Goal: Task Accomplishment & Management: Manage account settings

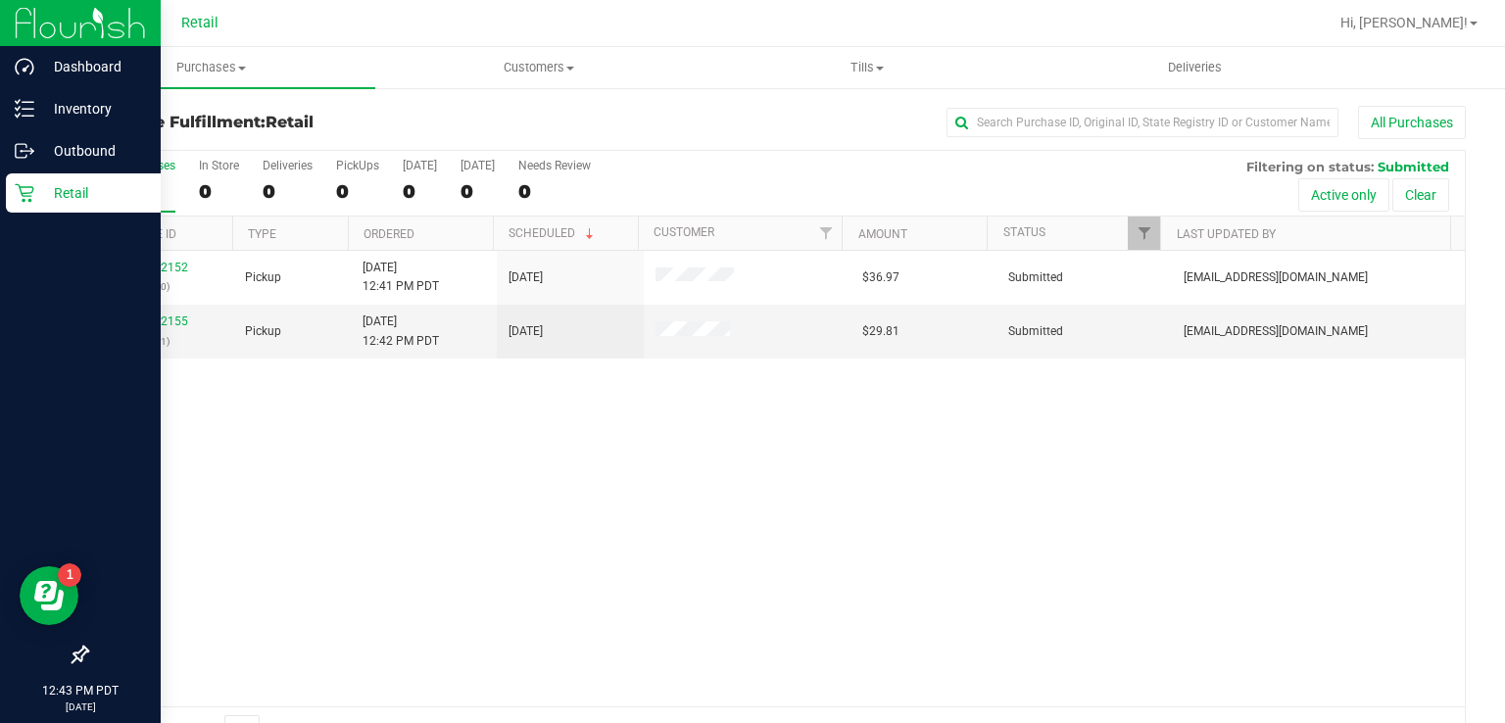
click at [41, 203] on p "Retail" at bounding box center [93, 193] width 118 height 24
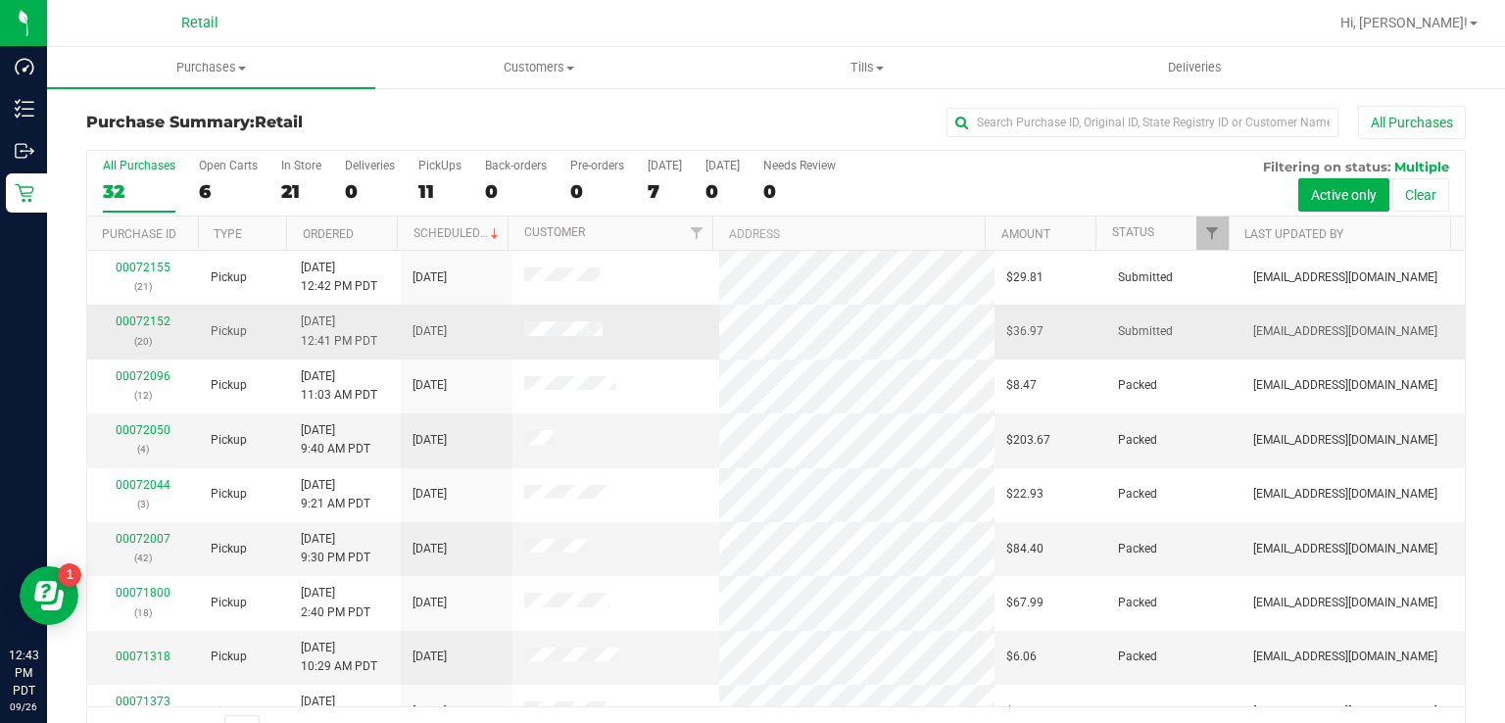
click at [1118, 324] on span "Submitted" at bounding box center [1145, 331] width 55 height 19
click at [126, 323] on link "00072152" at bounding box center [143, 322] width 55 height 14
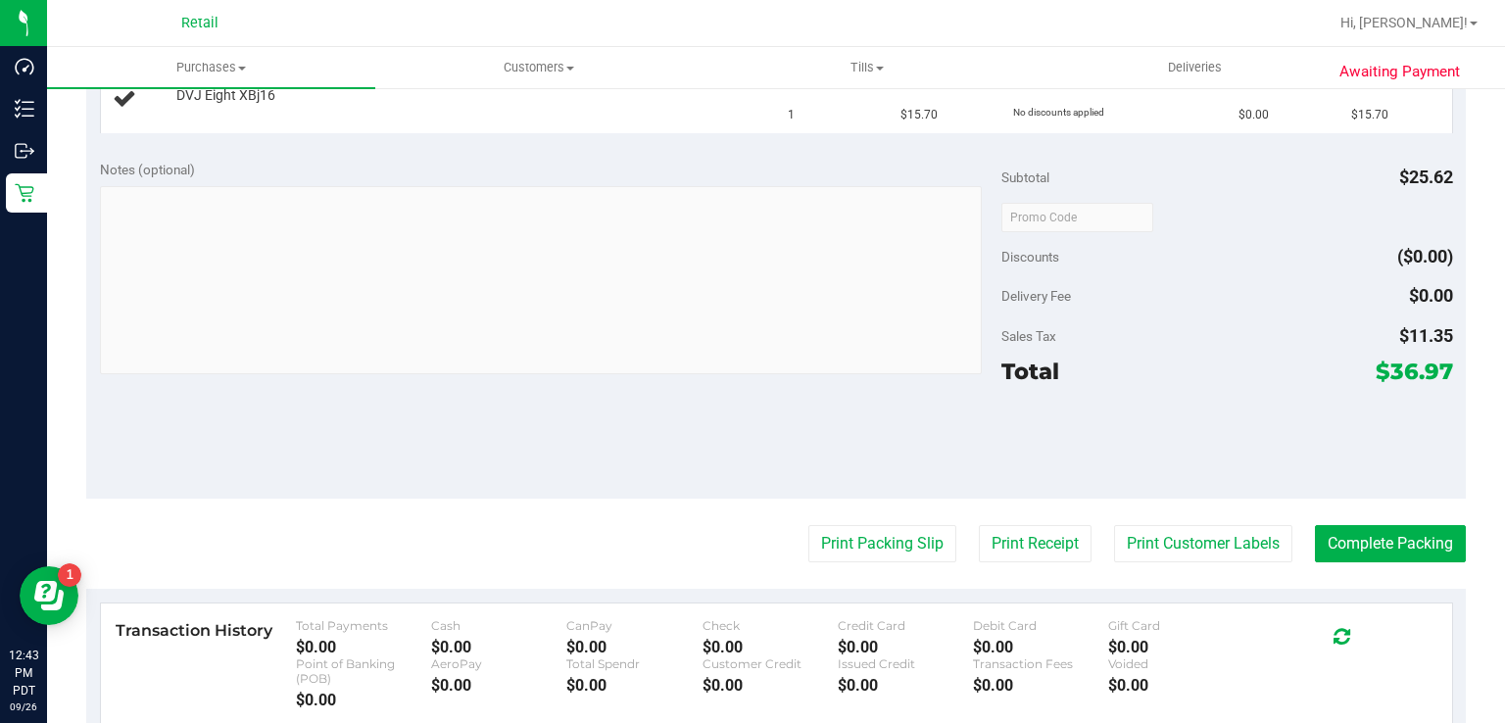
scroll to position [679, 0]
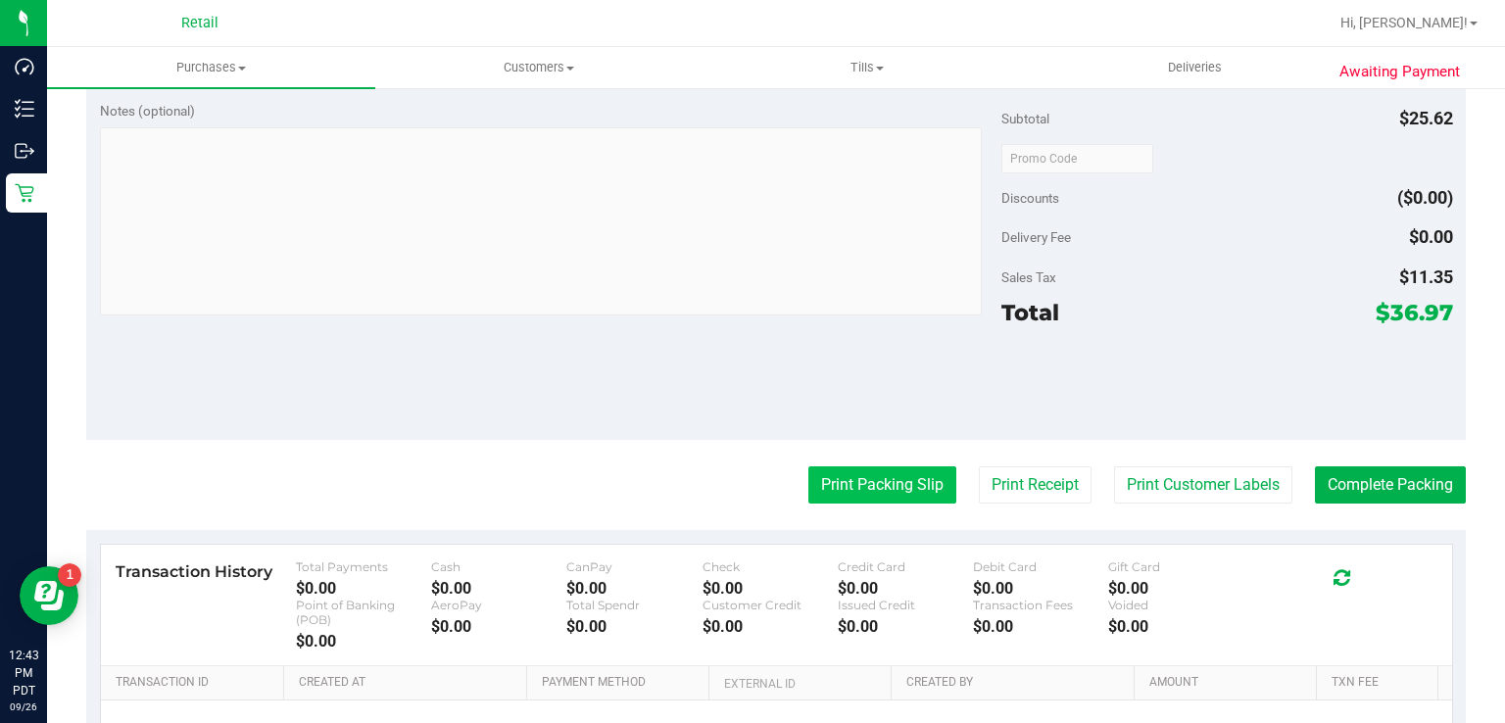
click at [874, 482] on button "Print Packing Slip" at bounding box center [883, 485] width 148 height 37
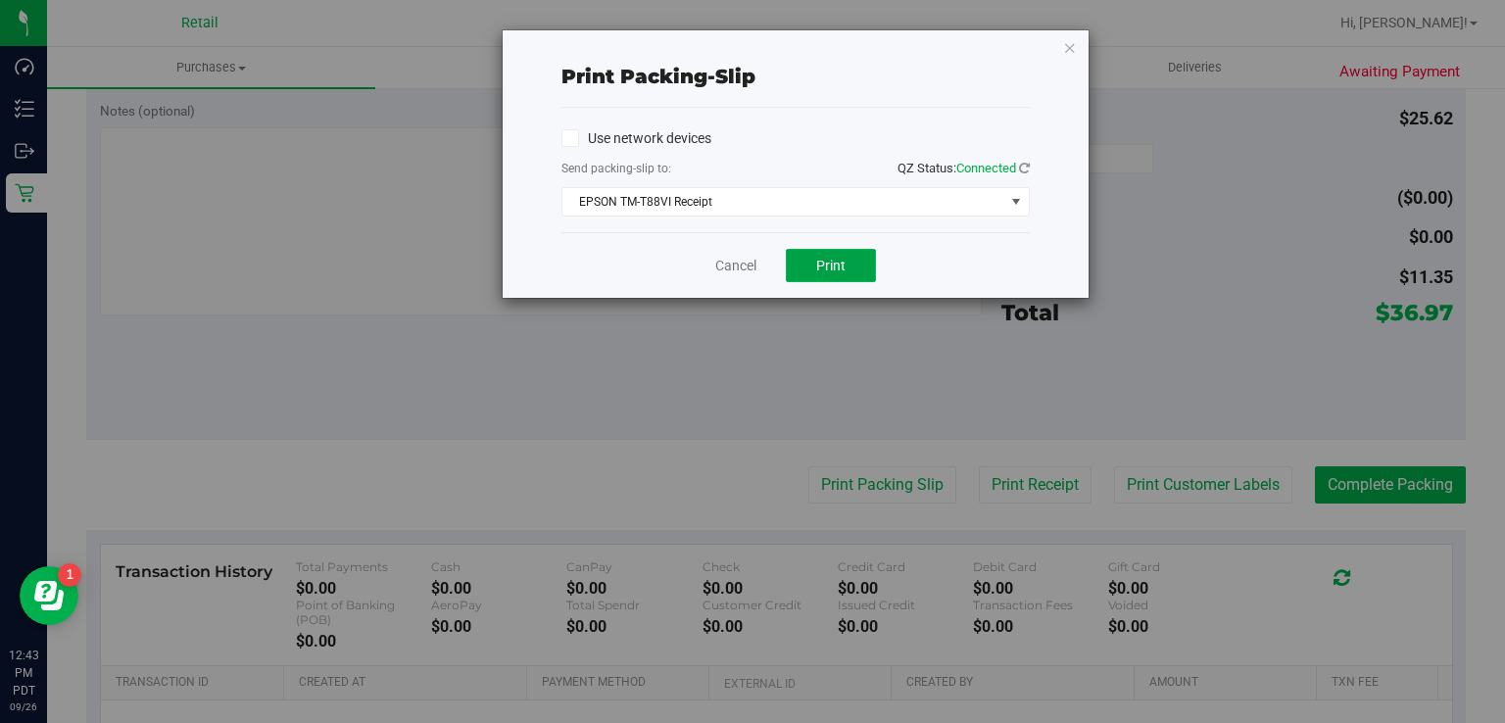
click at [830, 265] on span "Print" at bounding box center [830, 266] width 29 height 16
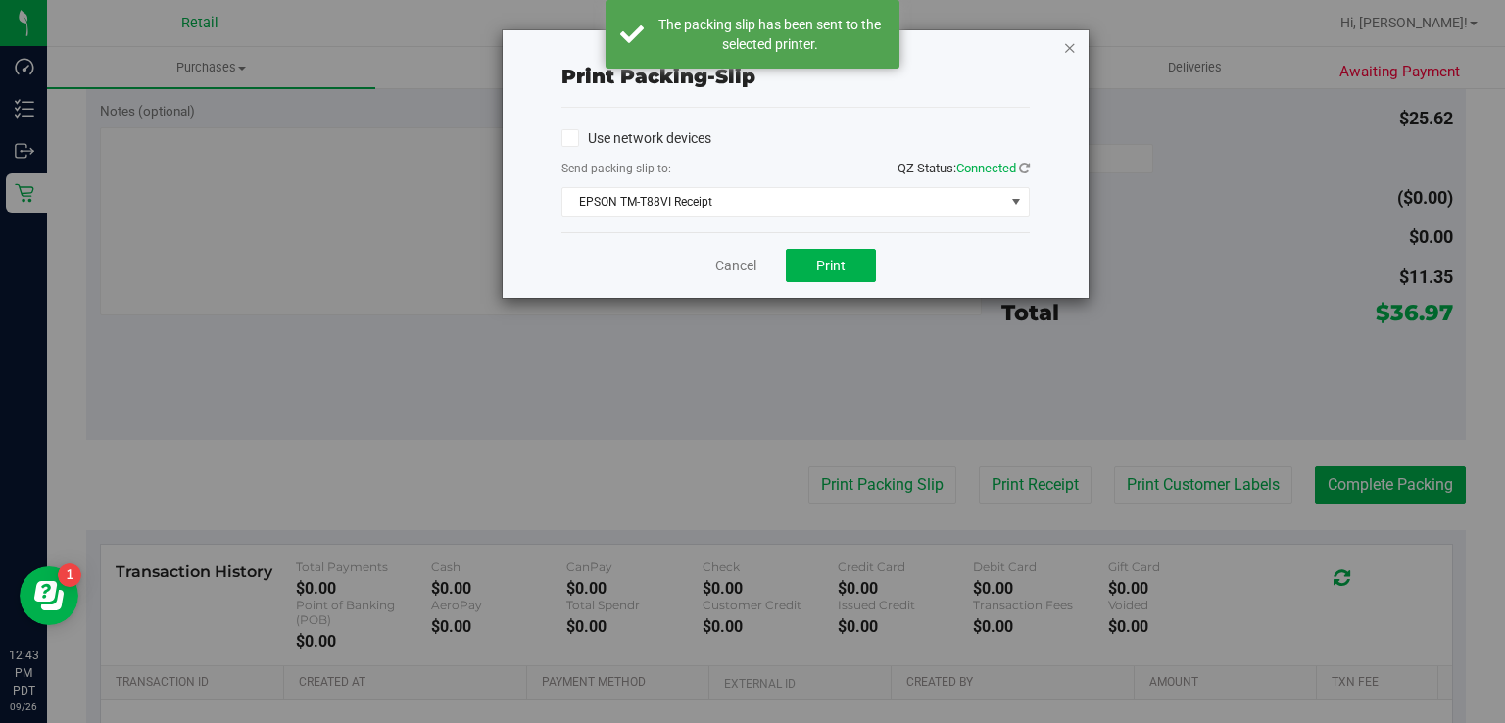
click at [1064, 46] on icon "button" at bounding box center [1070, 47] width 14 height 24
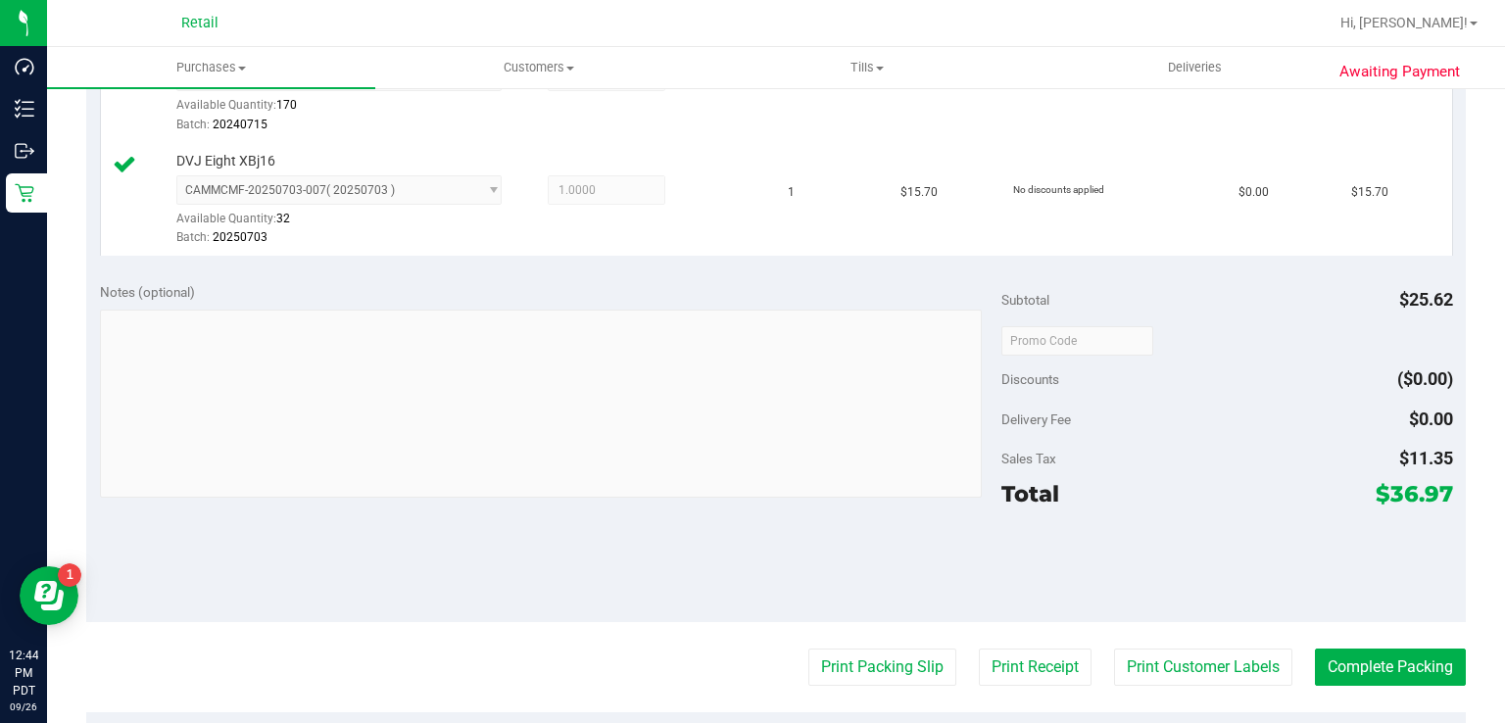
scroll to position [592, 0]
click at [1360, 660] on button "Complete Packing" at bounding box center [1390, 665] width 151 height 37
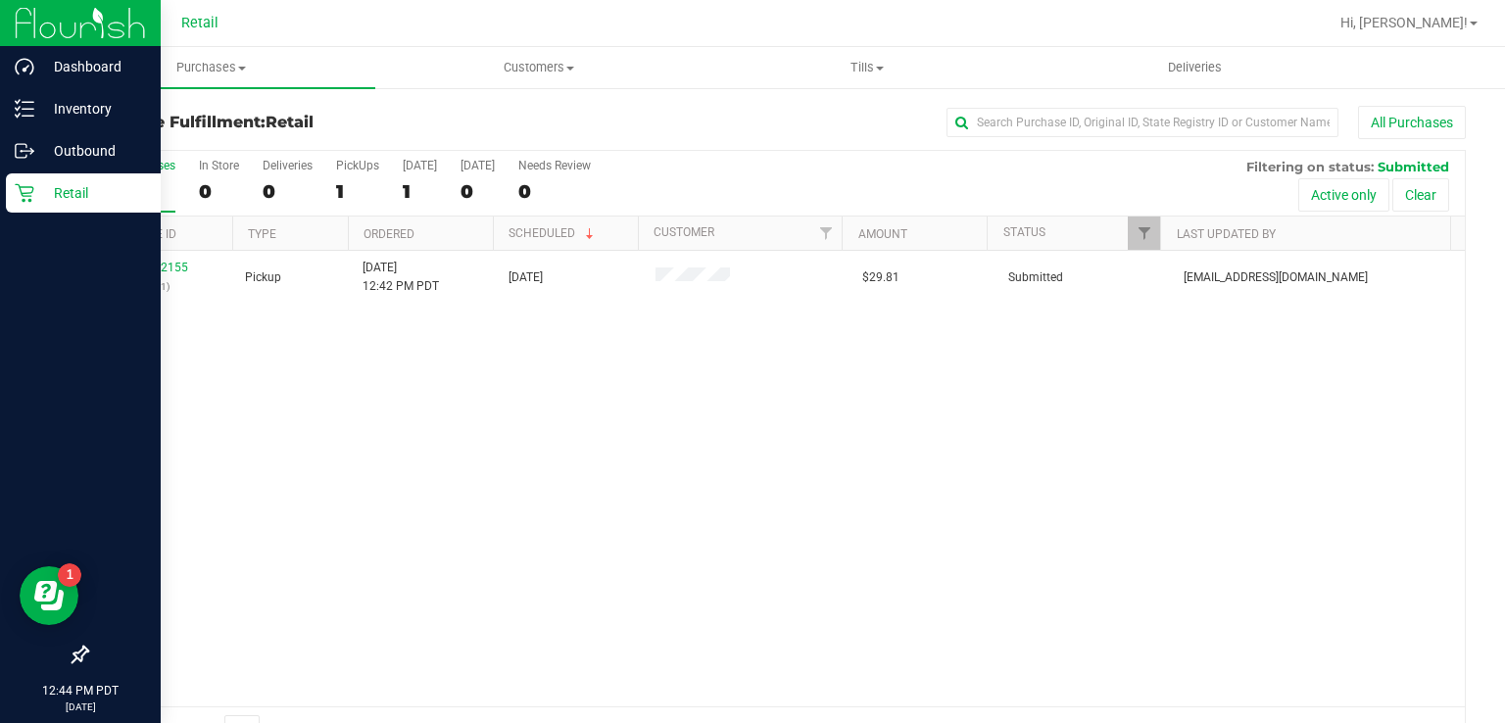
click at [29, 193] on icon at bounding box center [24, 193] width 19 height 19
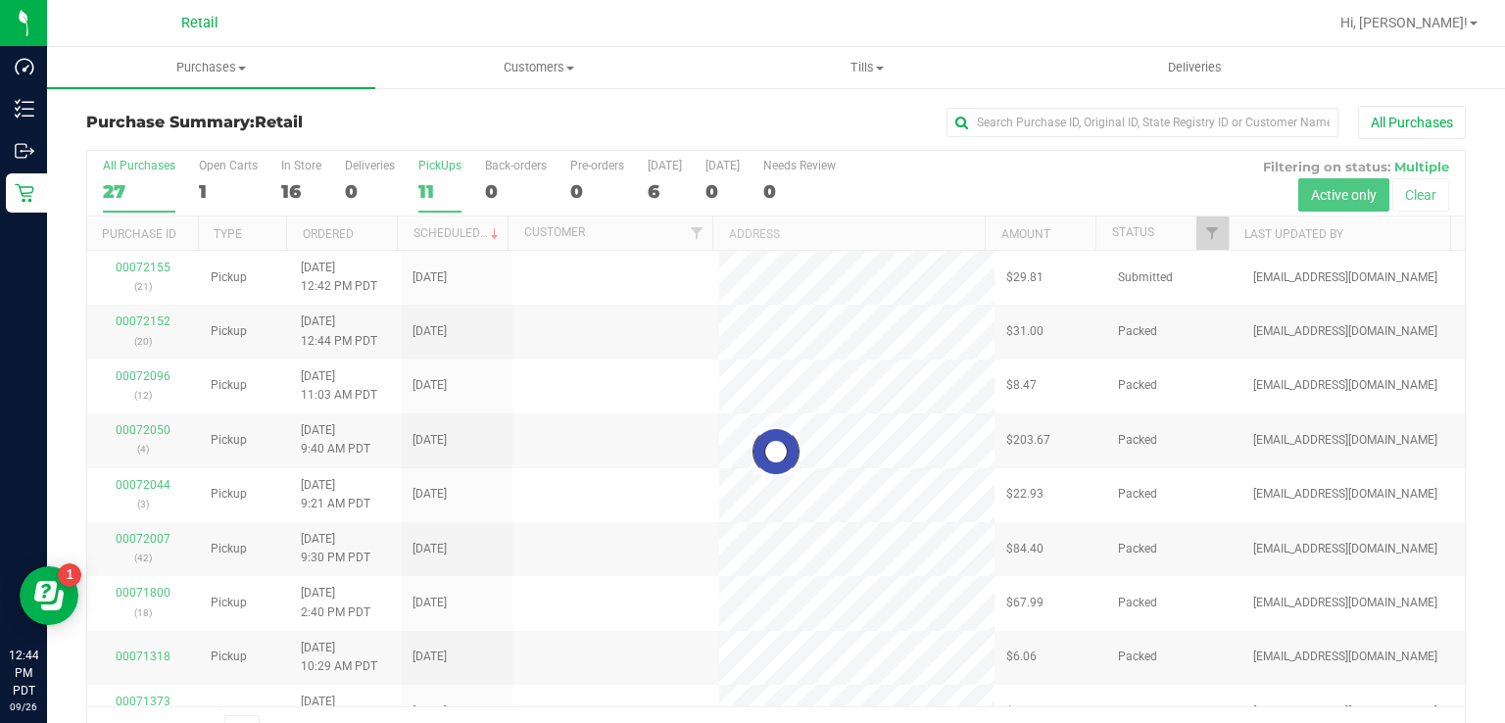
click at [447, 161] on div "PickUps" at bounding box center [439, 166] width 43 height 14
click at [0, 0] on input "PickUps 11" at bounding box center [0, 0] width 0 height 0
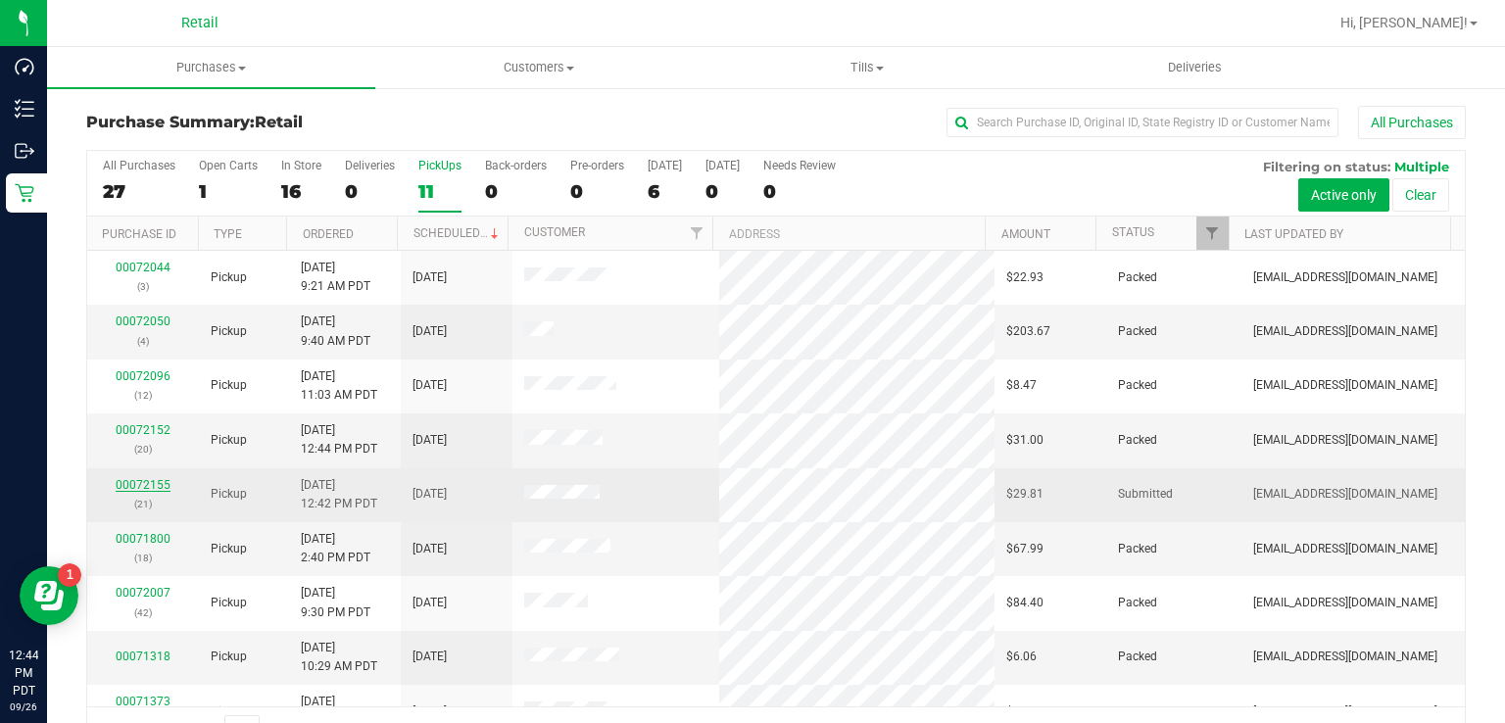
click at [130, 482] on link "00072155" at bounding box center [143, 485] width 55 height 14
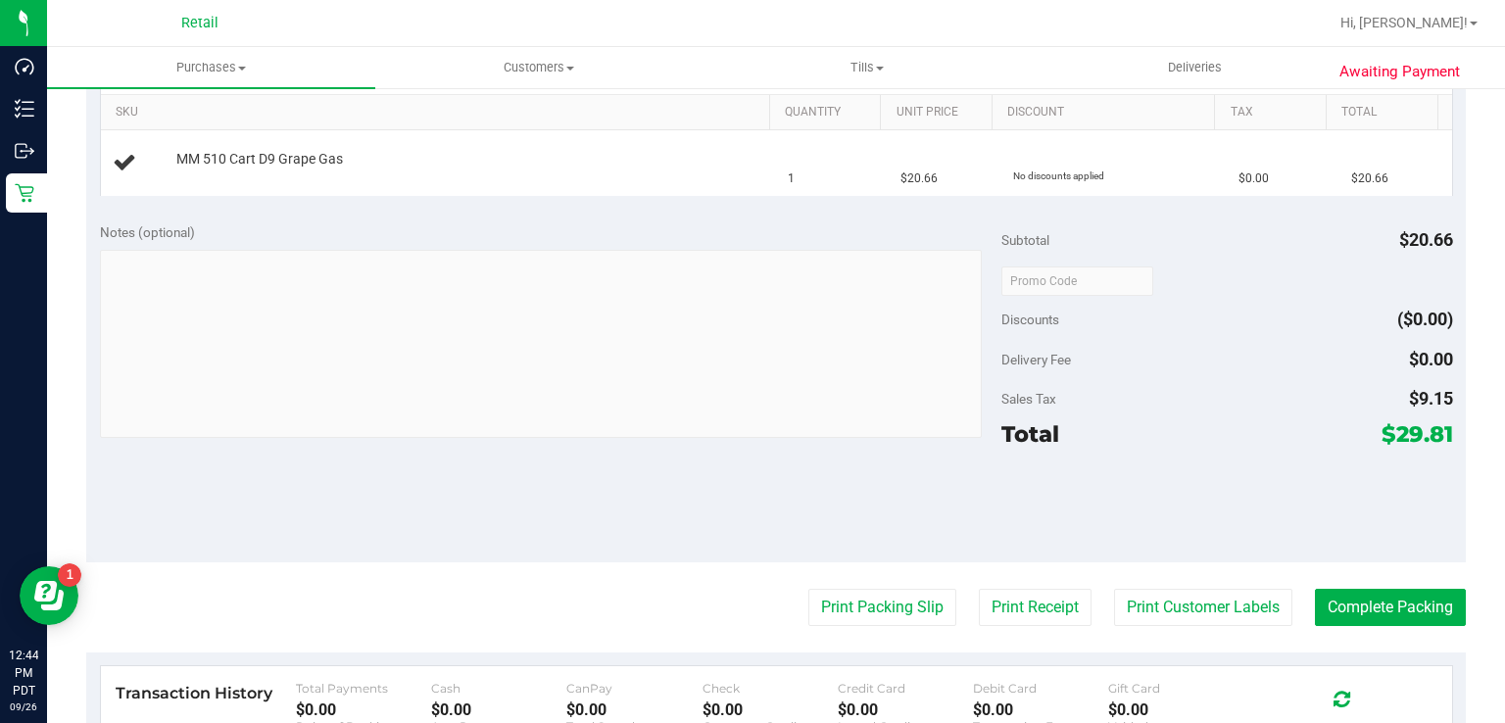
scroll to position [492, 0]
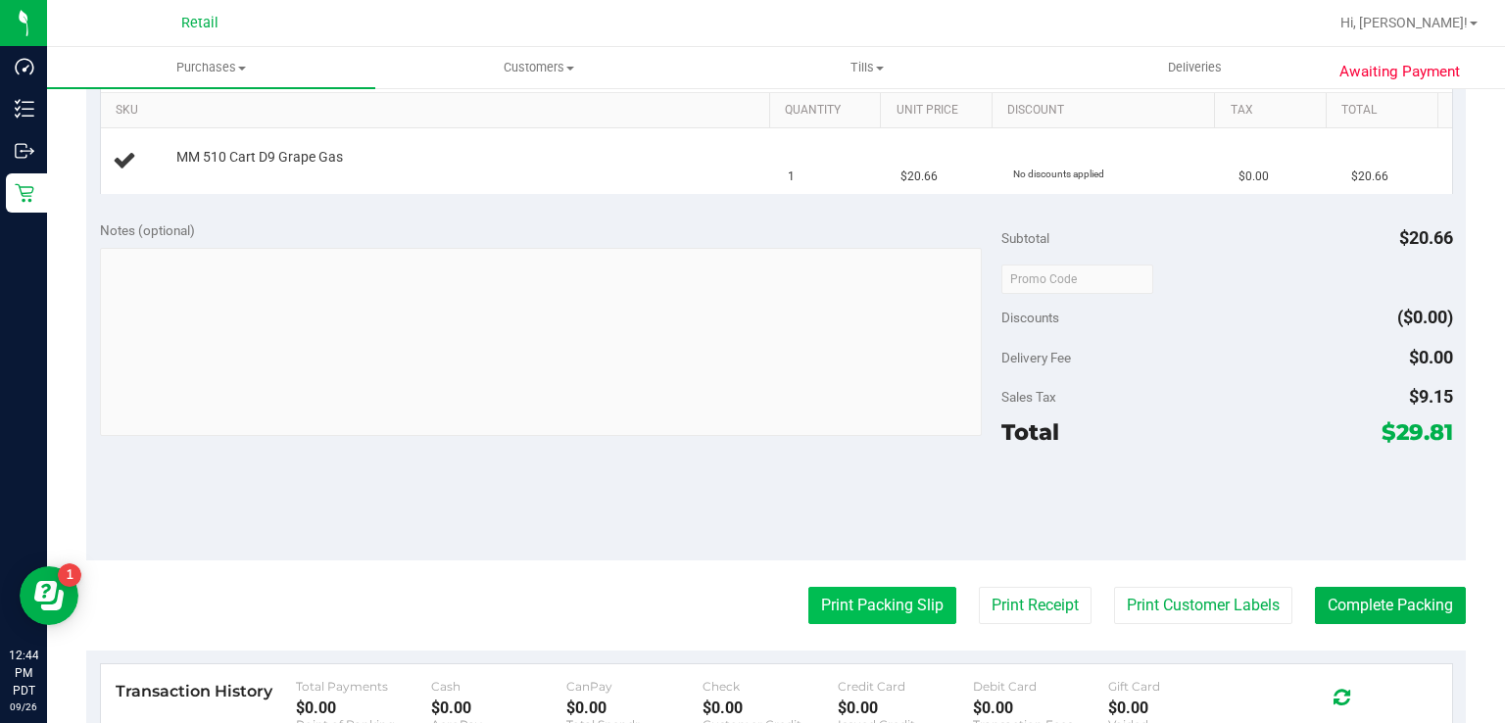
click at [855, 613] on button "Print Packing Slip" at bounding box center [883, 605] width 148 height 37
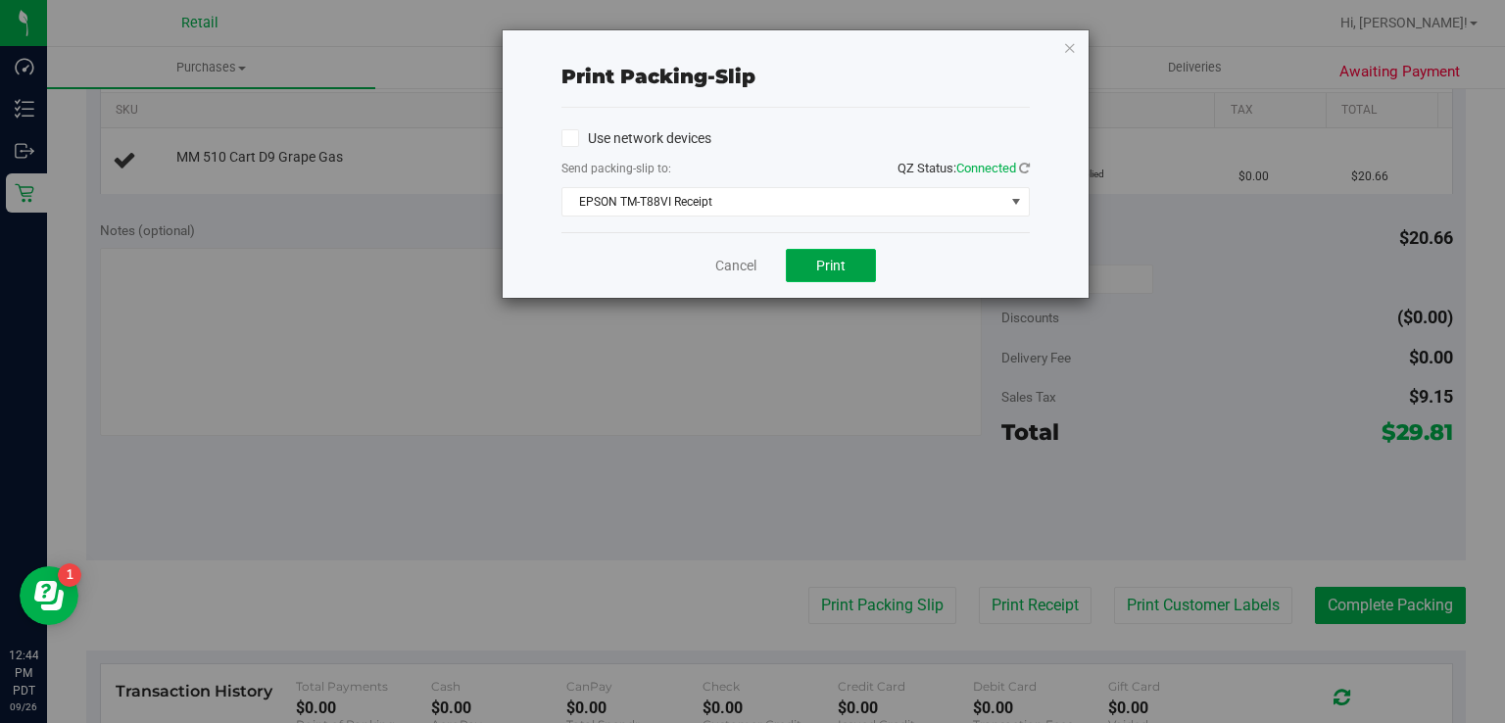
click at [834, 264] on span "Print" at bounding box center [830, 266] width 29 height 16
click at [1070, 46] on icon "button" at bounding box center [1070, 47] width 14 height 24
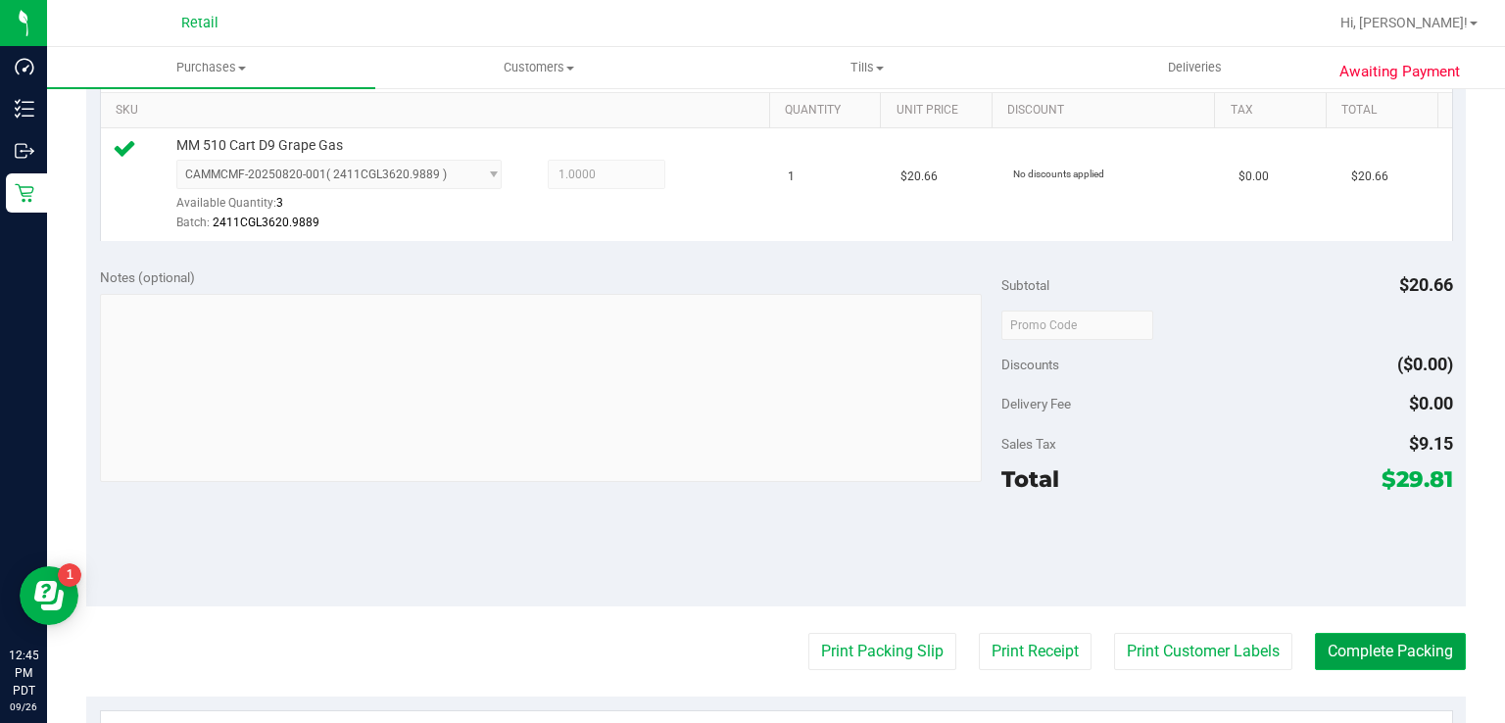
click at [1377, 633] on button "Complete Packing" at bounding box center [1390, 651] width 151 height 37
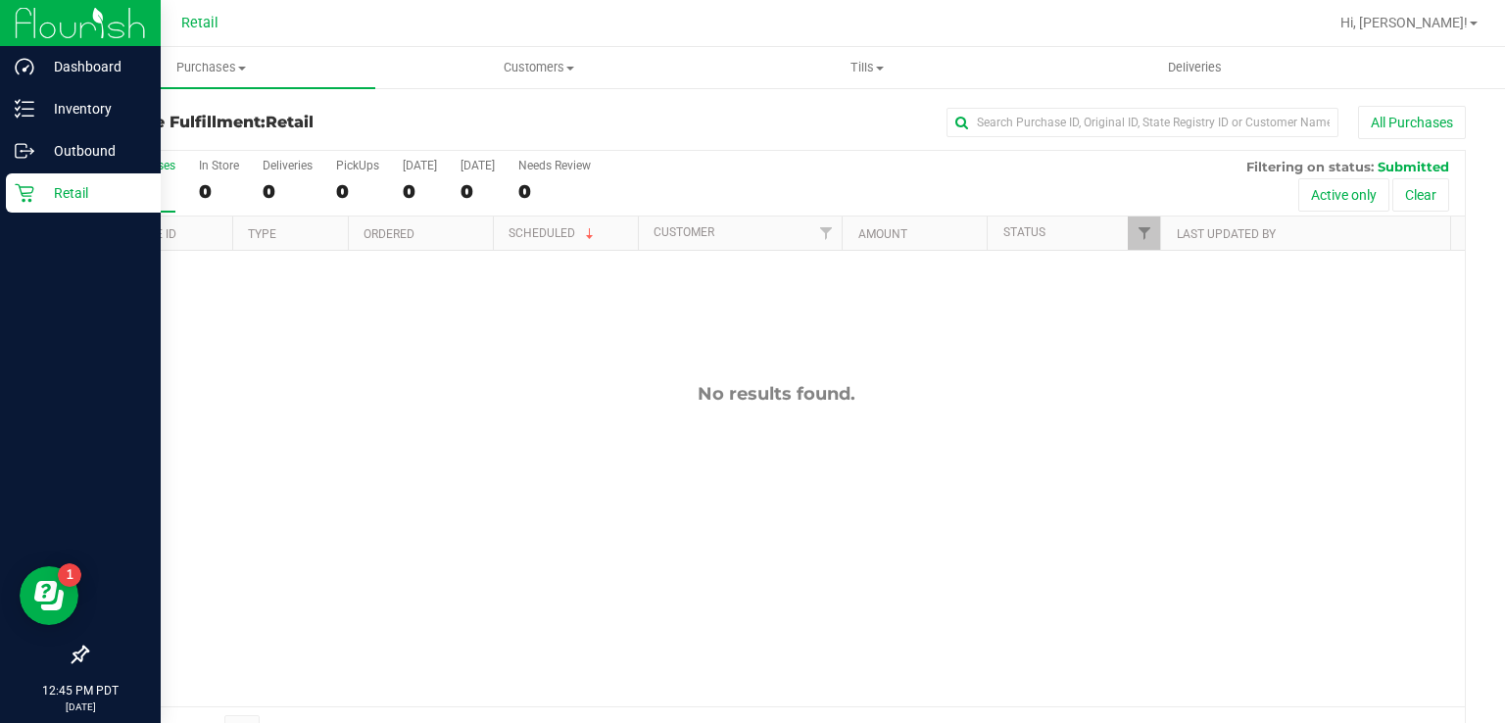
click at [12, 200] on div "Retail" at bounding box center [83, 192] width 155 height 39
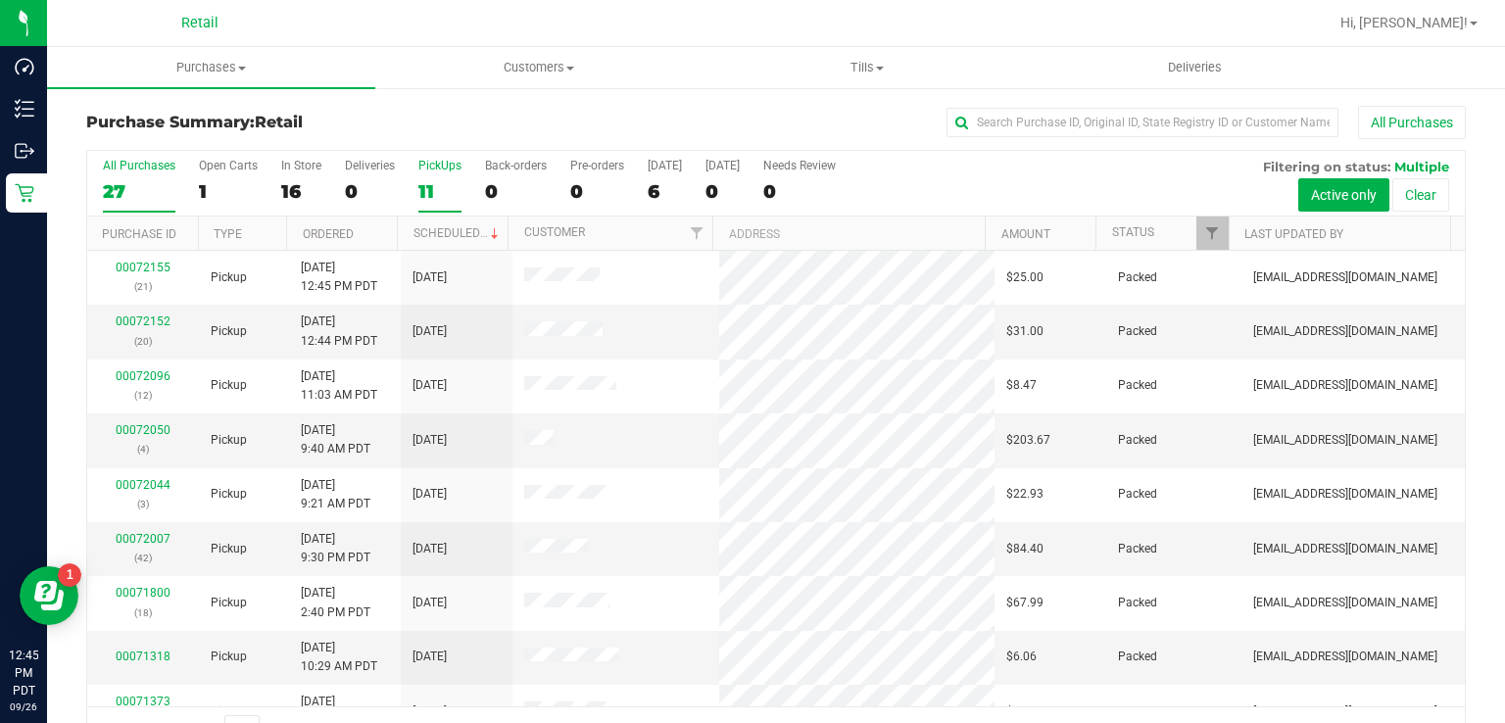
click at [436, 172] on label "PickUps 11" at bounding box center [439, 186] width 43 height 54
click at [0, 0] on input "PickUps 11" at bounding box center [0, 0] width 0 height 0
click at [426, 184] on div "11" at bounding box center [439, 191] width 43 height 23
click at [0, 0] on input "PickUps 11" at bounding box center [0, 0] width 0 height 0
click at [137, 538] on link "00072157" at bounding box center [143, 539] width 55 height 14
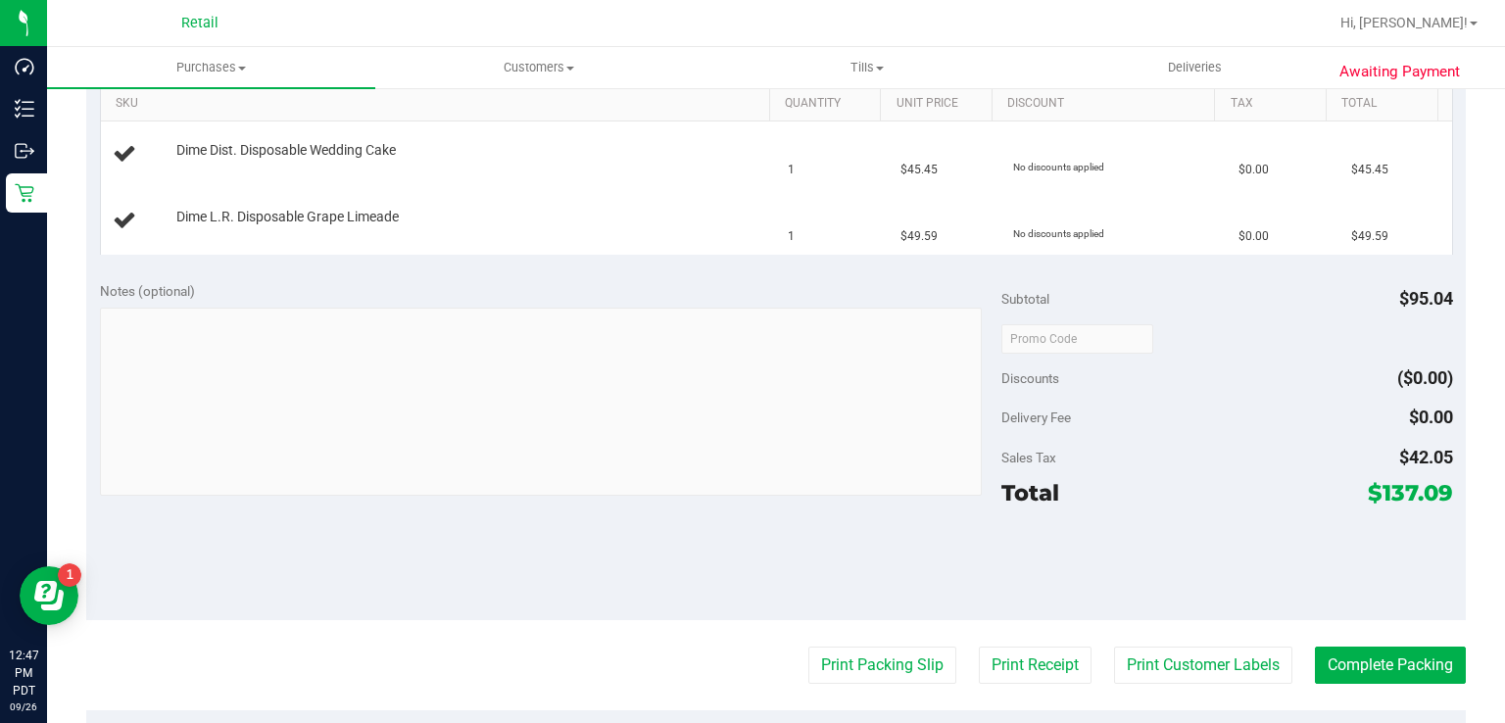
scroll to position [507, 0]
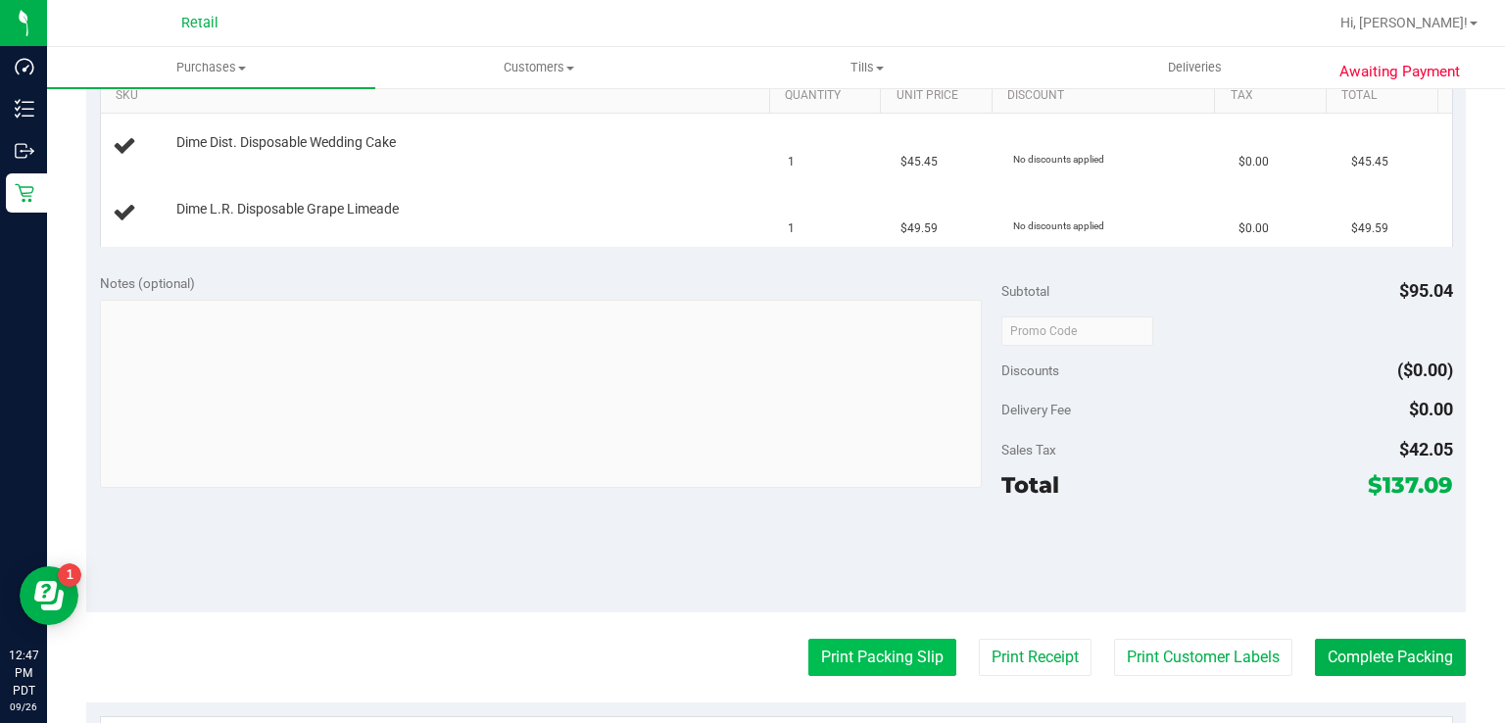
click at [849, 670] on button "Print Packing Slip" at bounding box center [883, 657] width 148 height 37
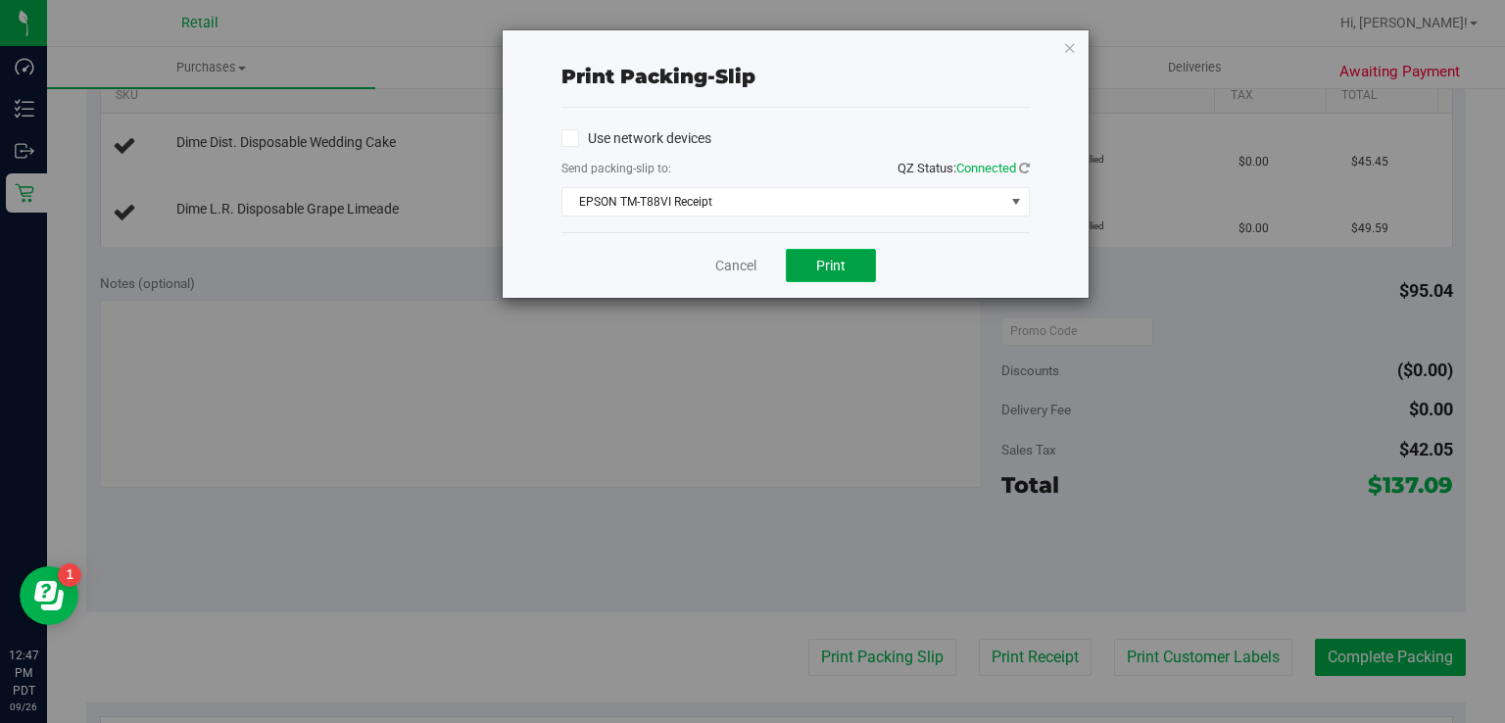
click at [830, 271] on span "Print" at bounding box center [830, 266] width 29 height 16
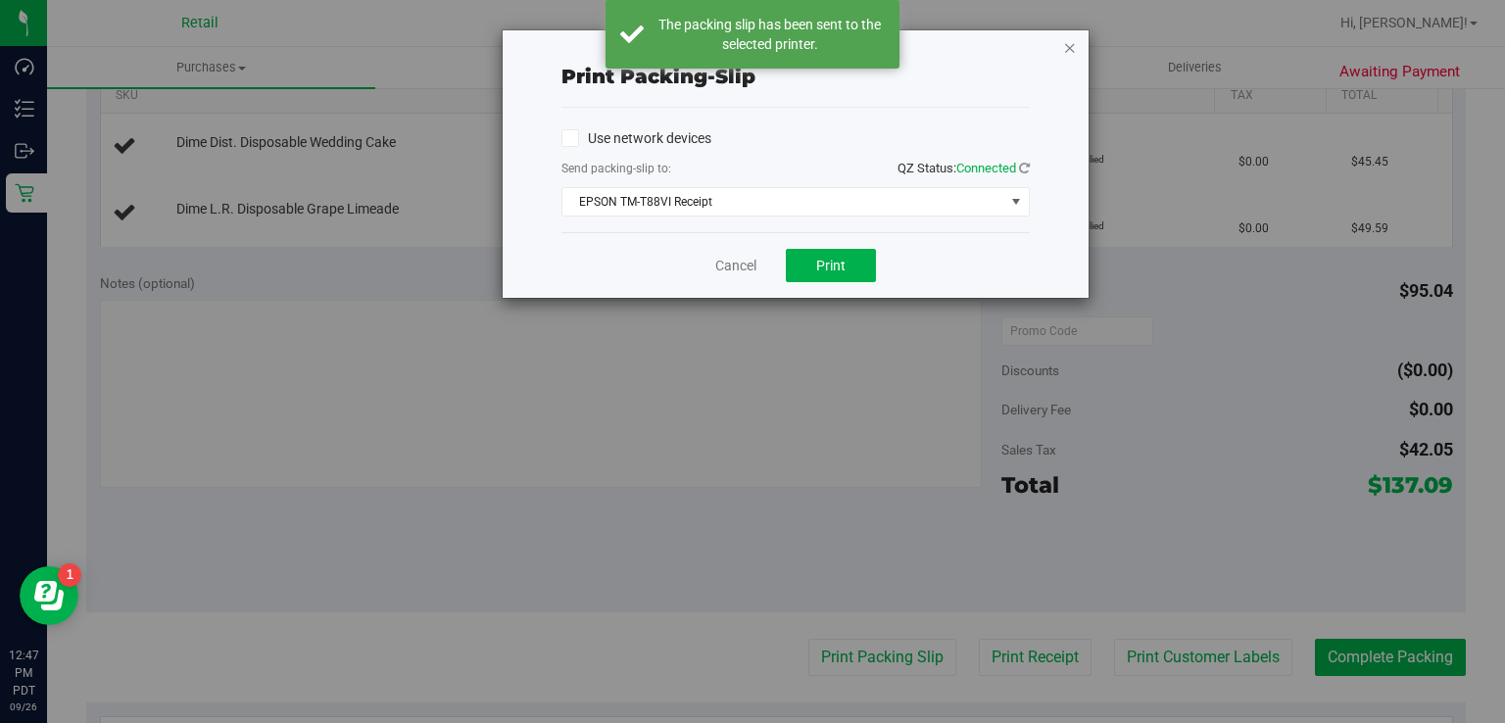
click at [1067, 47] on icon "button" at bounding box center [1070, 47] width 14 height 24
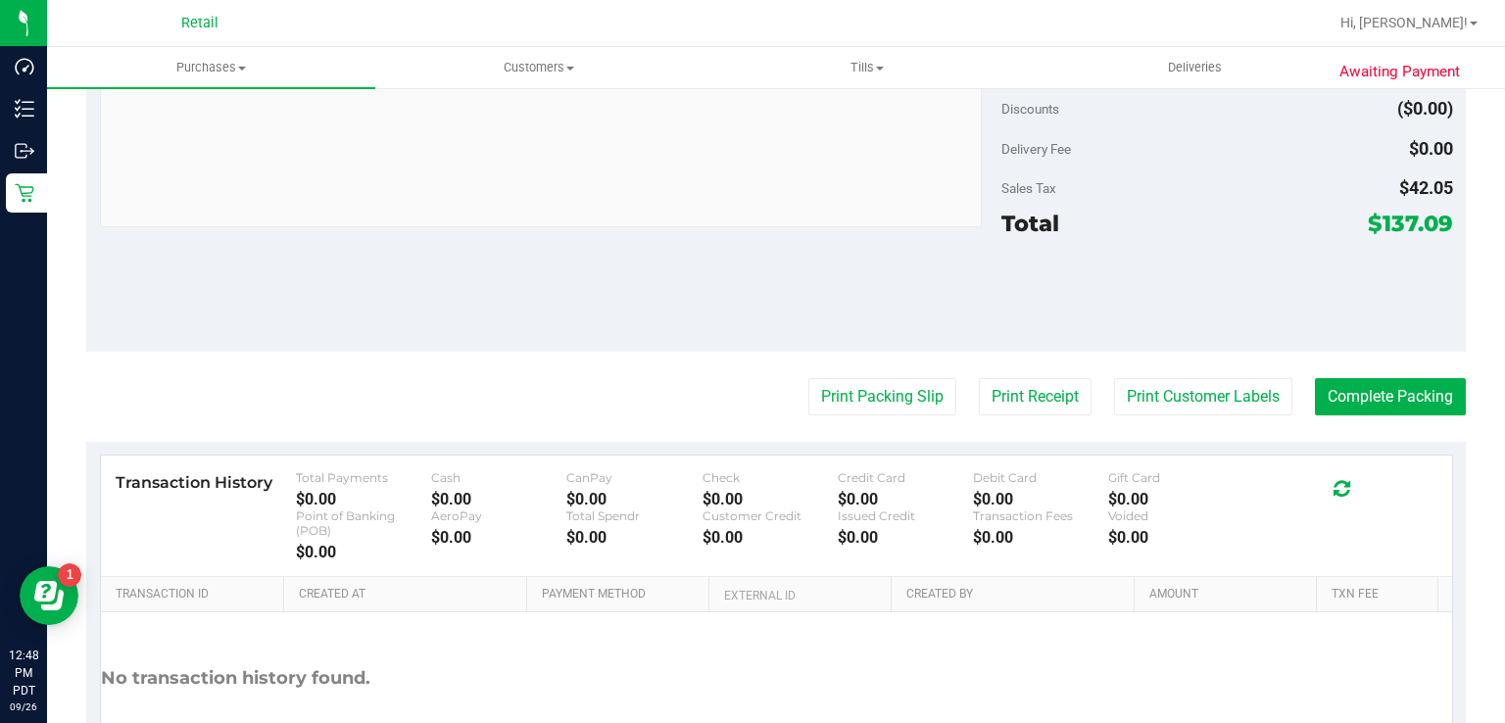
scroll to position [874, 0]
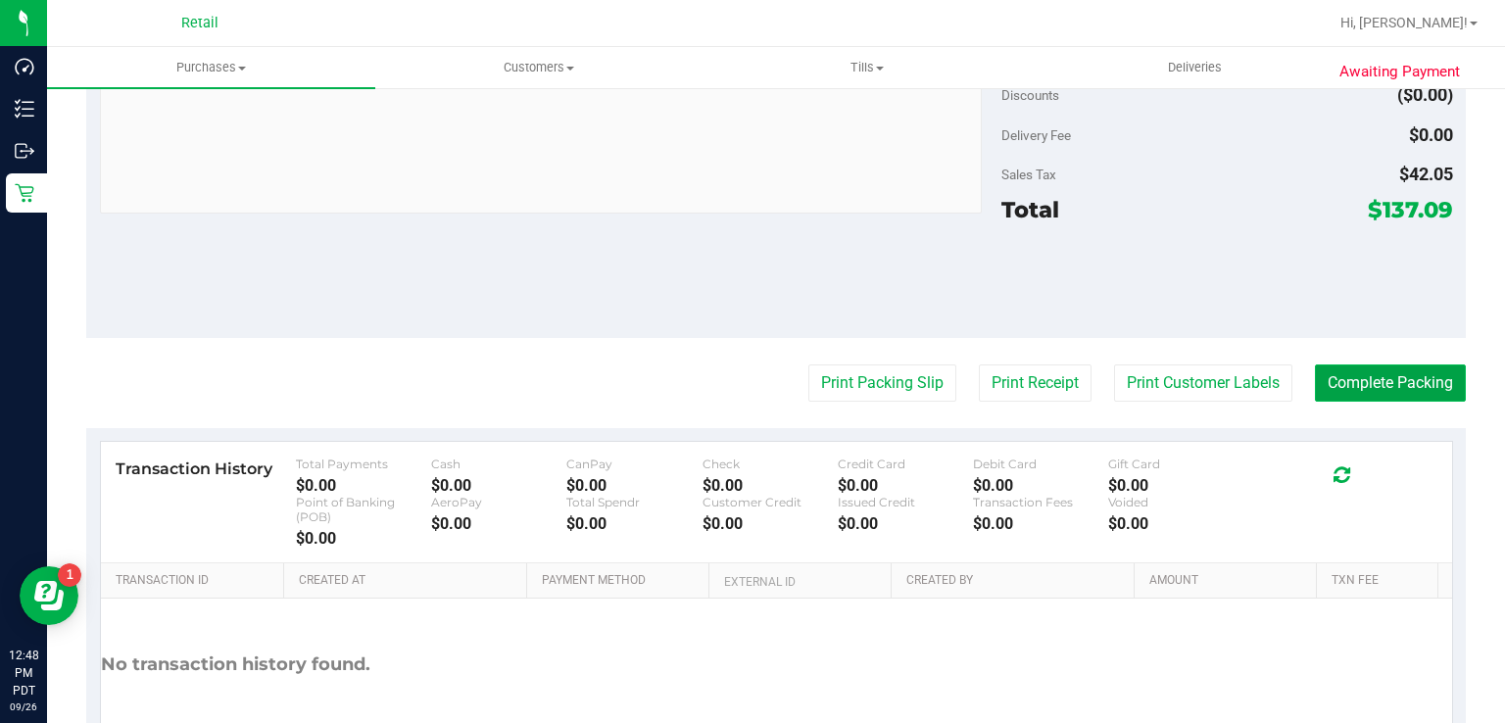
click at [1382, 375] on button "Complete Packing" at bounding box center [1390, 383] width 151 height 37
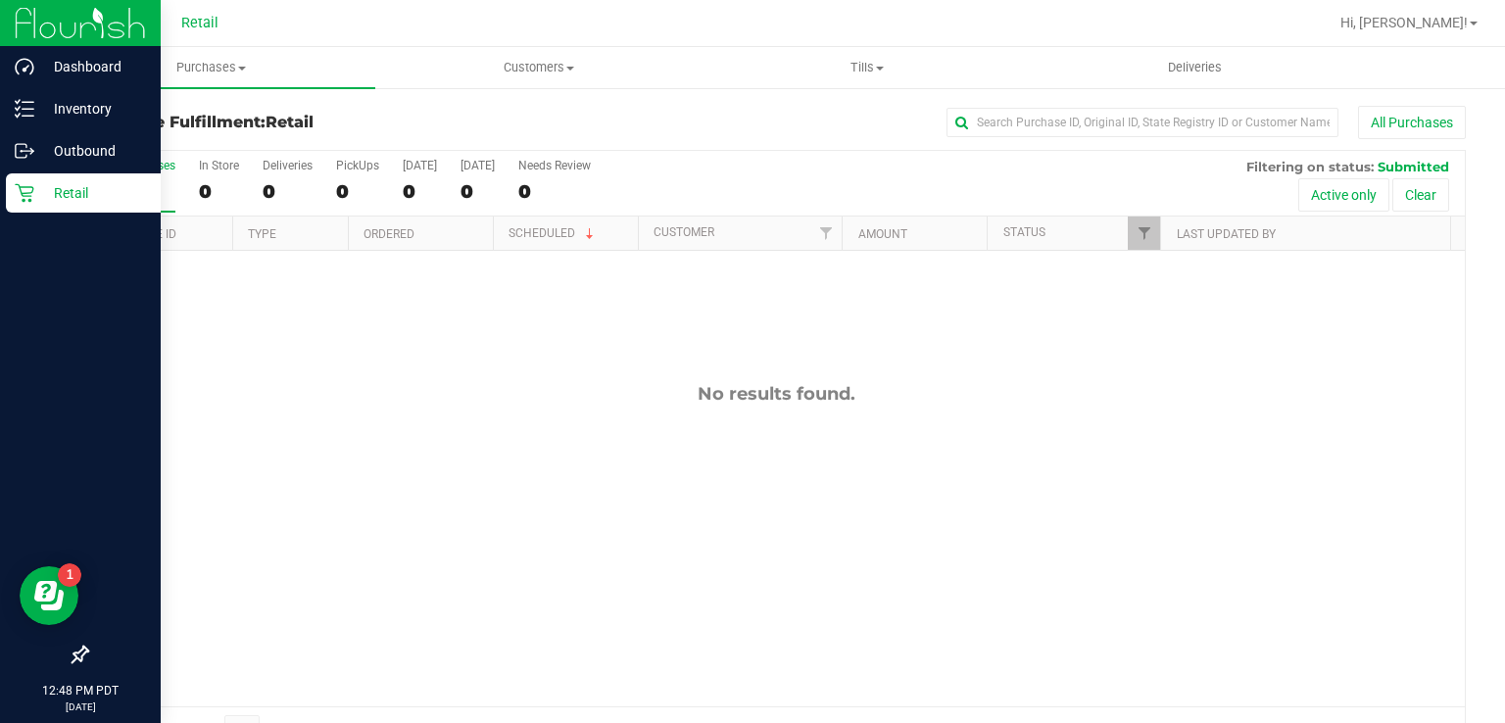
click at [0, 189] on link "Retail" at bounding box center [80, 194] width 161 height 42
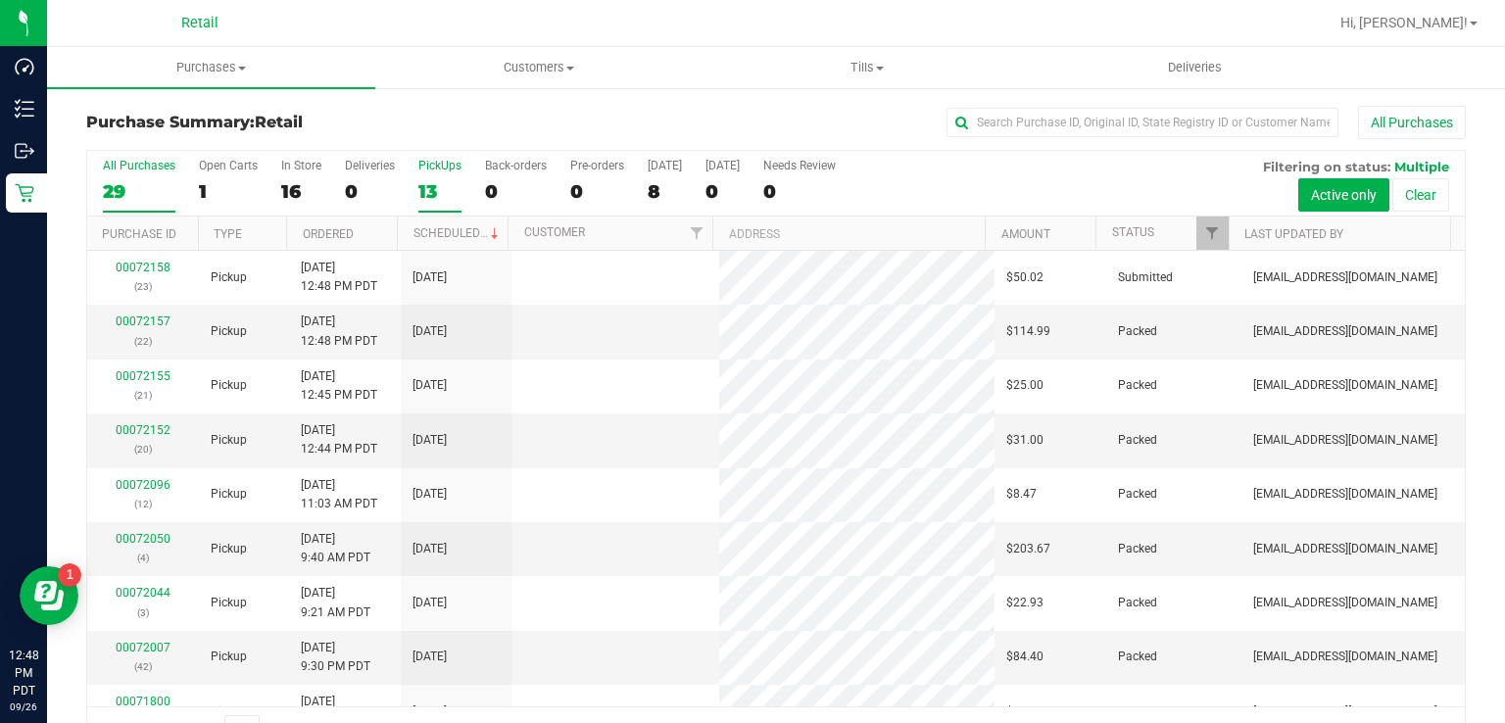
click at [423, 187] on div "13" at bounding box center [439, 191] width 43 height 23
click at [0, 0] on input "PickUps 13" at bounding box center [0, 0] width 0 height 0
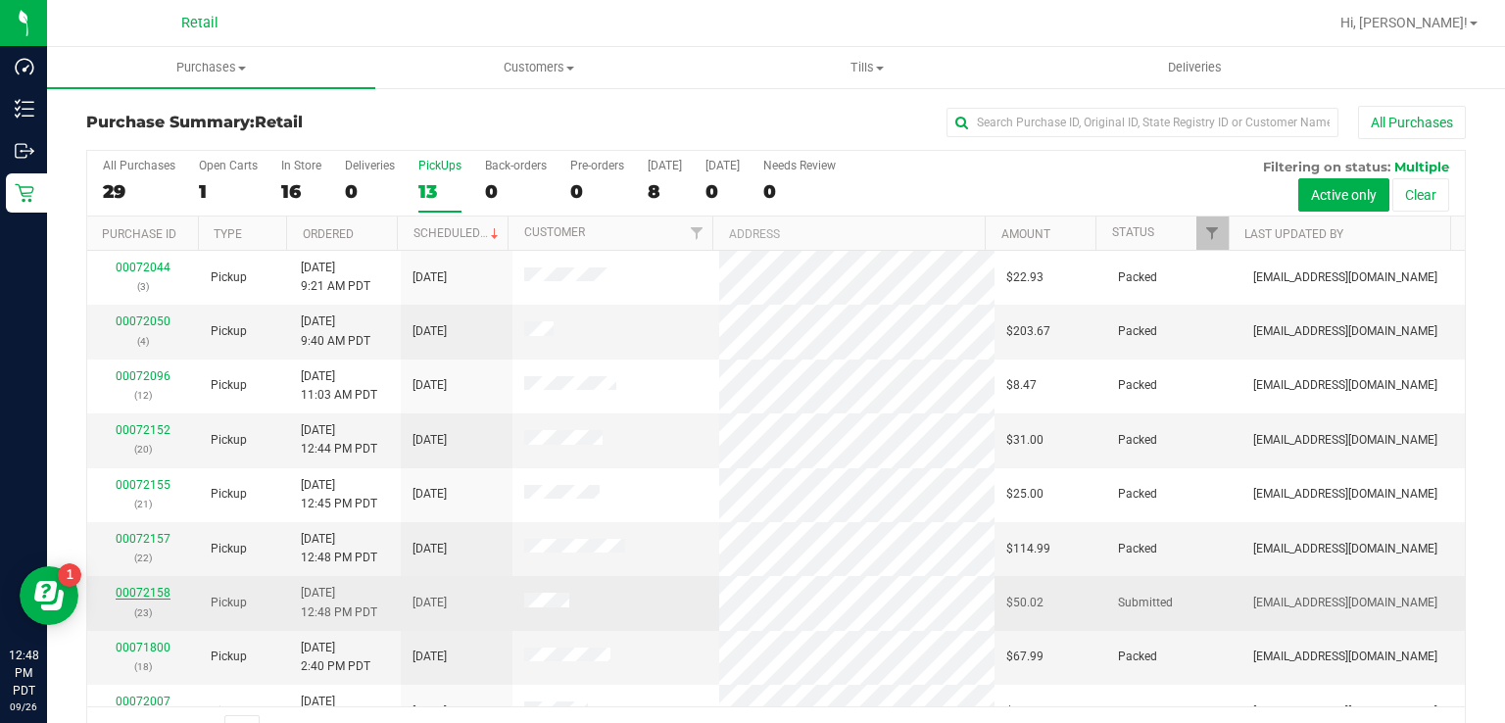
click at [151, 590] on link "00072158" at bounding box center [143, 593] width 55 height 14
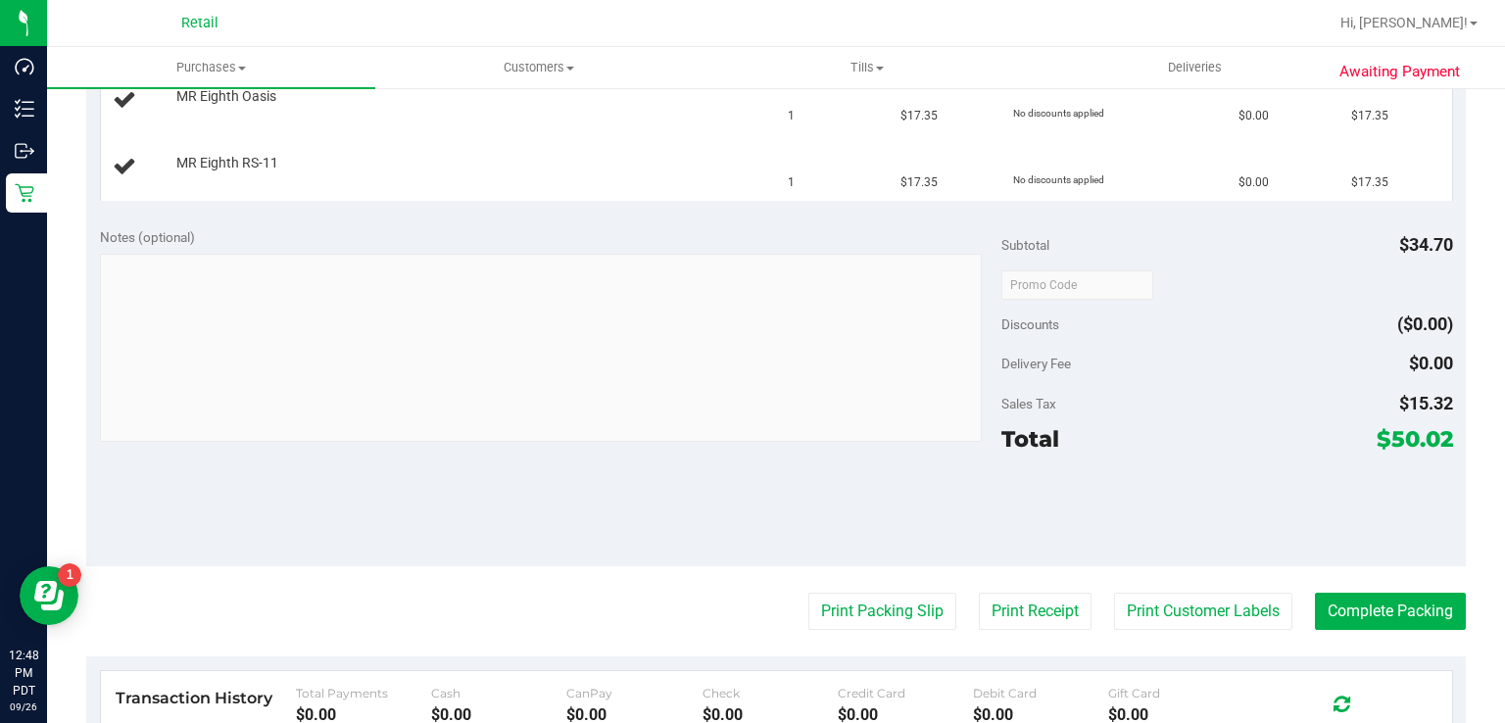
scroll to position [560, 0]
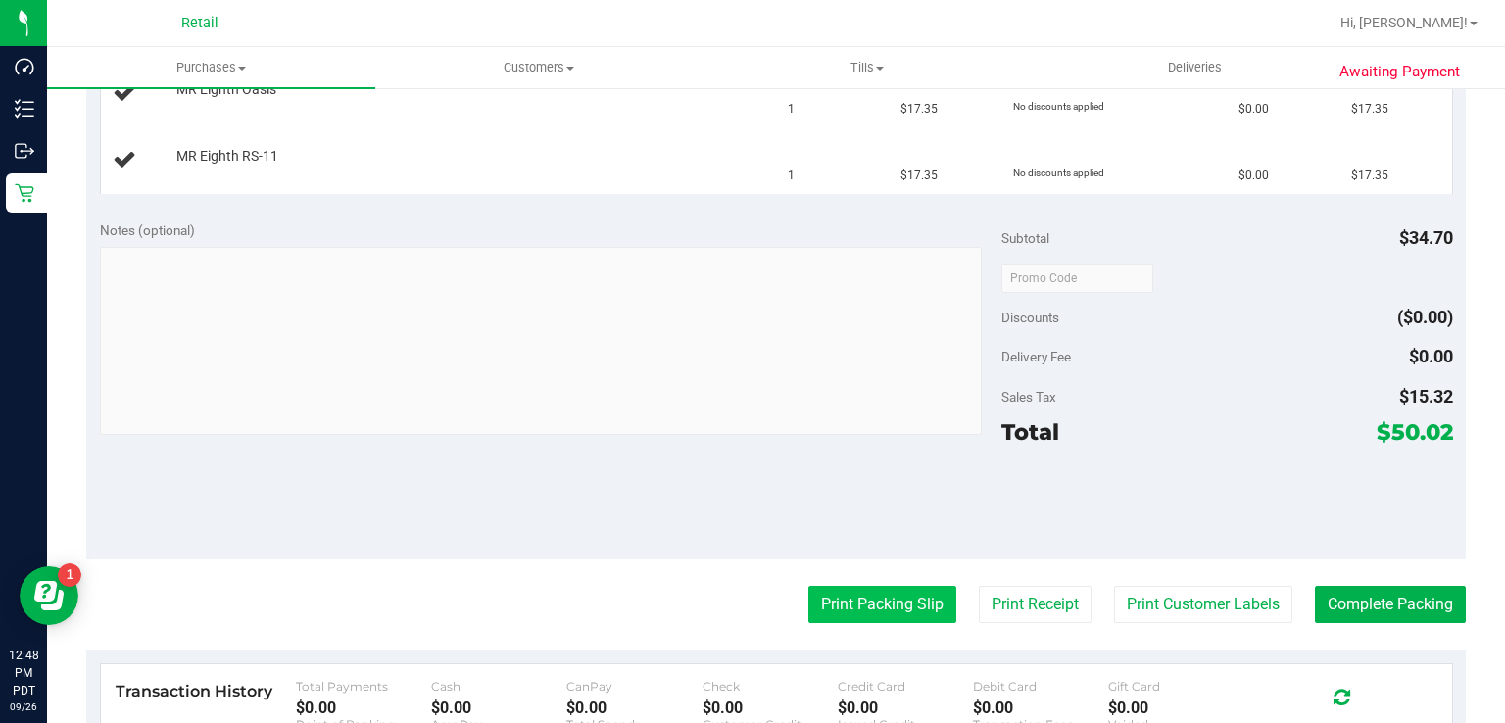
click at [862, 606] on button "Print Packing Slip" at bounding box center [883, 604] width 148 height 37
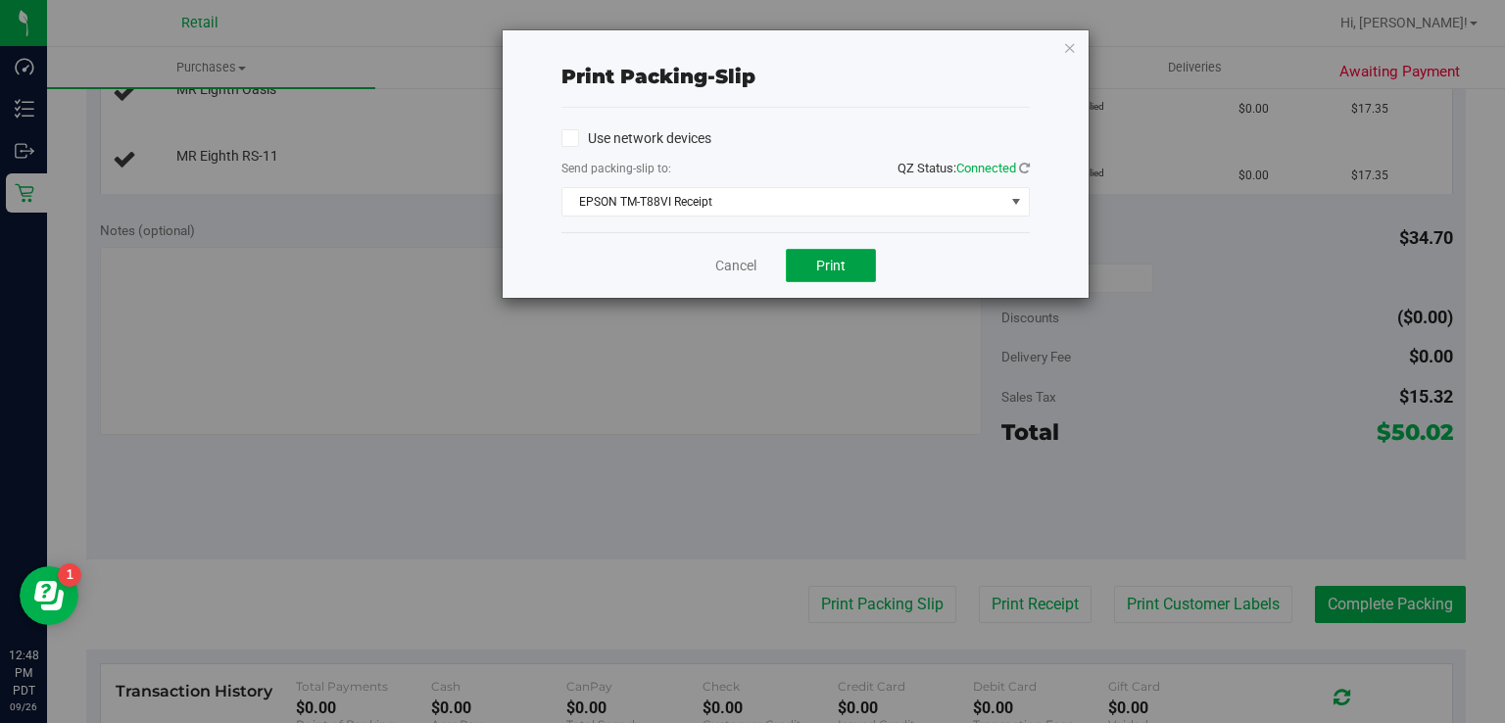
click at [845, 274] on button "Print" at bounding box center [831, 265] width 90 height 33
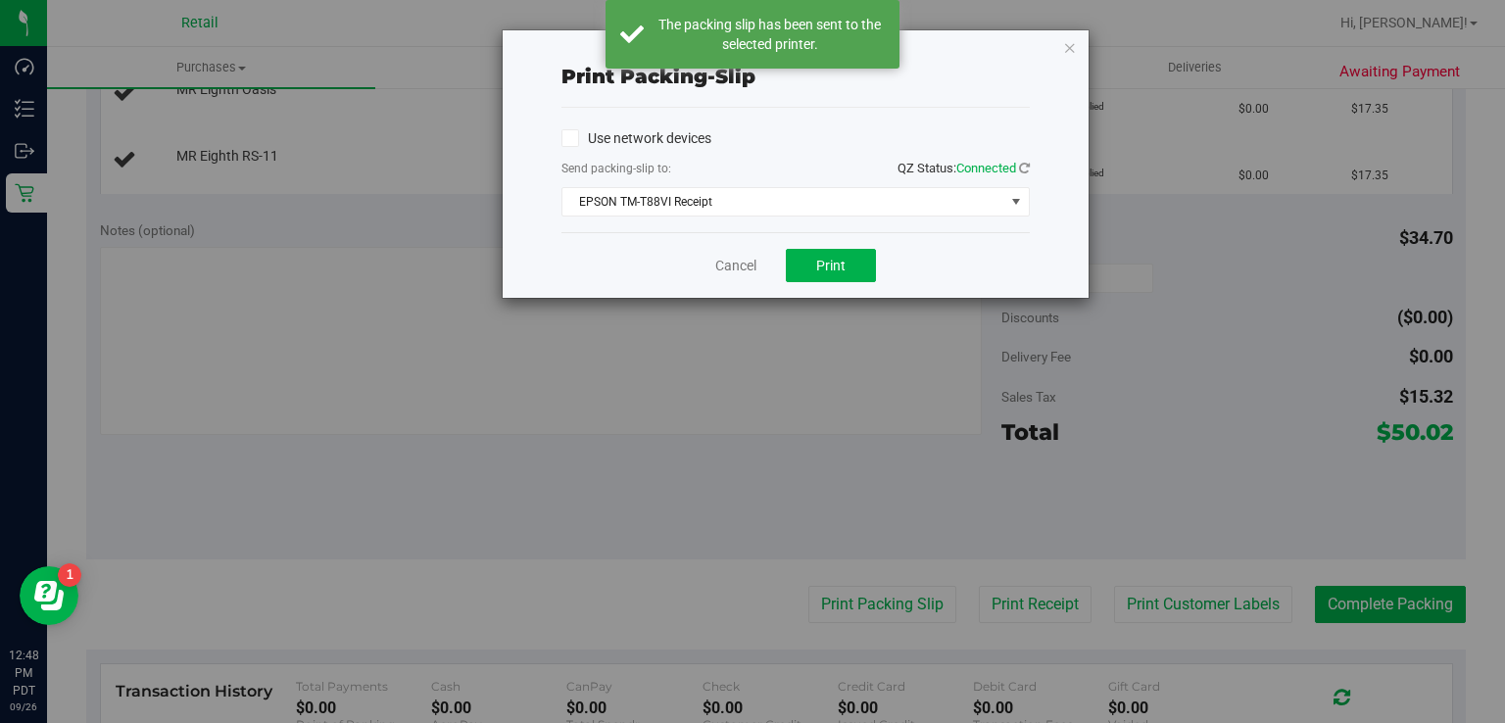
click at [1047, 39] on div "Print packing-slip Use network devices Send packing-slip to: QZ Status: Connect…" at bounding box center [796, 164] width 586 height 268
click at [1074, 46] on icon "button" at bounding box center [1070, 47] width 14 height 24
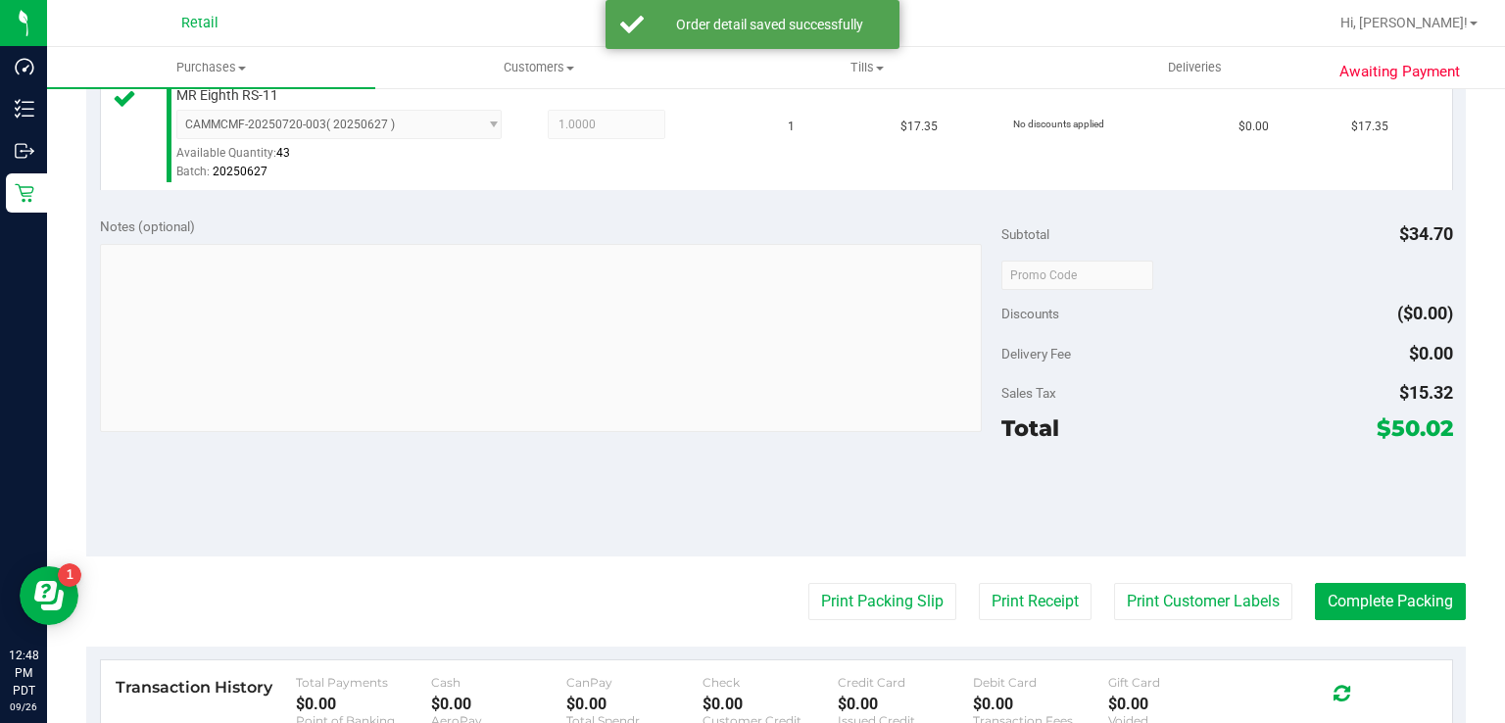
scroll to position [659, 0]
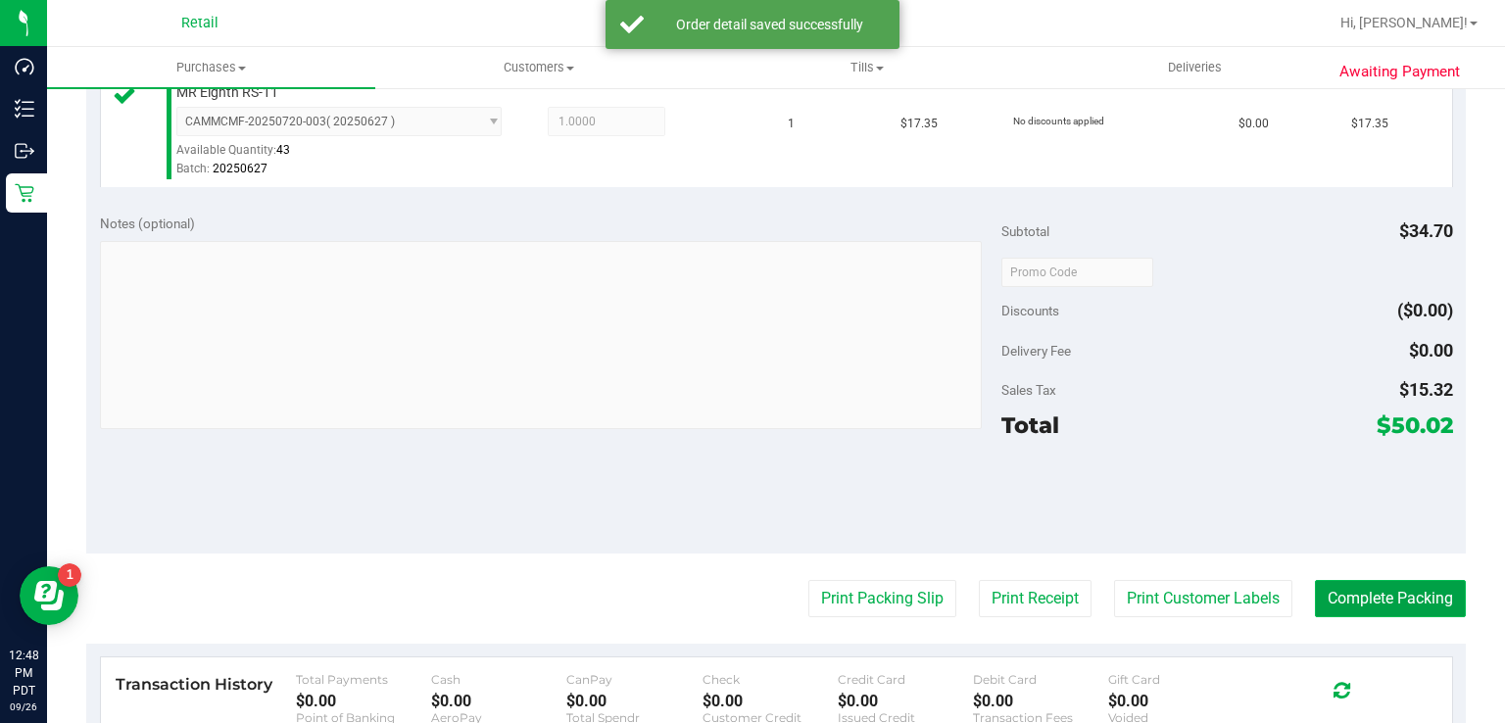
click at [1388, 581] on button "Complete Packing" at bounding box center [1390, 598] width 151 height 37
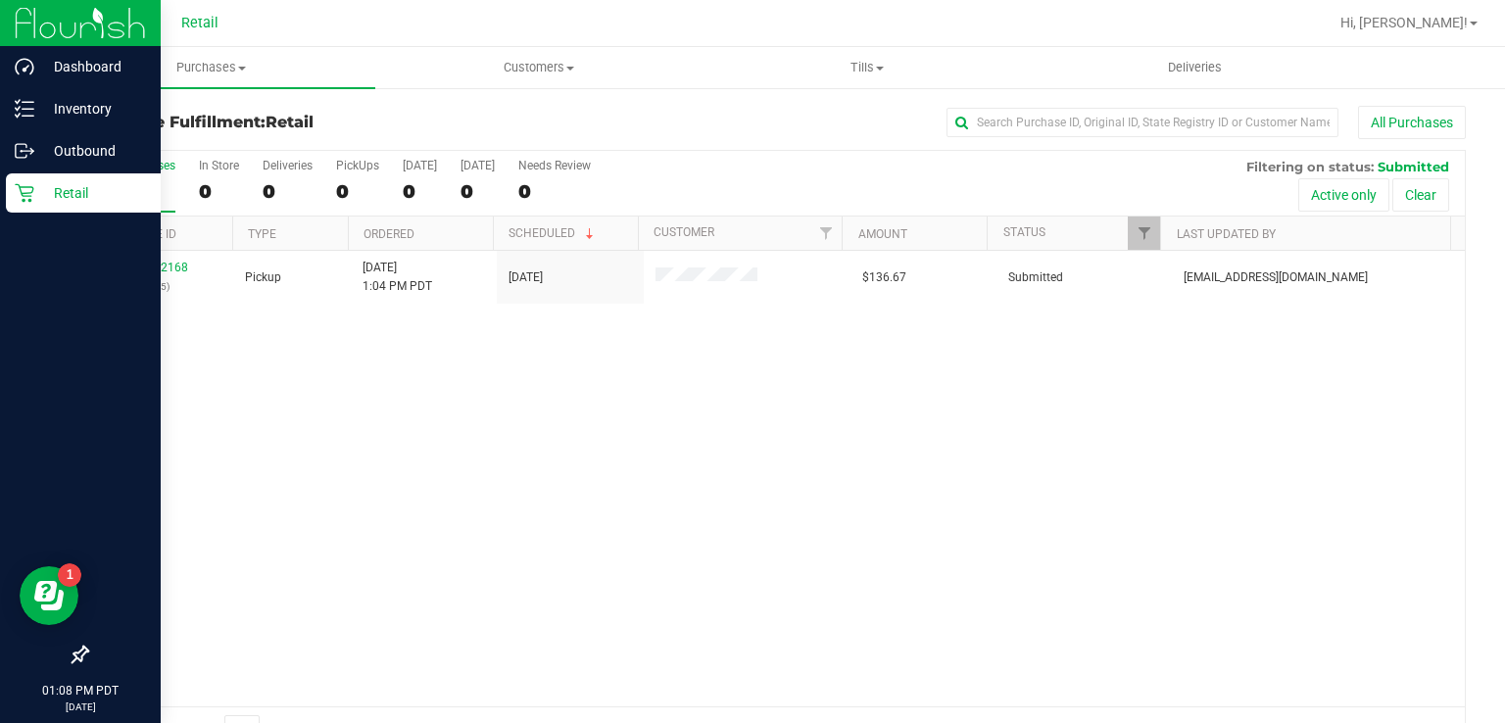
click at [27, 188] on icon at bounding box center [25, 193] width 20 height 20
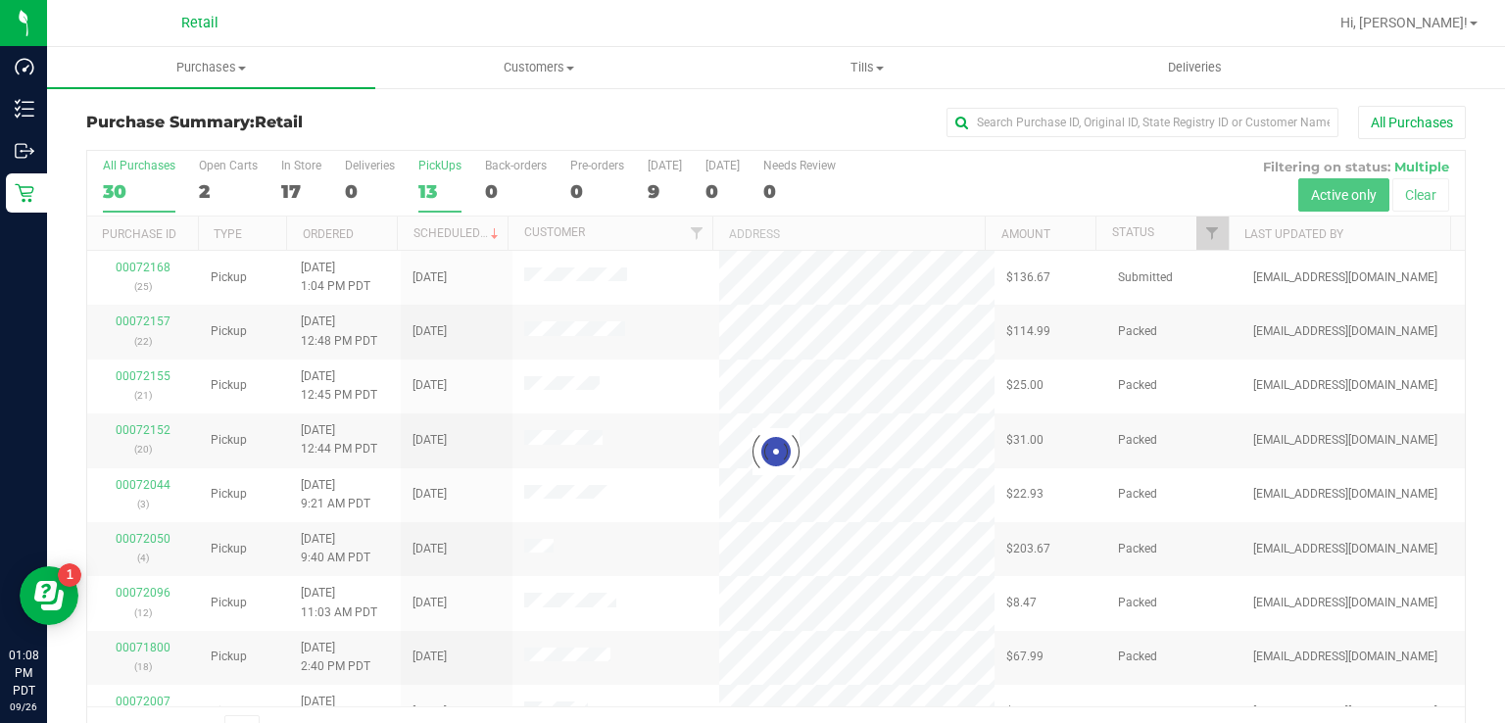
click at [439, 188] on div "13" at bounding box center [439, 191] width 43 height 23
click at [0, 0] on input "PickUps 13" at bounding box center [0, 0] width 0 height 0
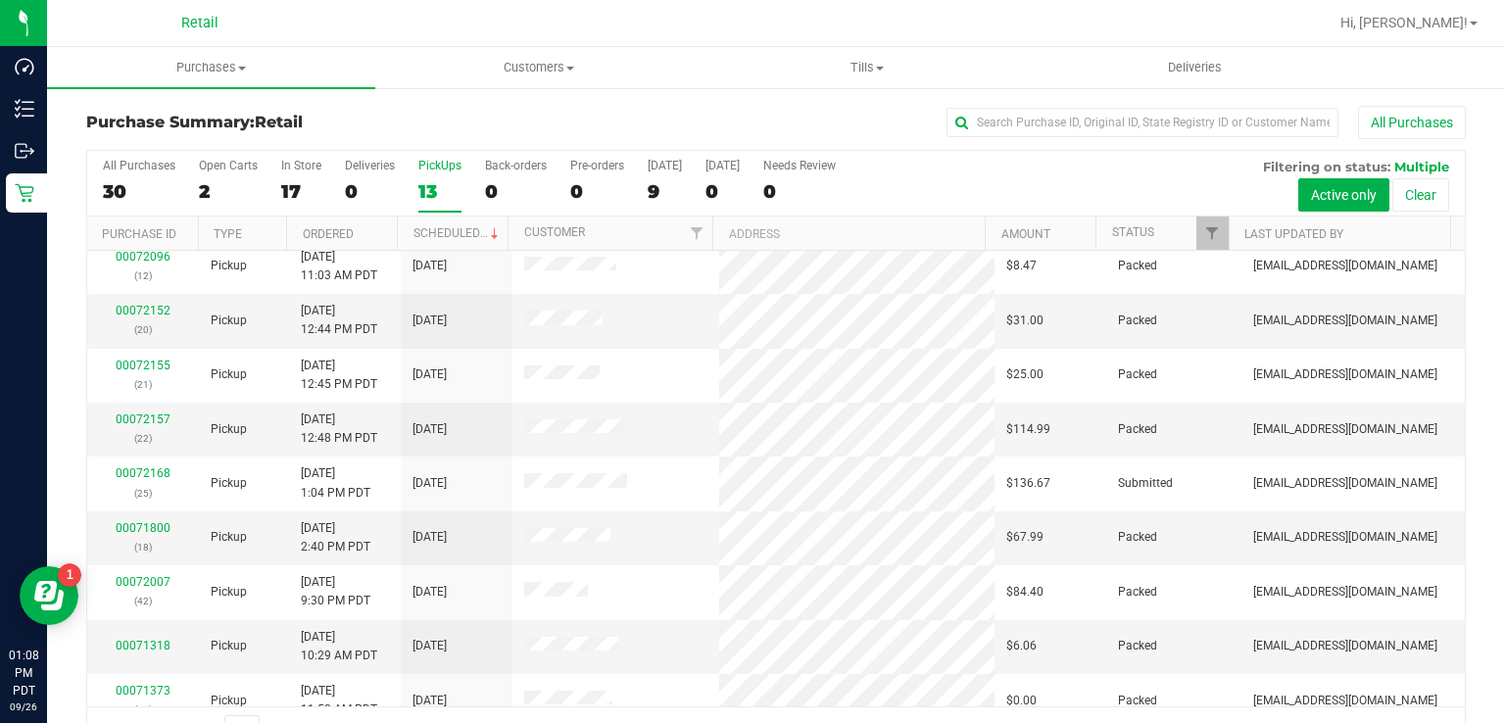
scroll to position [137, 0]
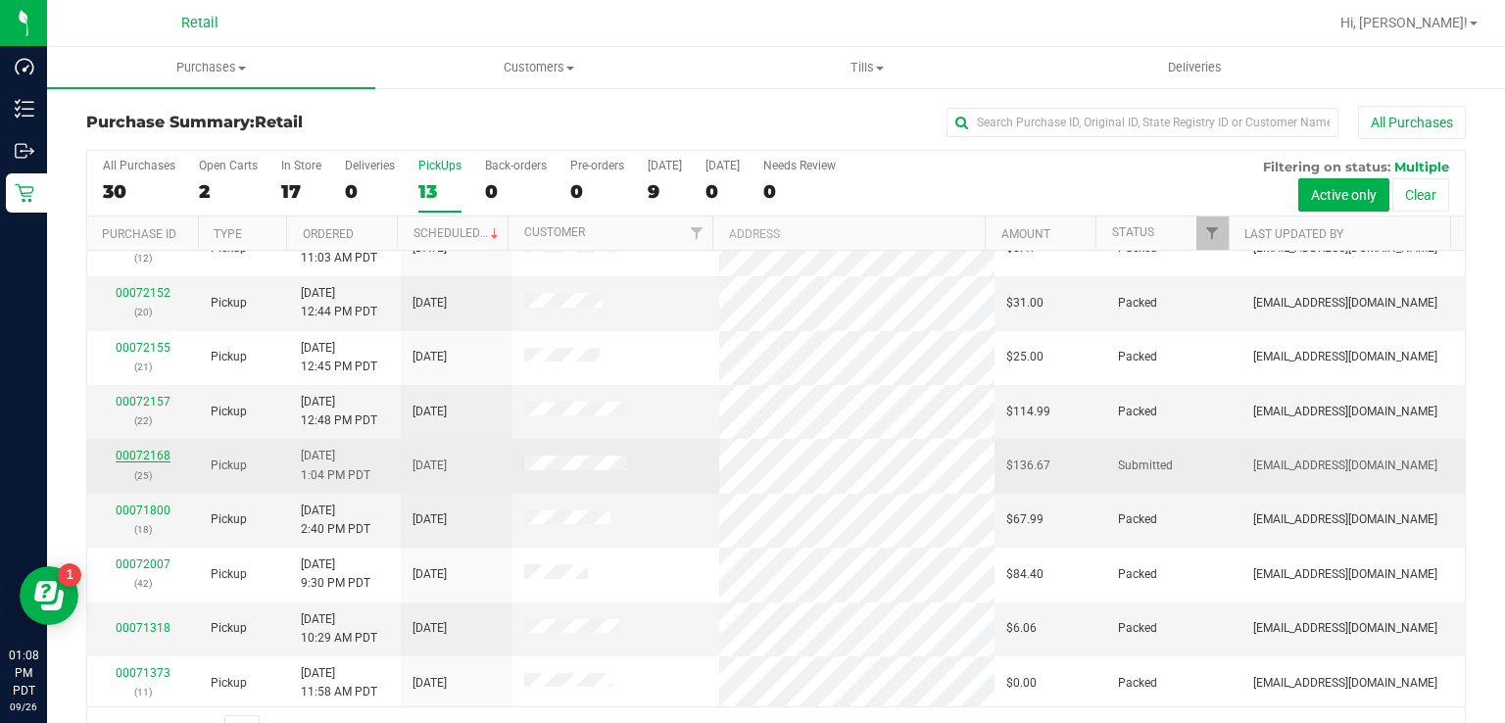
click at [125, 453] on link "00072168" at bounding box center [143, 456] width 55 height 14
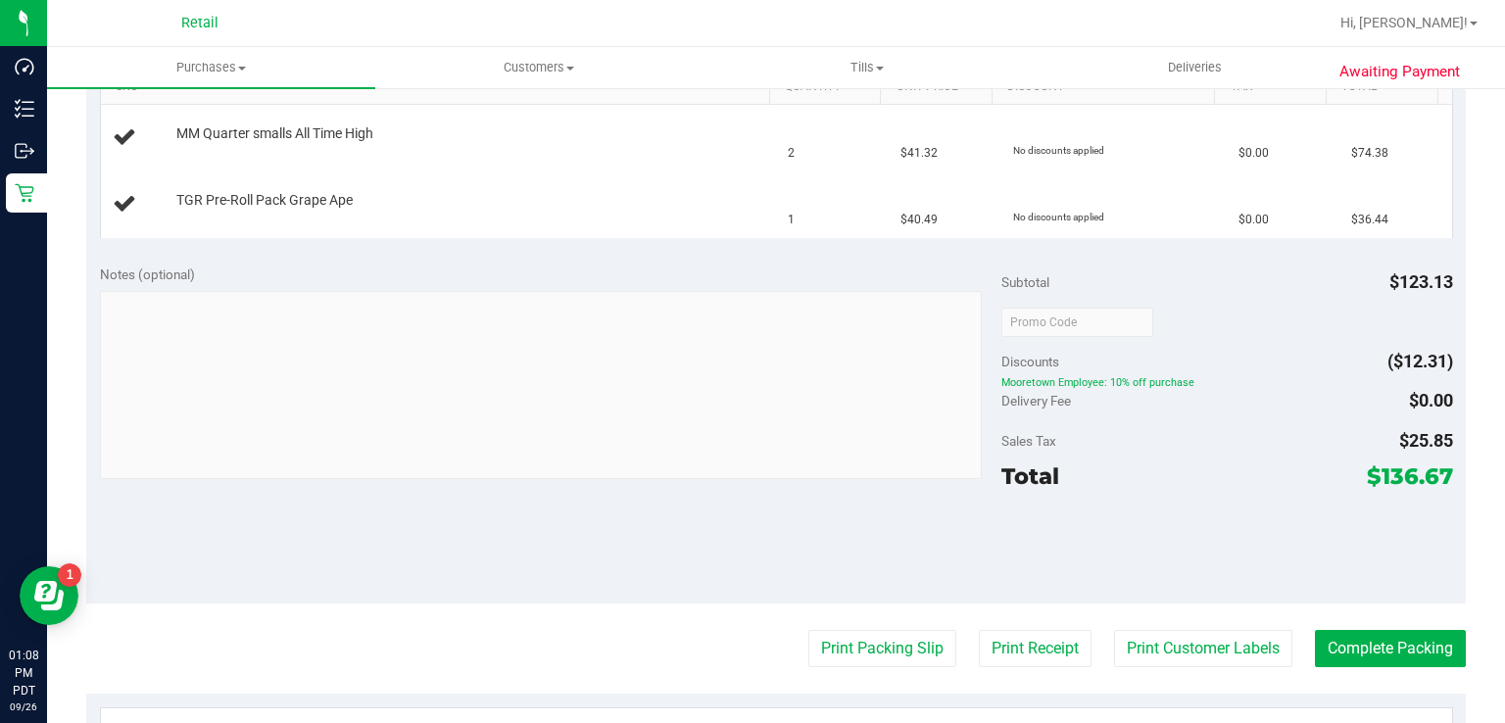
scroll to position [530, 0]
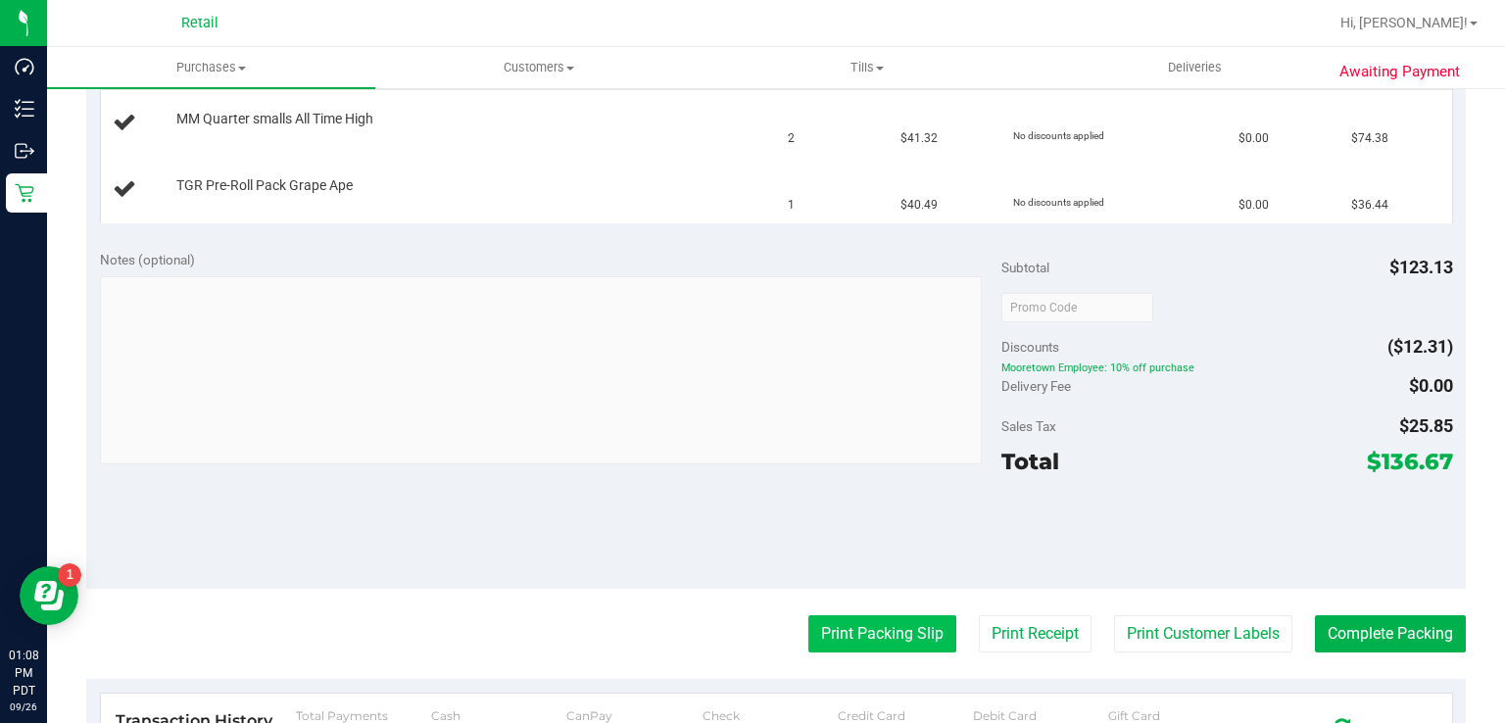
click at [856, 630] on button "Print Packing Slip" at bounding box center [883, 633] width 148 height 37
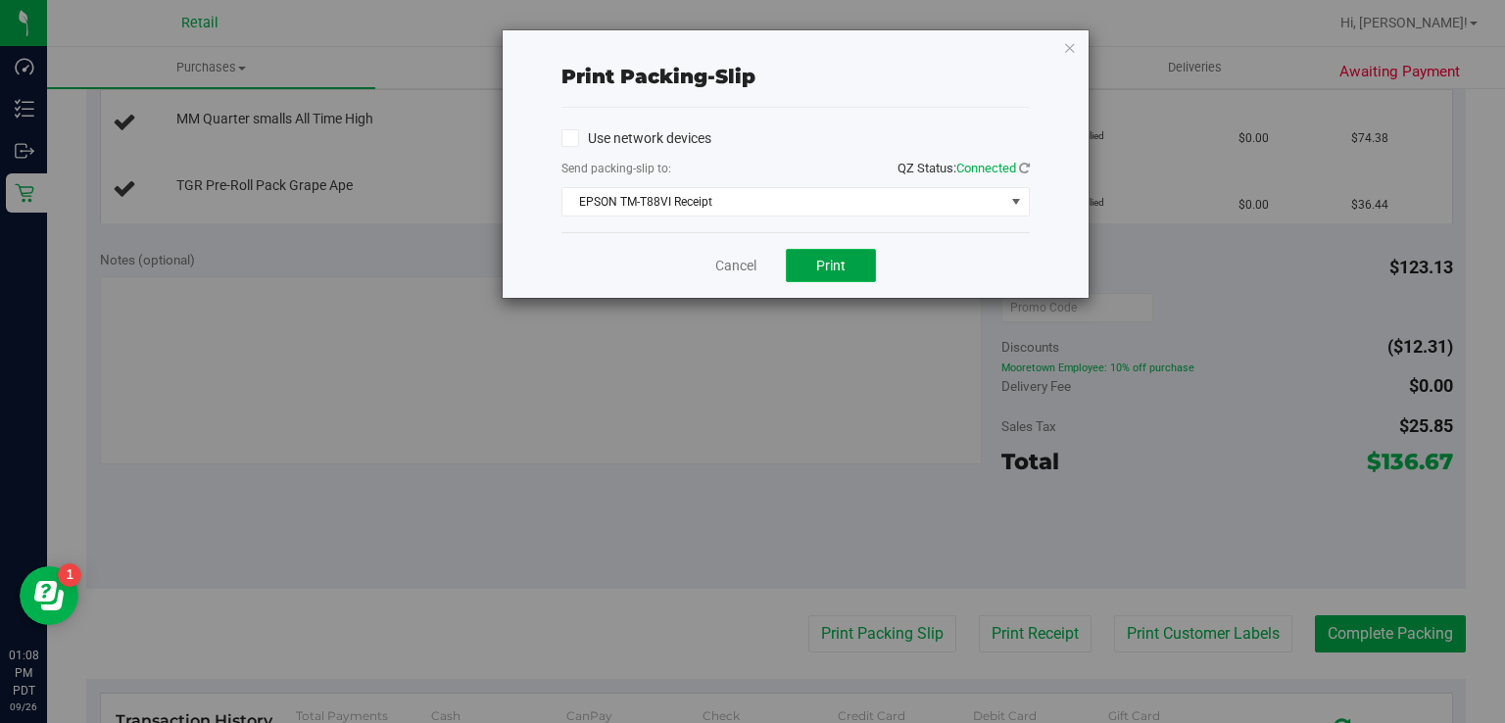
click at [832, 251] on button "Print" at bounding box center [831, 265] width 90 height 33
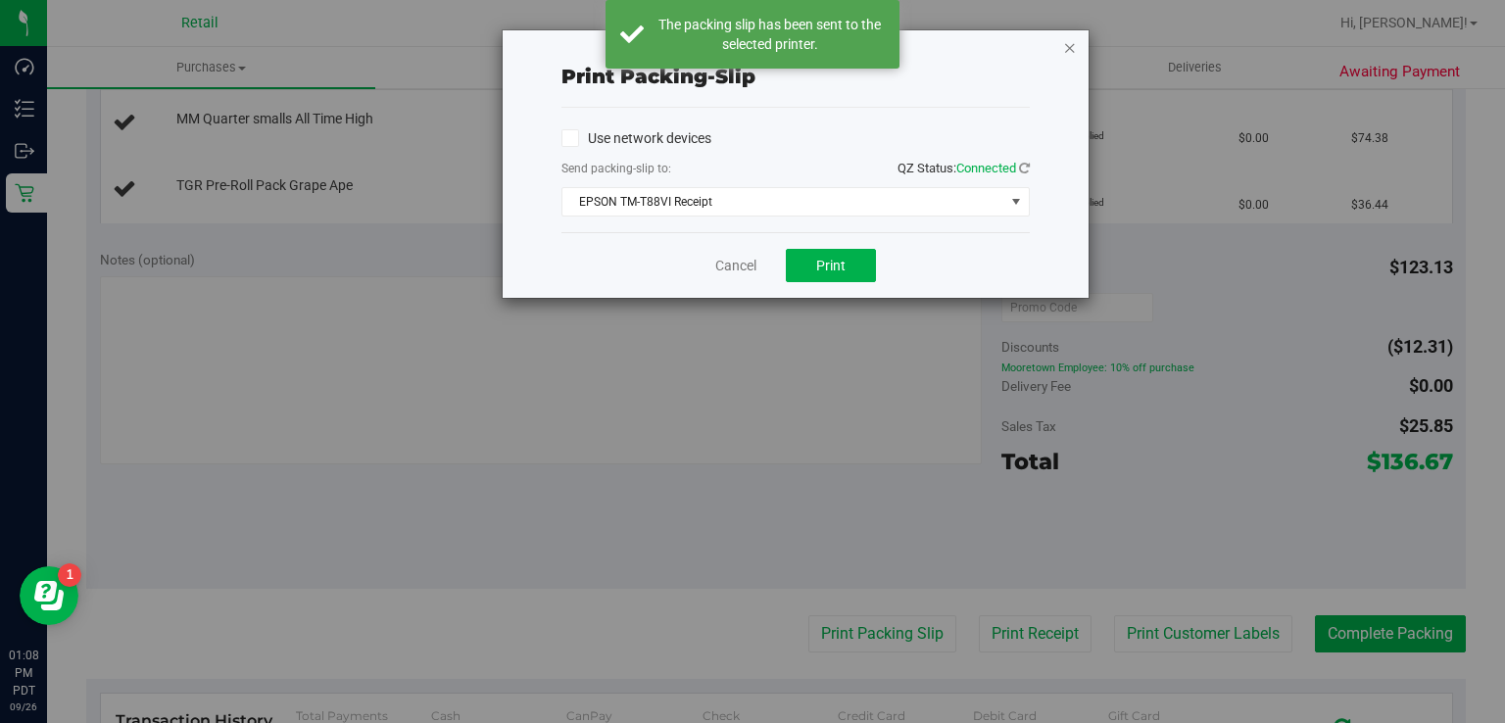
click at [1070, 48] on icon "button" at bounding box center [1070, 47] width 14 height 24
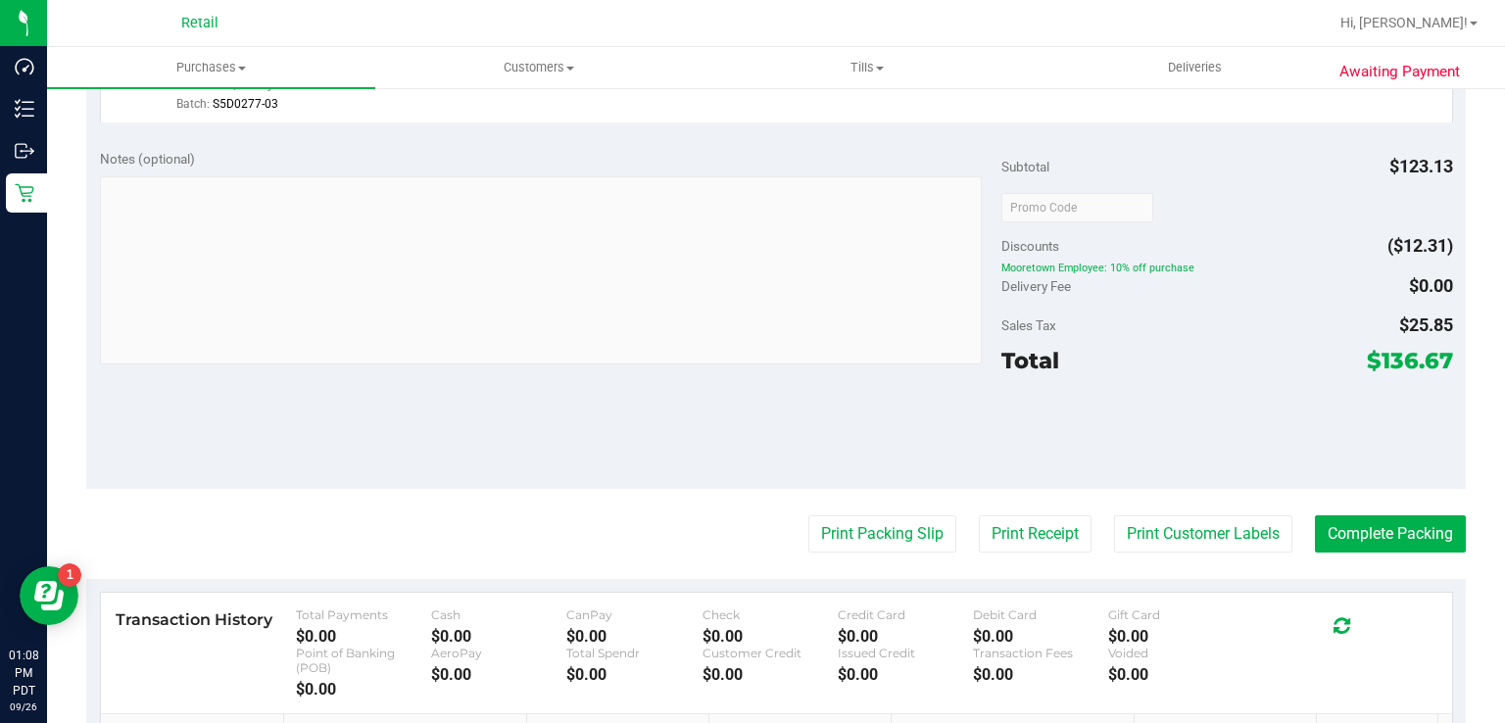
scroll to position [729, 0]
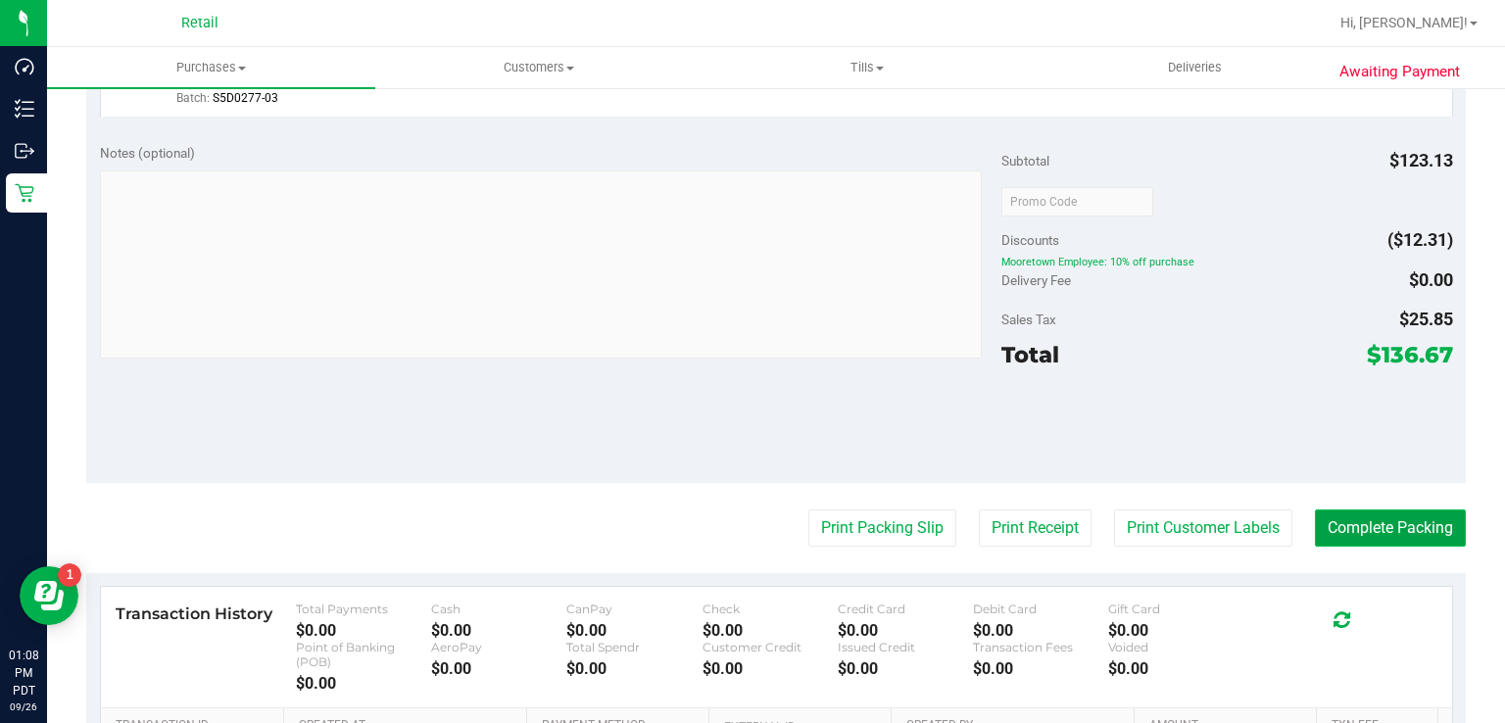
click at [1383, 541] on button "Complete Packing" at bounding box center [1390, 528] width 151 height 37
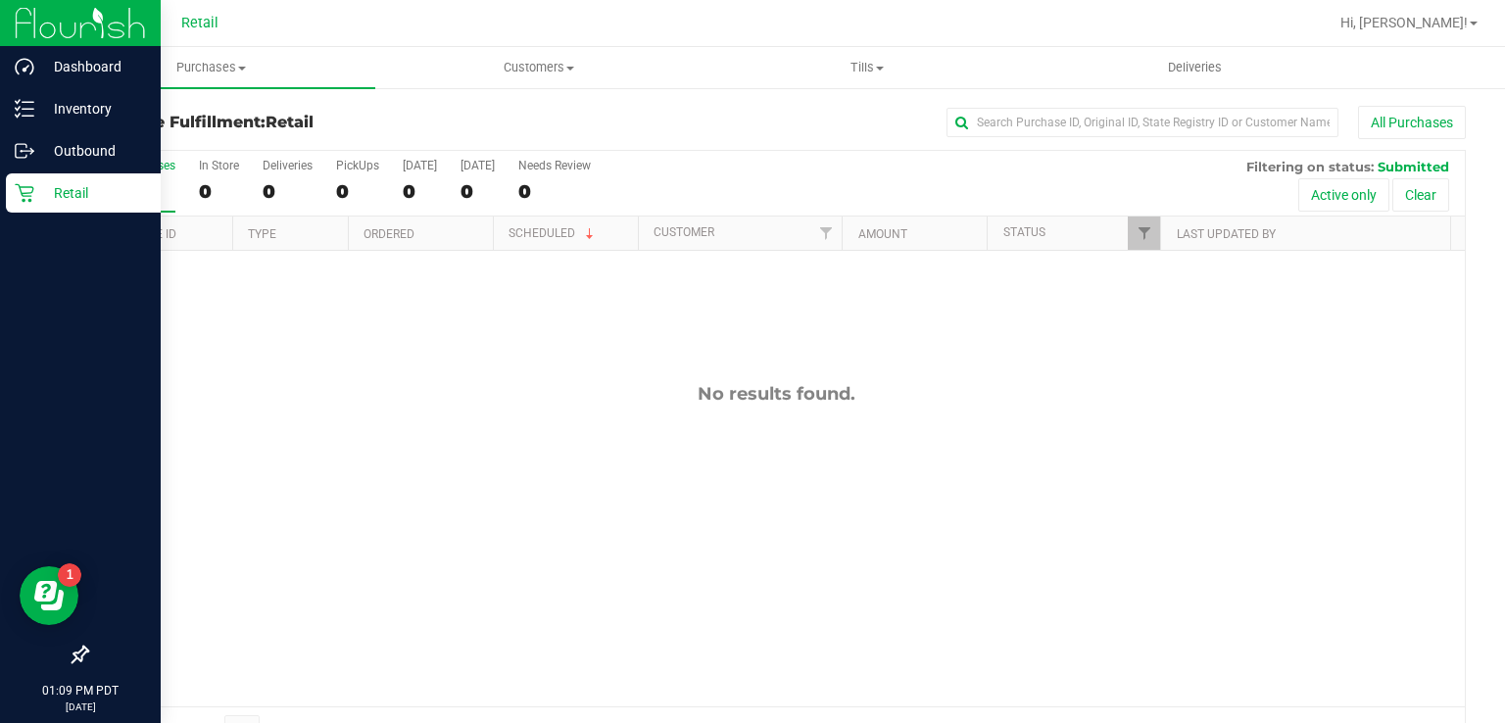
click at [25, 200] on icon at bounding box center [25, 193] width 20 height 20
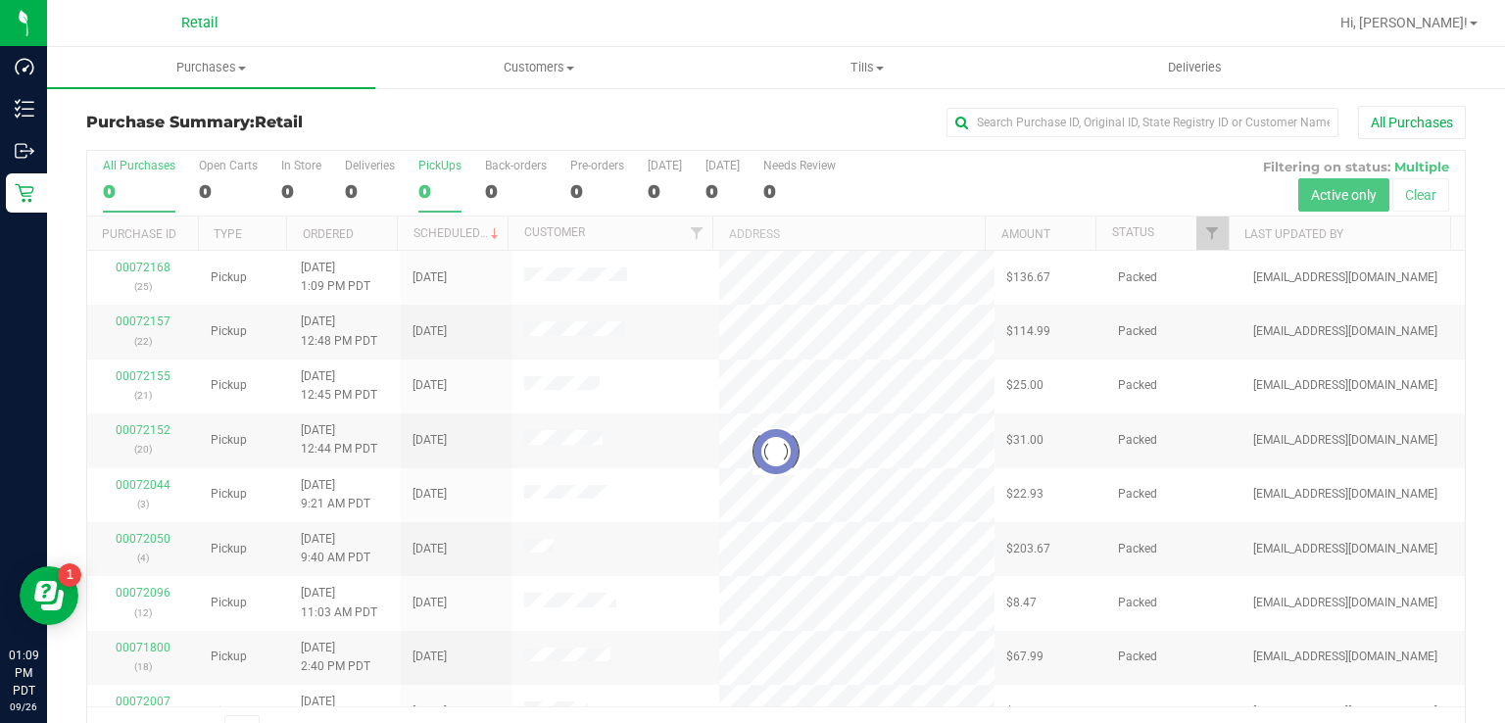
click at [425, 177] on label "PickUps 0" at bounding box center [439, 186] width 43 height 54
click at [0, 0] on input "PickUps 0" at bounding box center [0, 0] width 0 height 0
click at [429, 187] on div "13" at bounding box center [439, 191] width 43 height 23
click at [0, 0] on input "PickUps 13" at bounding box center [0, 0] width 0 height 0
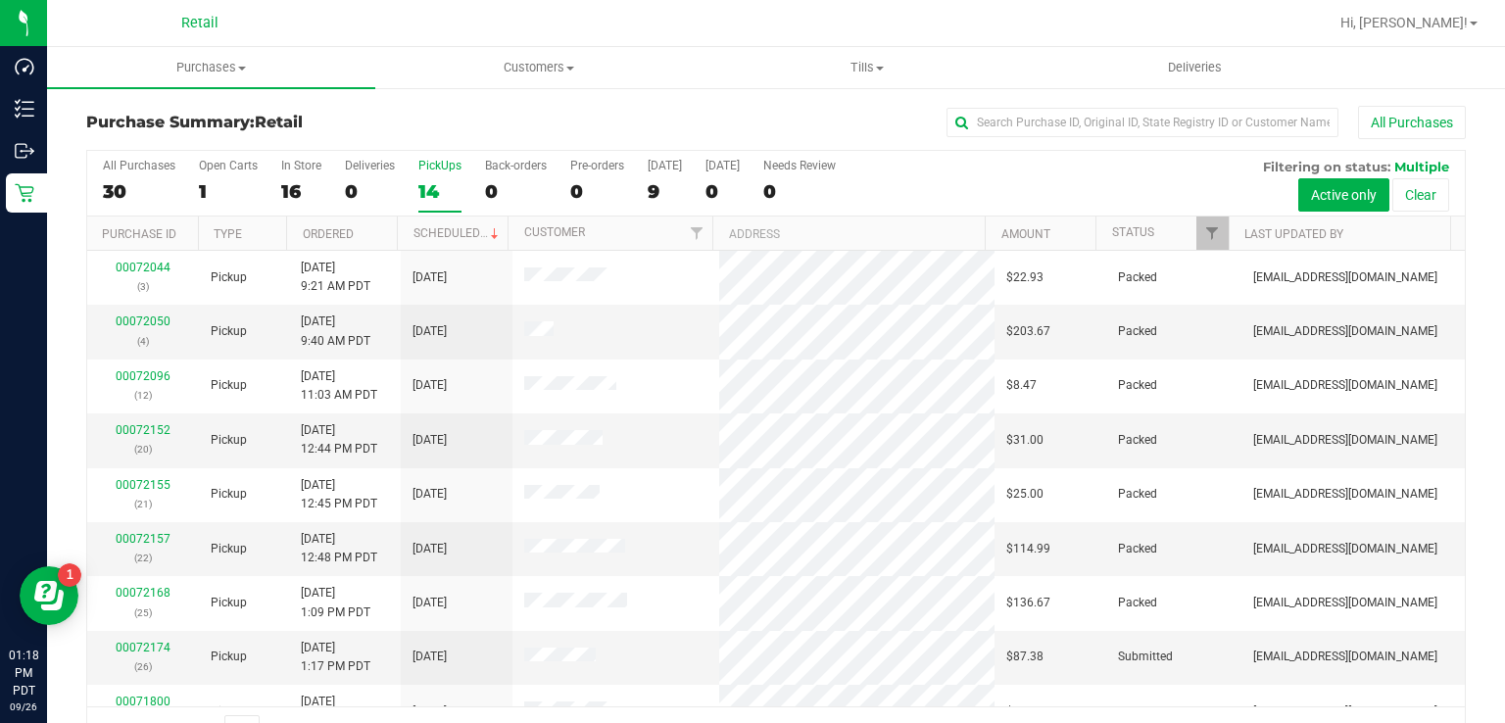
scroll to position [224, 0]
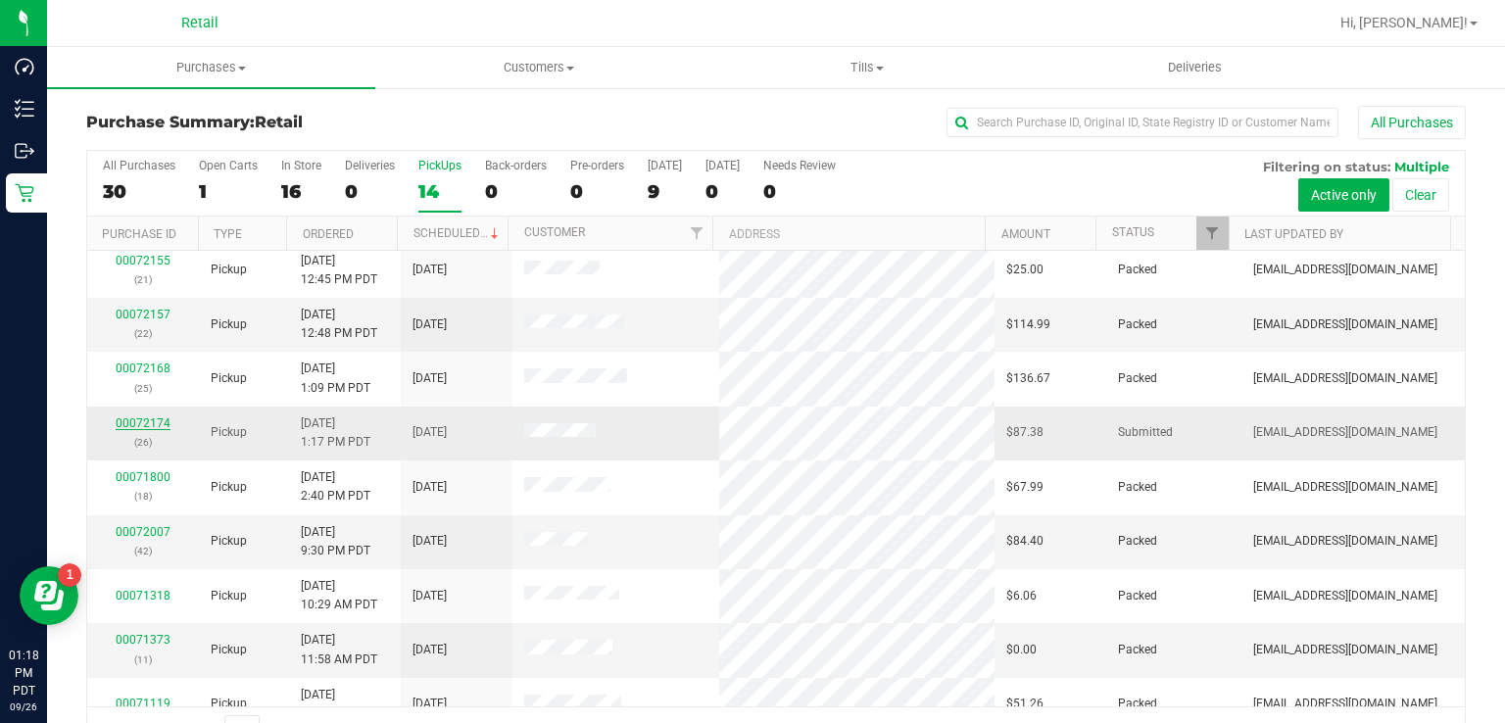
click at [145, 418] on link "00072174" at bounding box center [143, 424] width 55 height 14
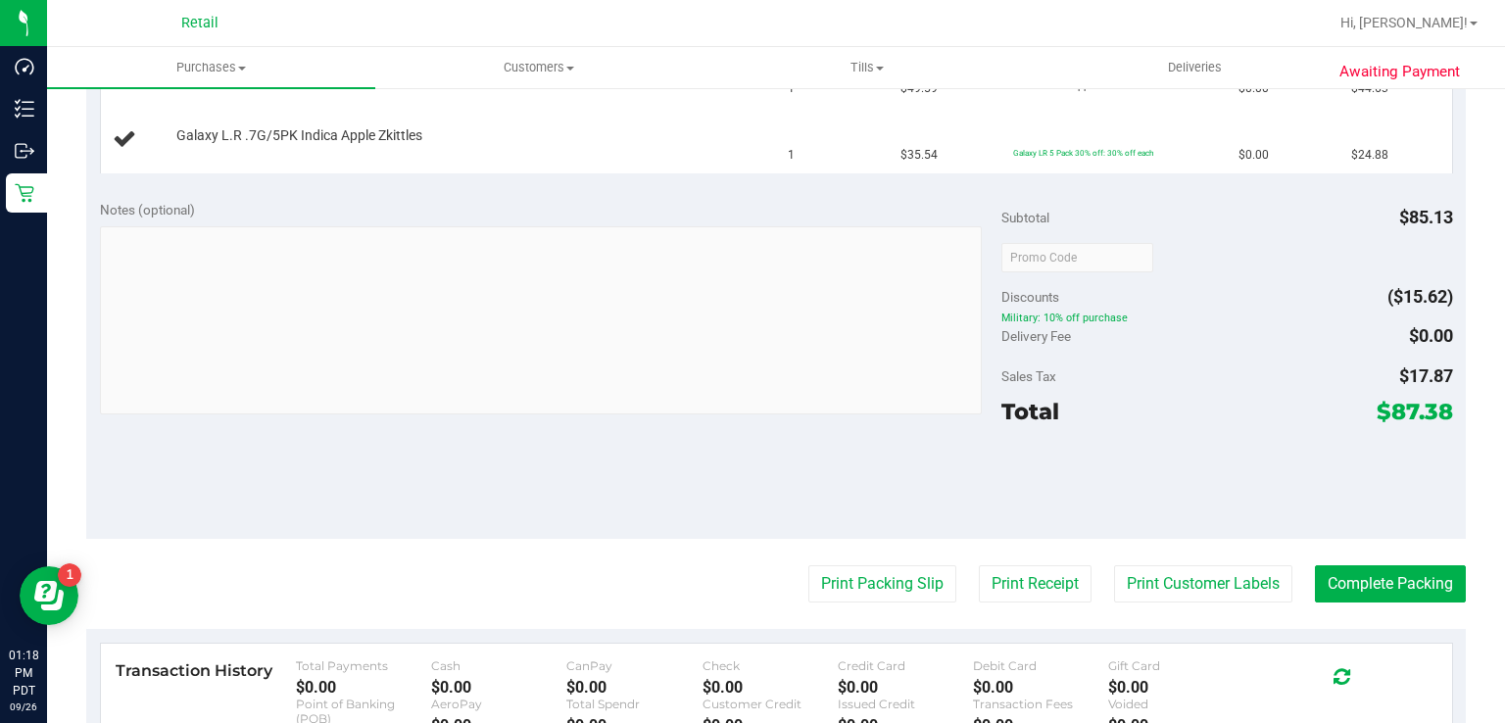
scroll to position [618, 0]
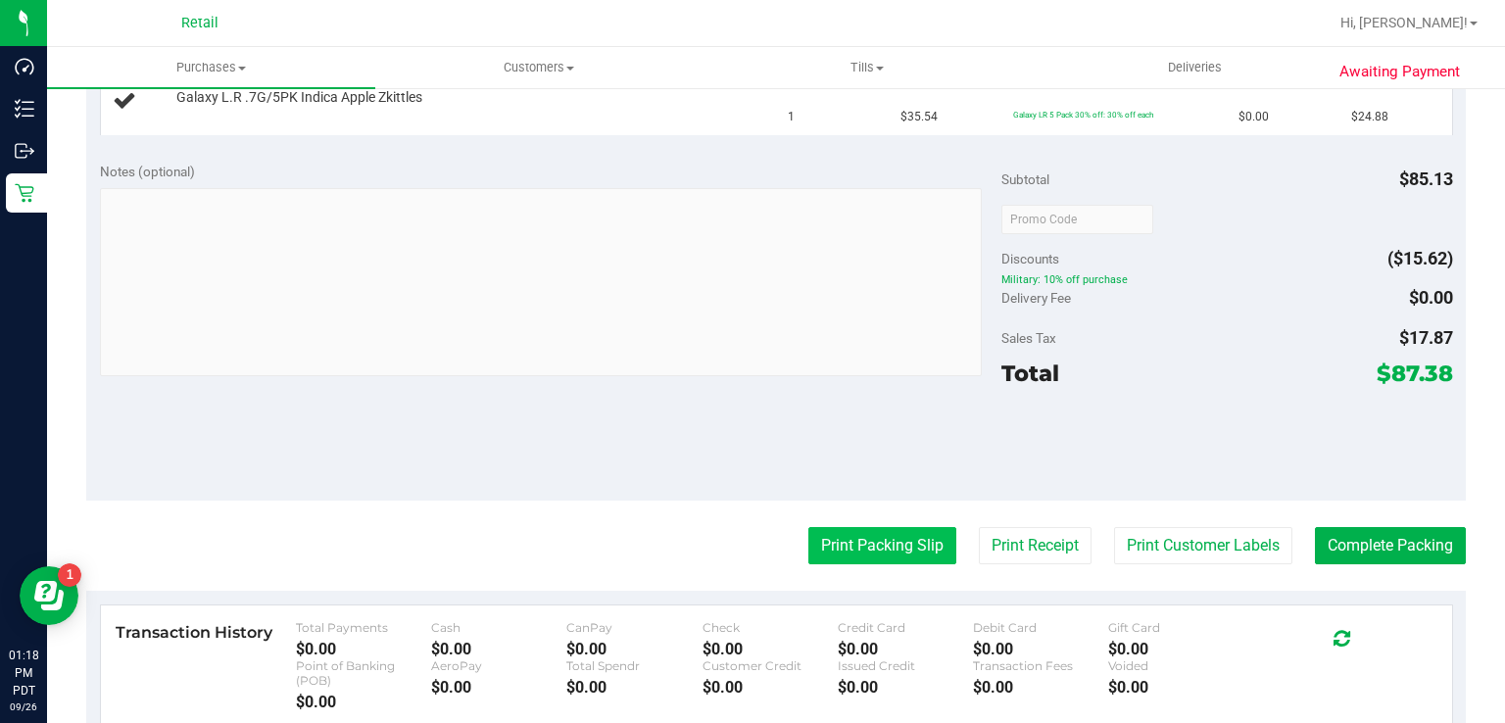
click at [839, 546] on button "Print Packing Slip" at bounding box center [883, 545] width 148 height 37
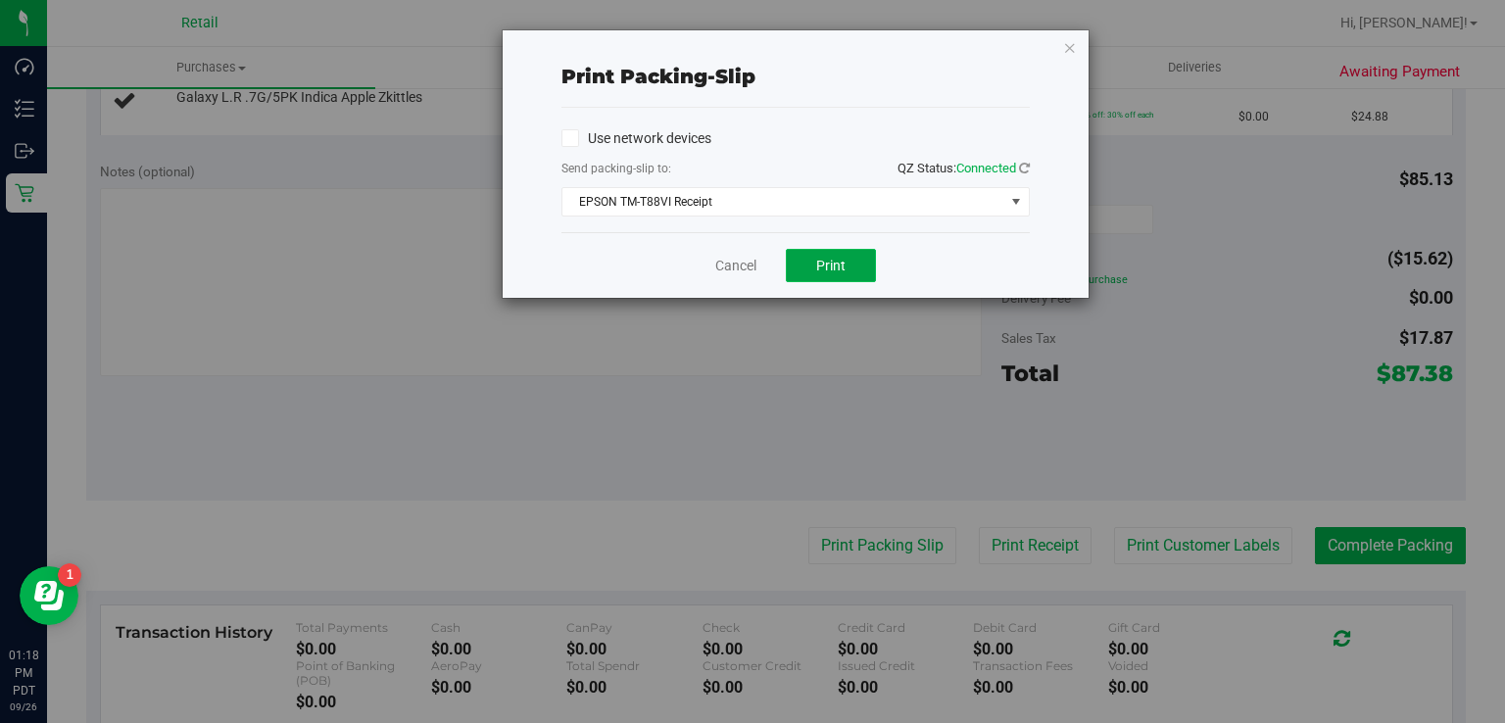
click at [845, 273] on button "Print" at bounding box center [831, 265] width 90 height 33
click at [1070, 51] on icon "button" at bounding box center [1070, 47] width 14 height 24
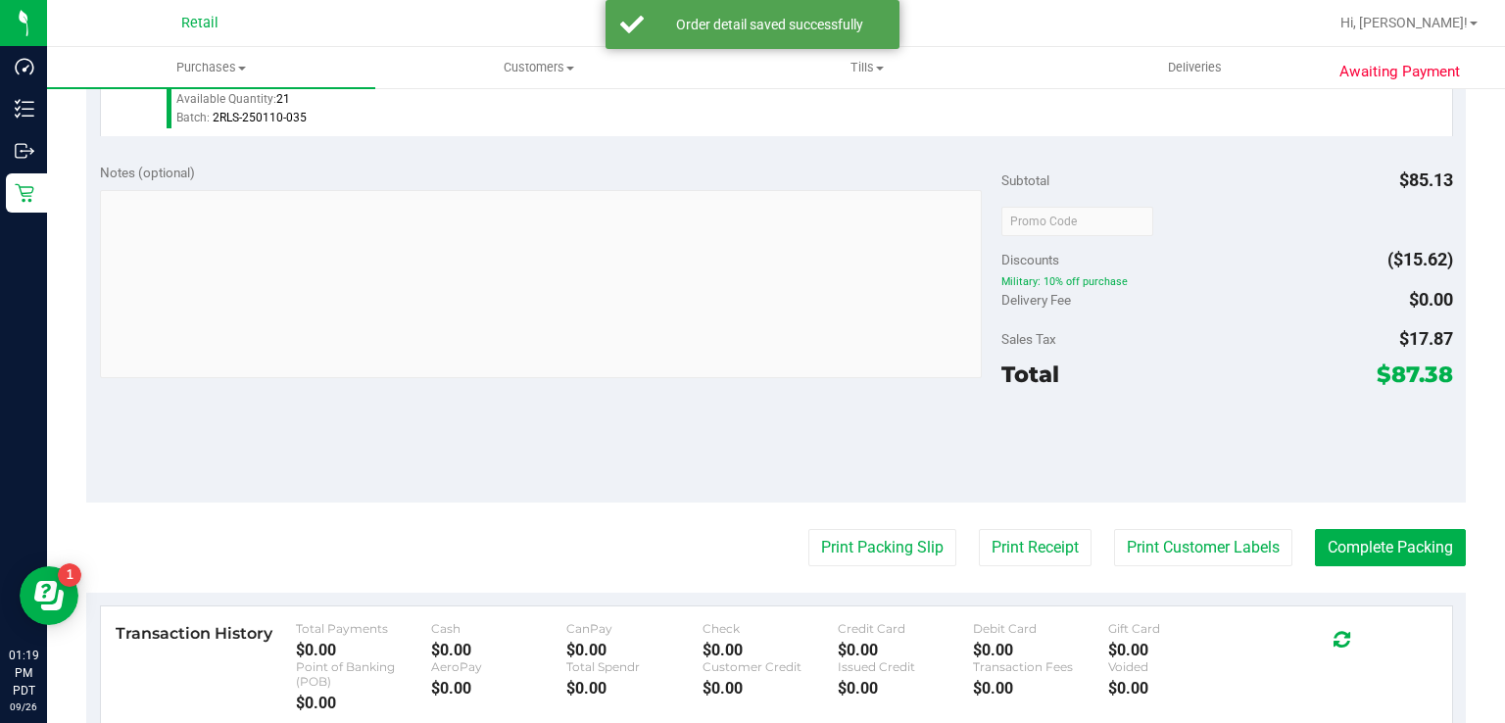
scroll to position [710, 0]
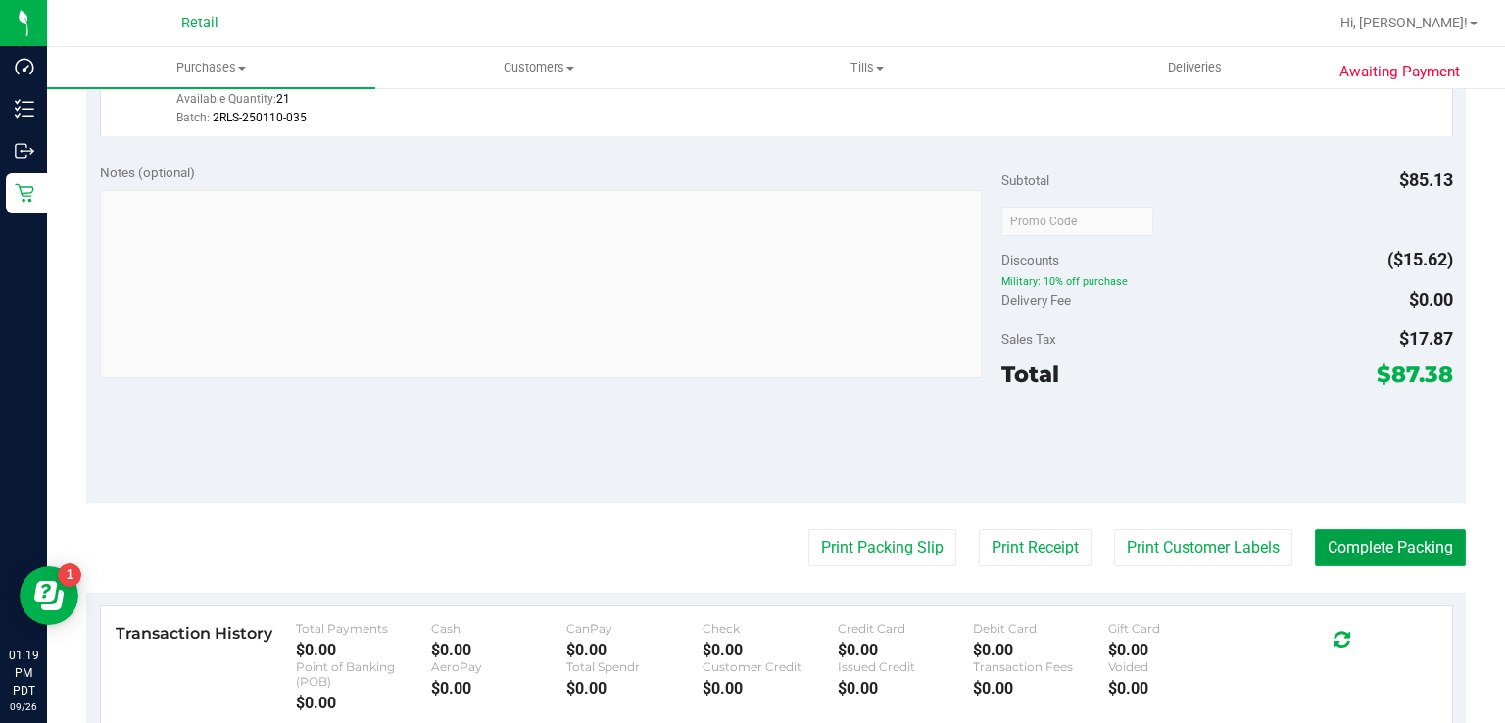
click at [1413, 545] on button "Complete Packing" at bounding box center [1390, 547] width 151 height 37
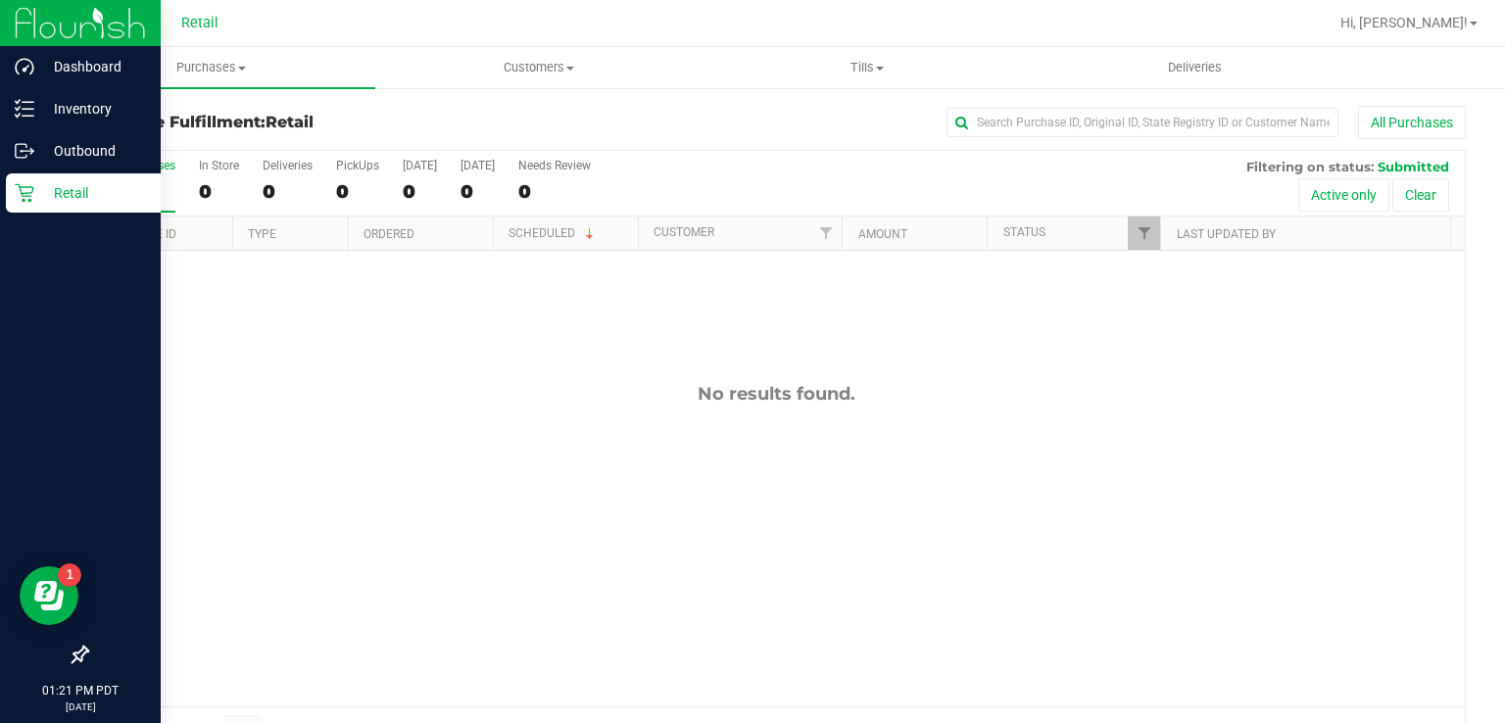
click at [28, 186] on icon at bounding box center [24, 193] width 19 height 19
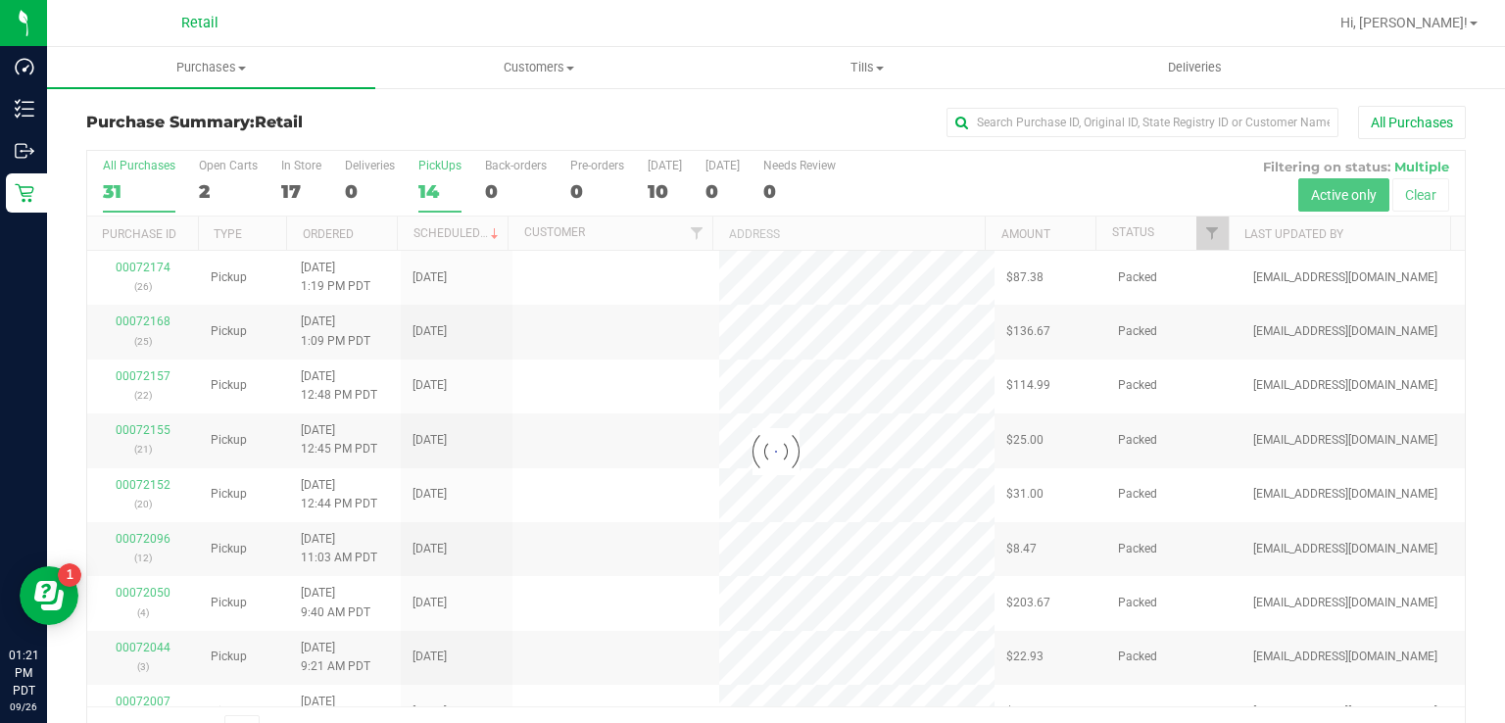
click at [424, 184] on div "14" at bounding box center [439, 191] width 43 height 23
click at [0, 0] on input "PickUps 14" at bounding box center [0, 0] width 0 height 0
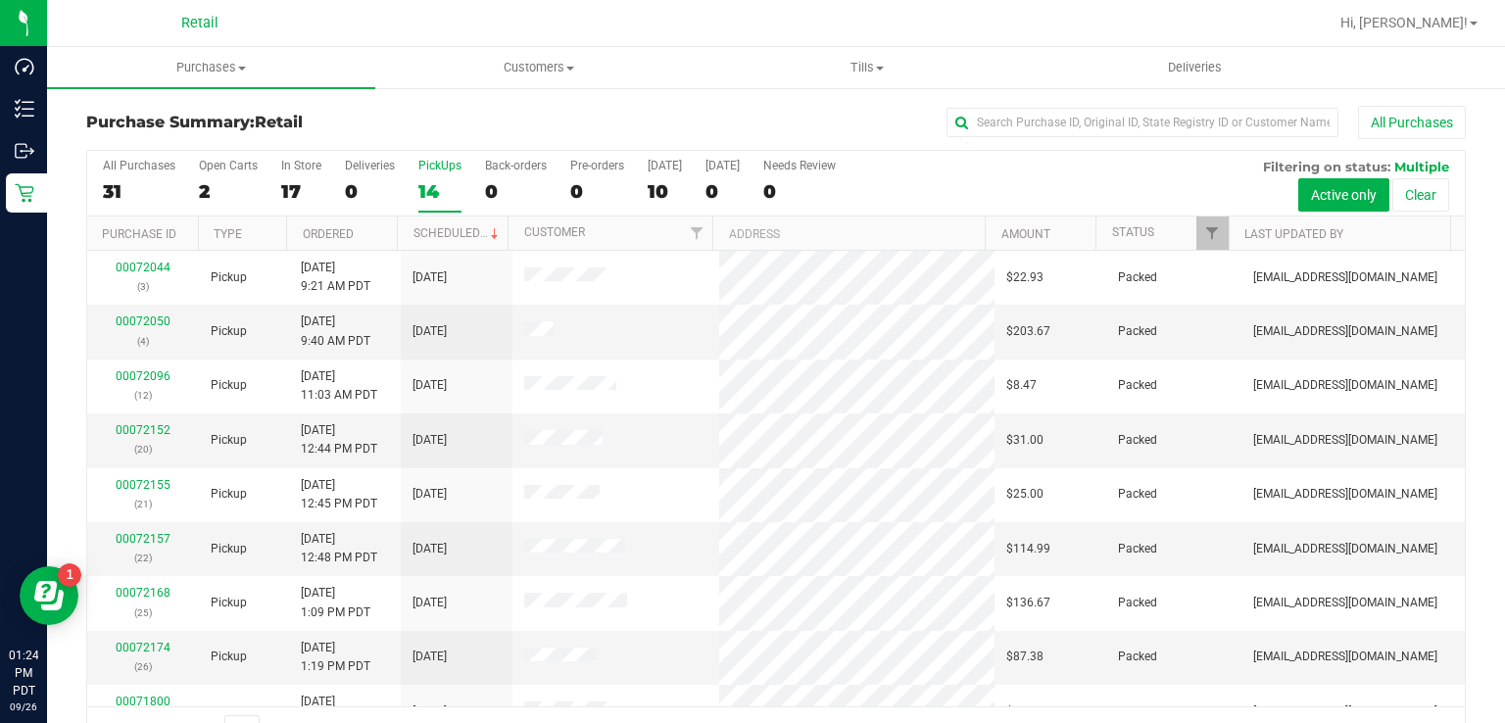
click at [431, 186] on div "14" at bounding box center [439, 191] width 43 height 23
click at [0, 0] on input "PickUps 14" at bounding box center [0, 0] width 0 height 0
click at [641, 56] on uib-tab-heading "Customers All customers Add a new customer" at bounding box center [539, 67] width 326 height 39
click at [437, 177] on label "PickUps 14" at bounding box center [439, 186] width 43 height 54
click at [0, 0] on input "PickUps 14" at bounding box center [0, 0] width 0 height 0
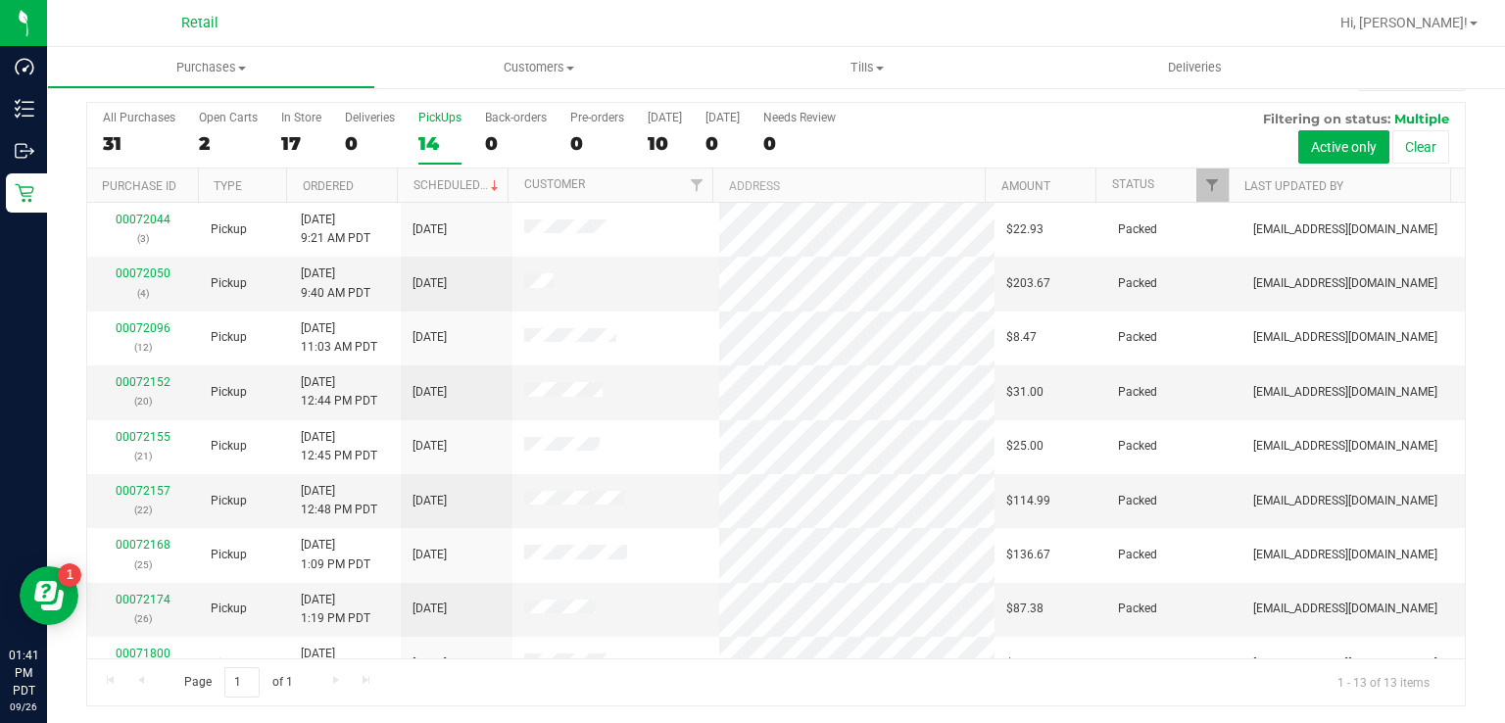
click at [428, 143] on div "14" at bounding box center [439, 143] width 43 height 23
click at [0, 0] on input "PickUps 14" at bounding box center [0, 0] width 0 height 0
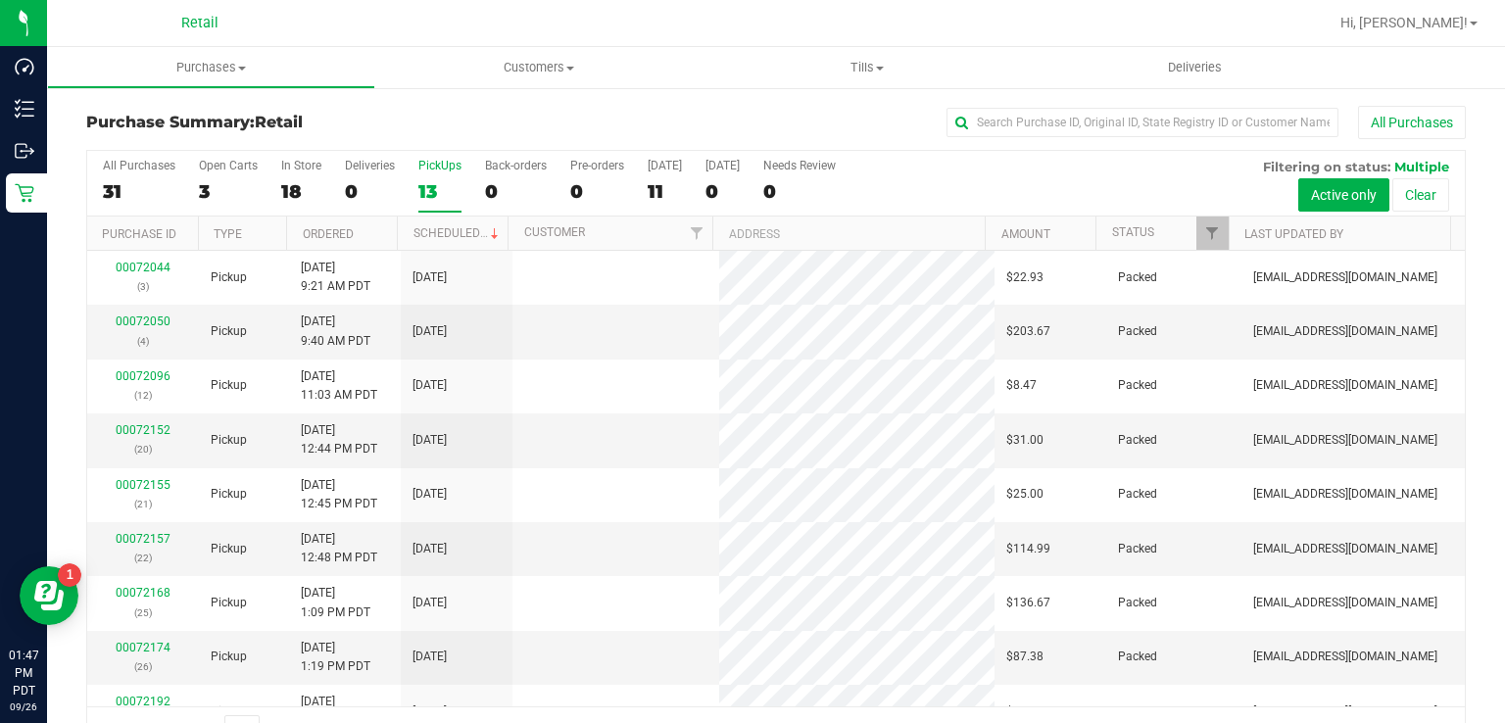
click at [435, 181] on div "13" at bounding box center [439, 191] width 43 height 23
click at [0, 0] on input "PickUps 13" at bounding box center [0, 0] width 0 height 0
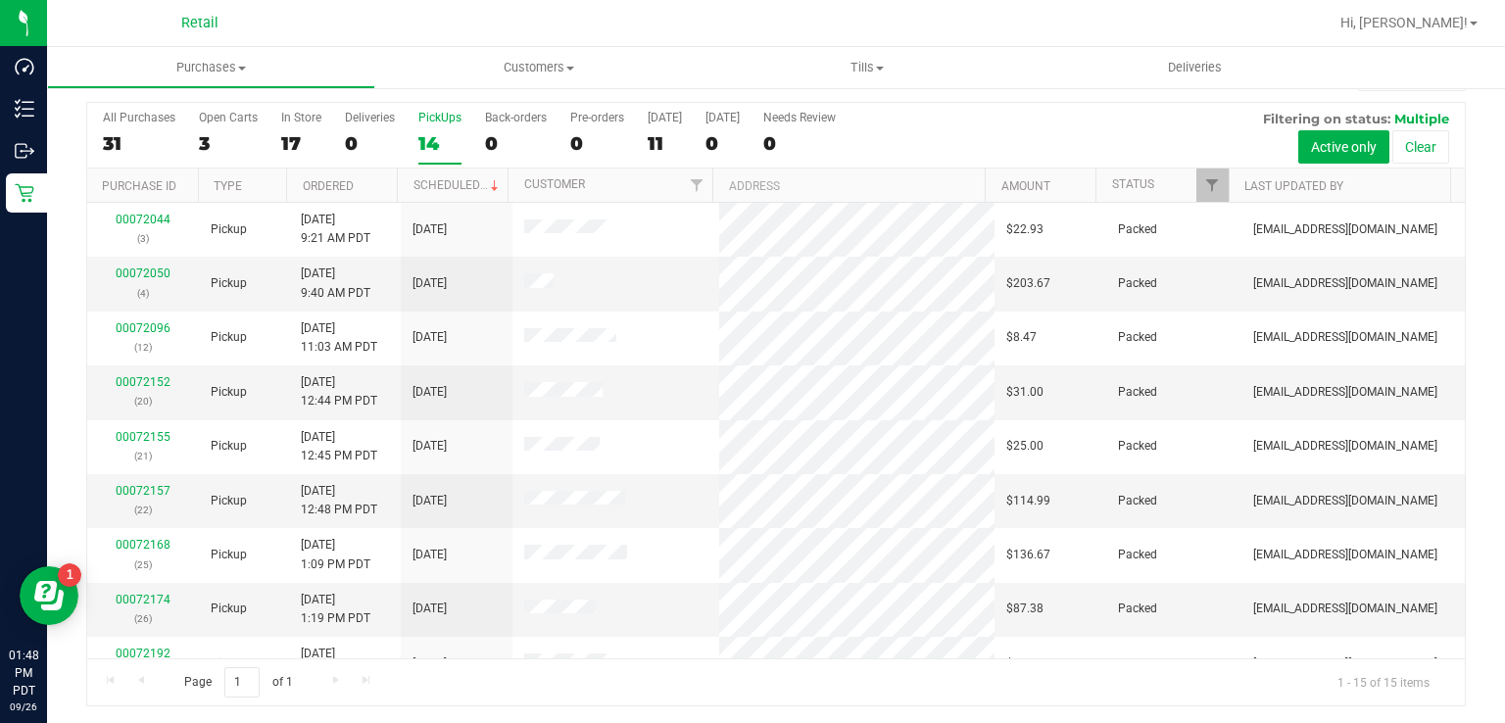
click at [426, 149] on div "14" at bounding box center [439, 143] width 43 height 23
click at [0, 0] on input "PickUps 14" at bounding box center [0, 0] width 0 height 0
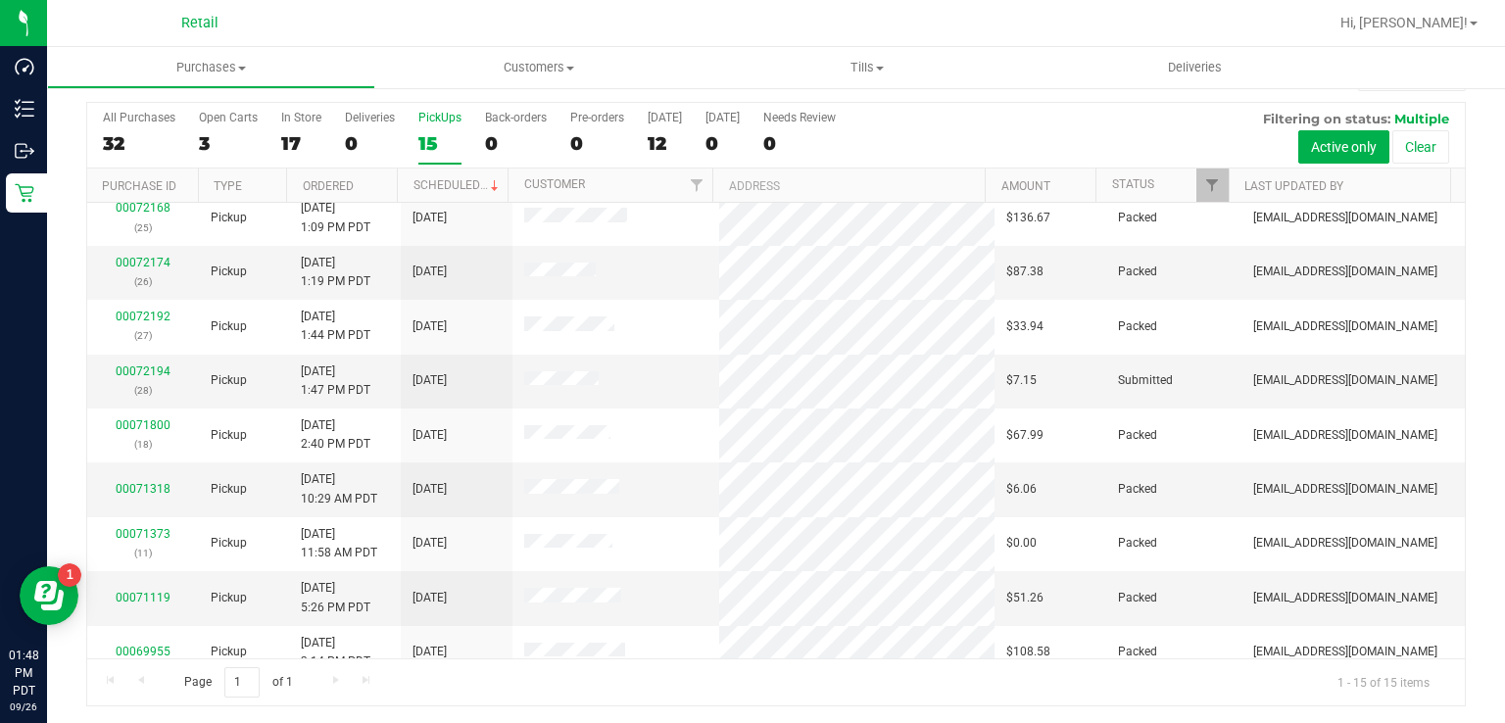
scroll to position [355, 0]
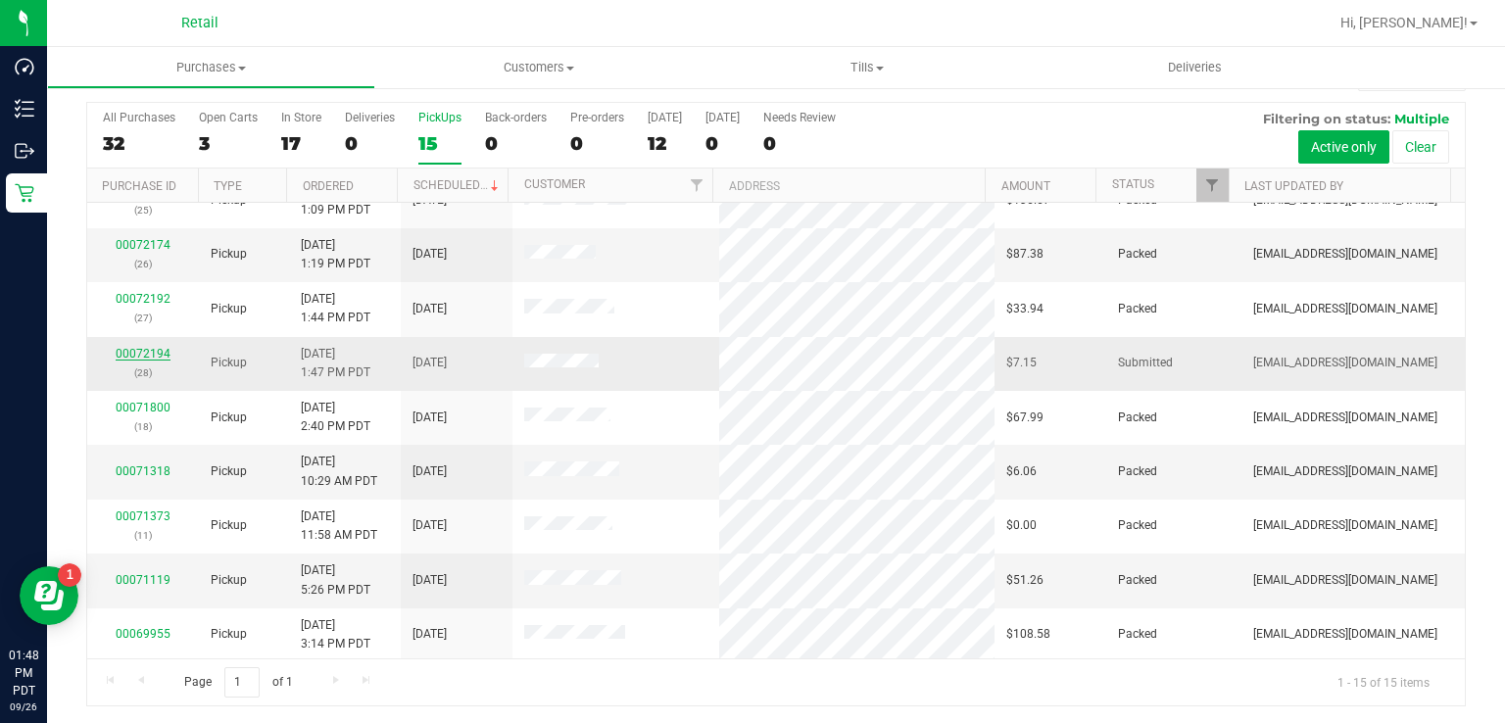
click at [125, 347] on link "00072194" at bounding box center [143, 354] width 55 height 14
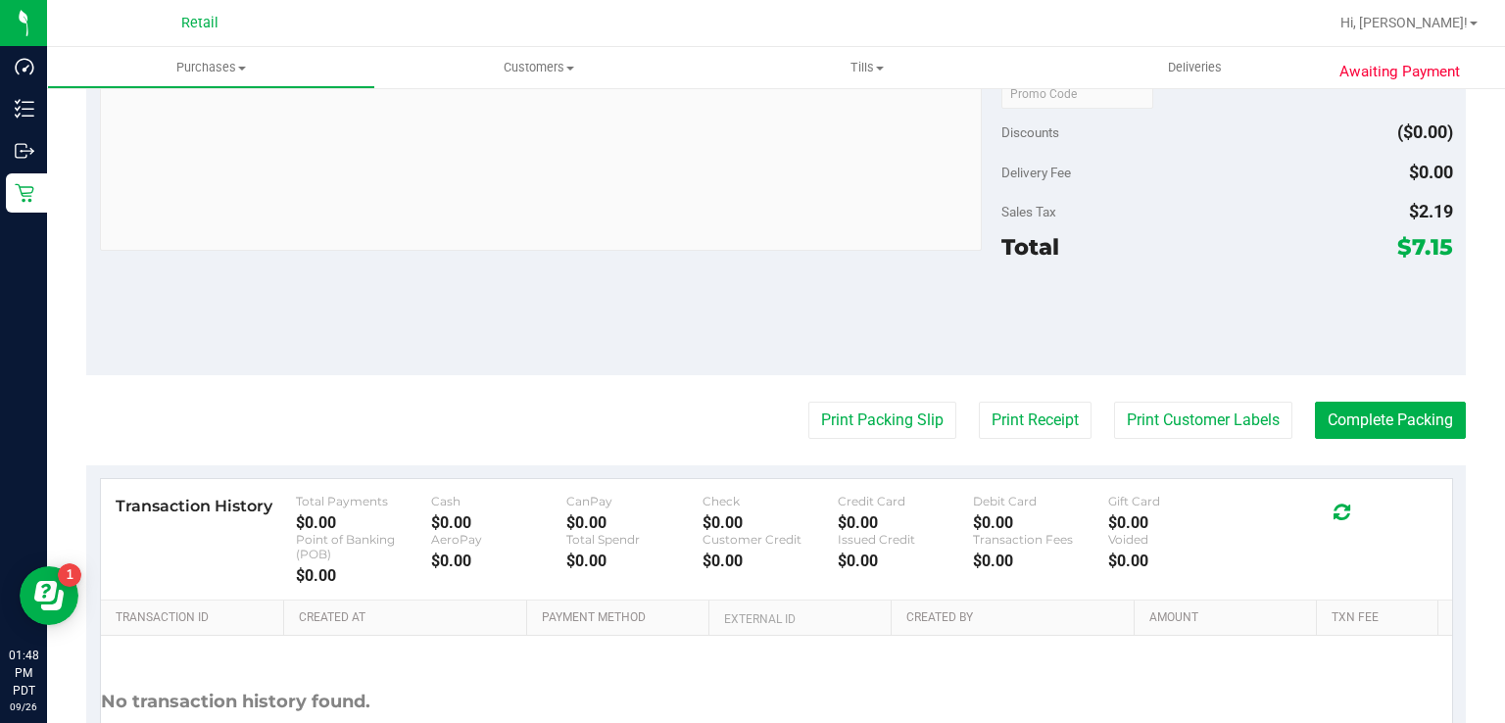
scroll to position [710, 0]
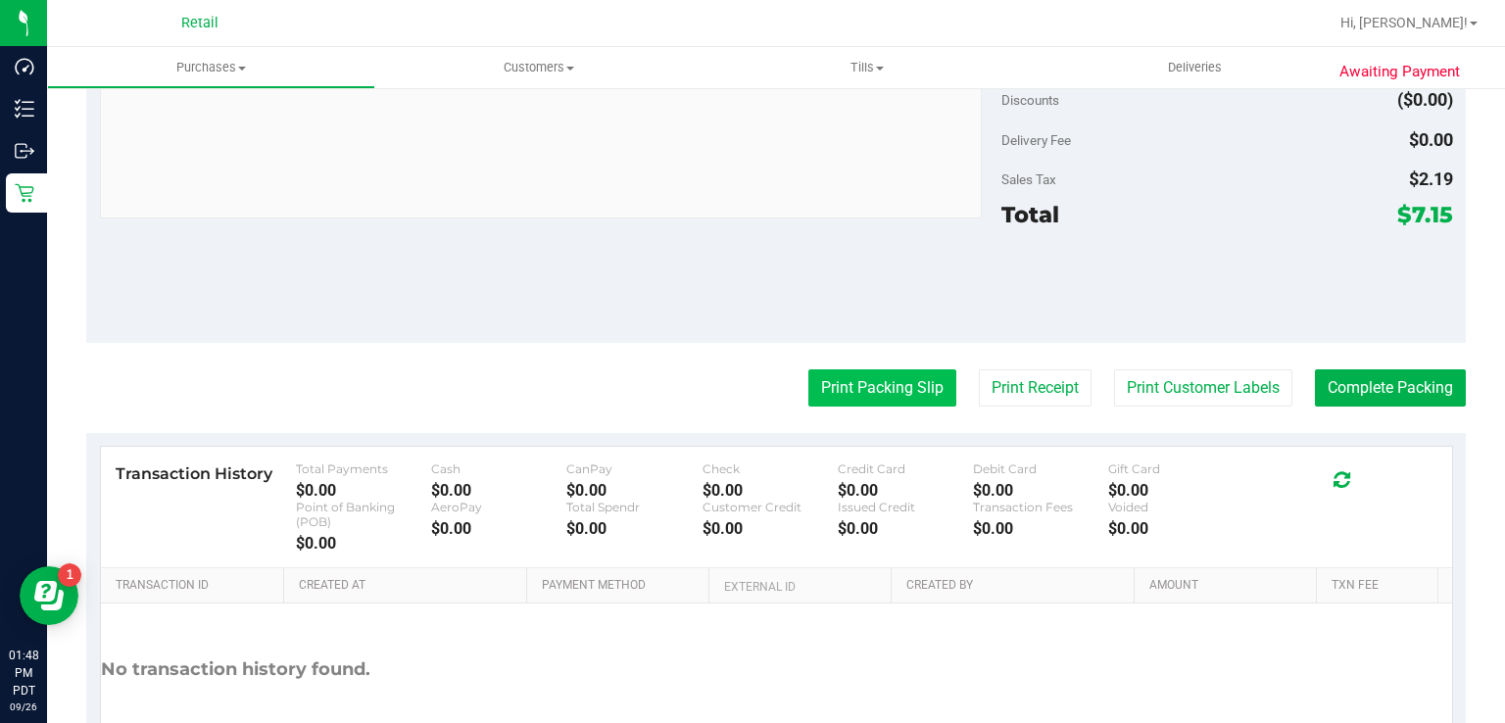
click at [861, 385] on button "Print Packing Slip" at bounding box center [883, 387] width 148 height 37
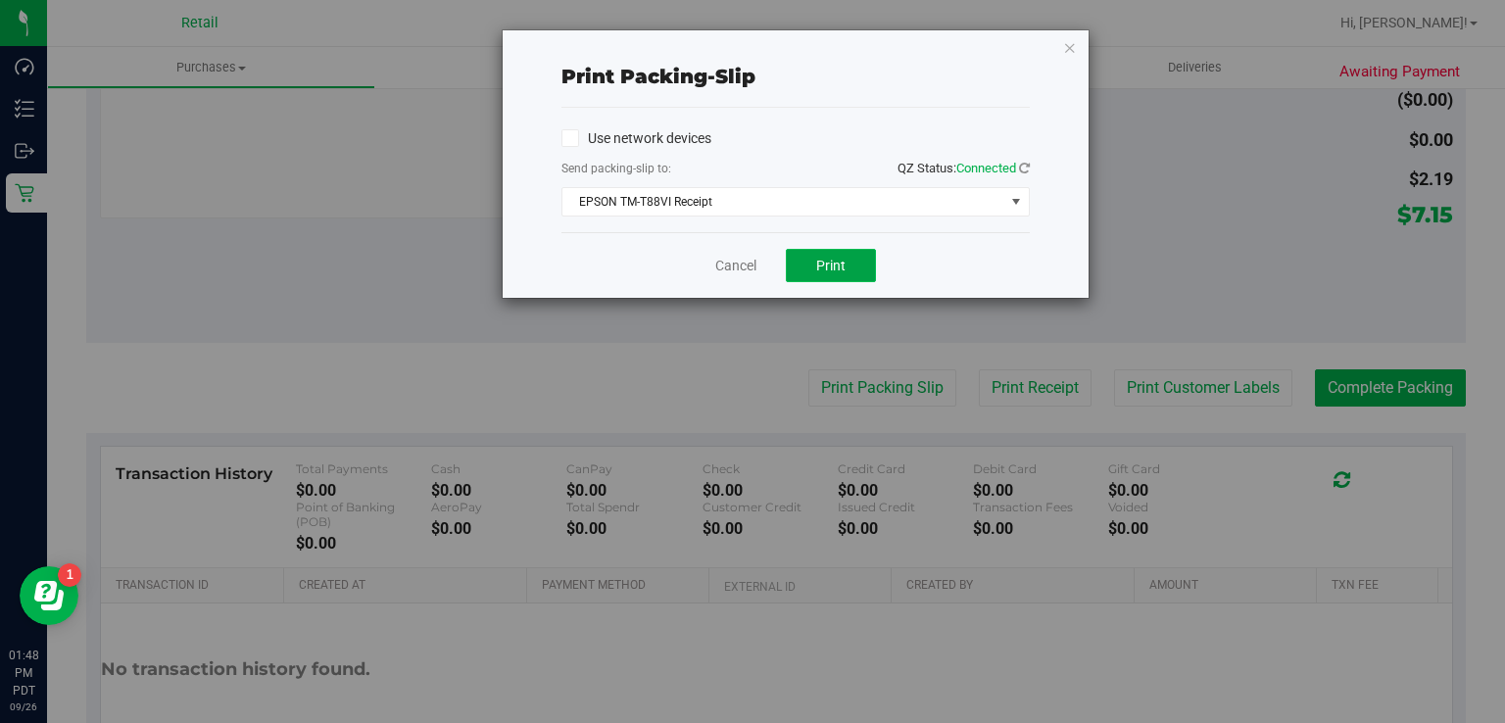
click at [825, 261] on span "Print" at bounding box center [830, 266] width 29 height 16
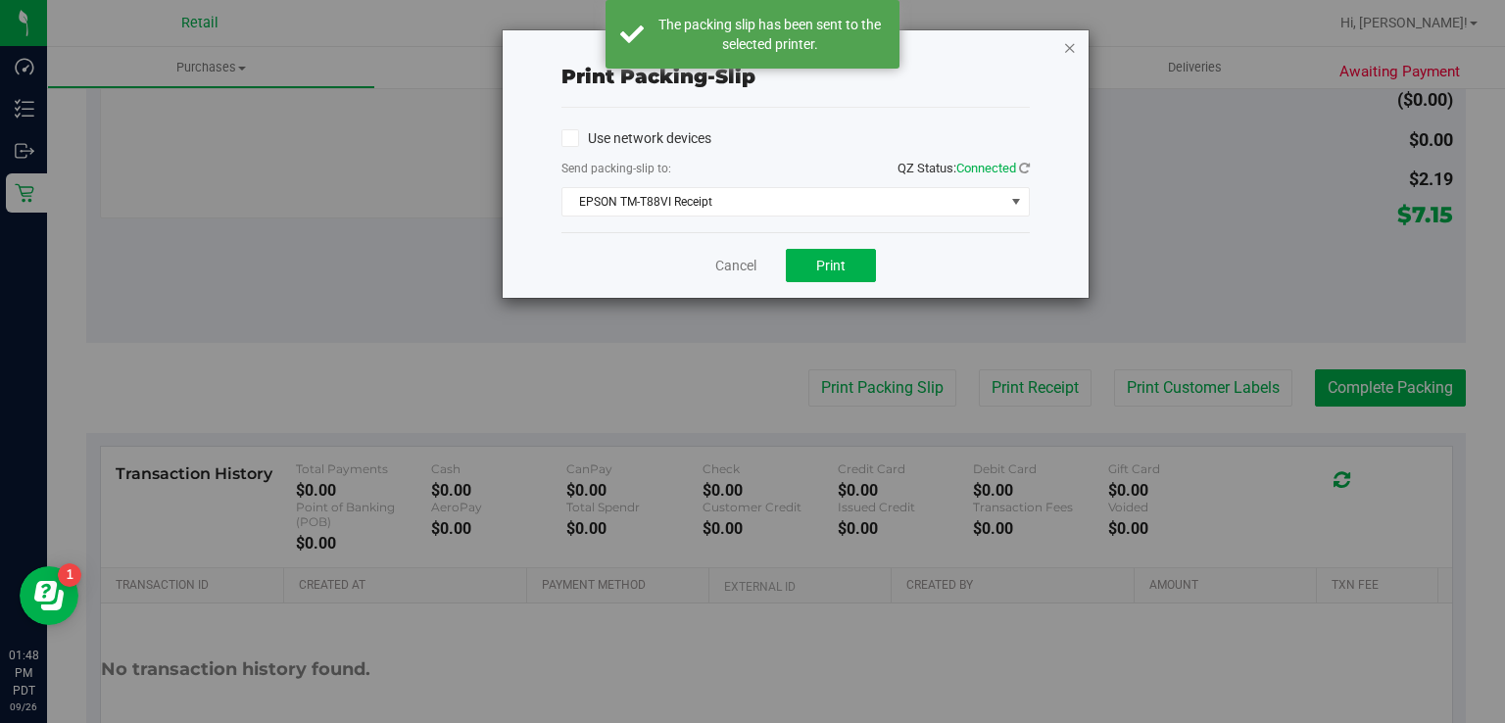
click at [1071, 46] on icon "button" at bounding box center [1070, 47] width 14 height 24
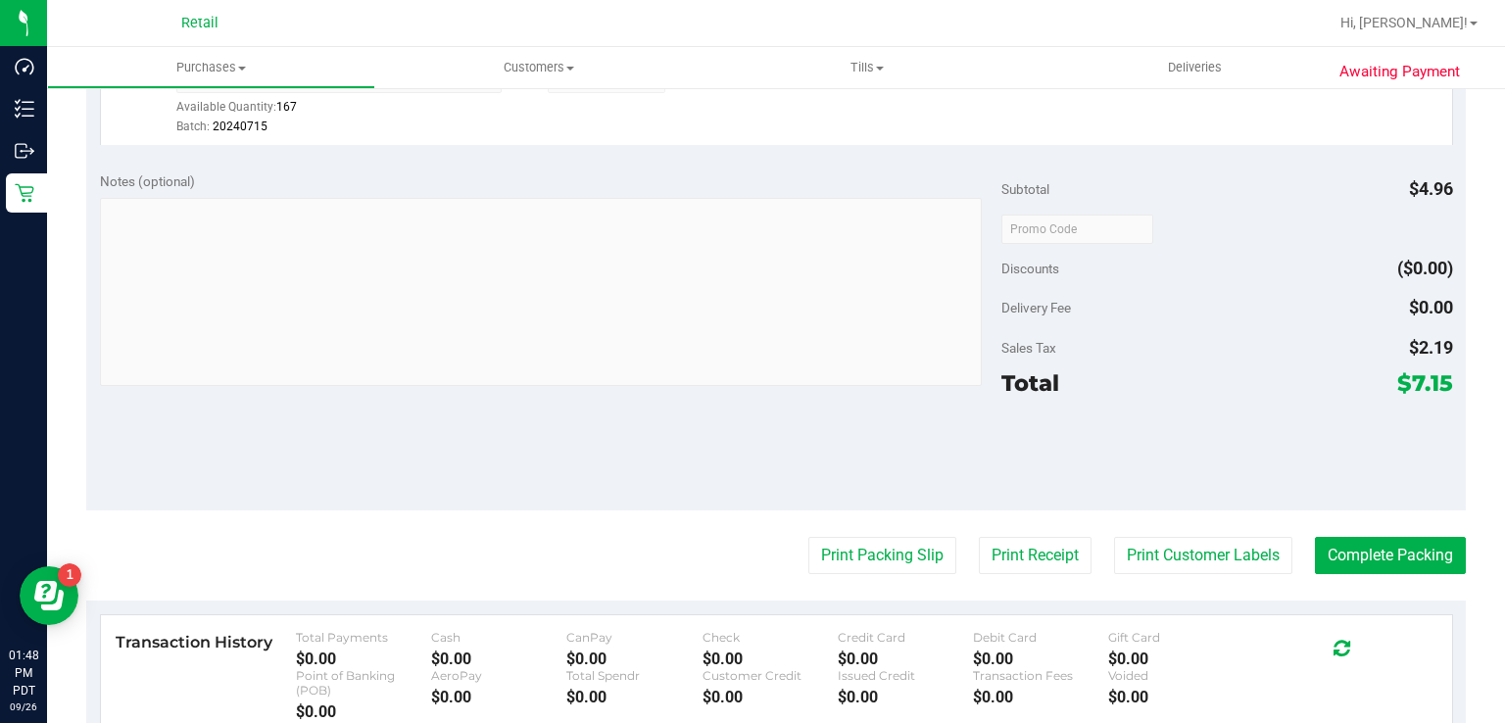
scroll to position [597, 0]
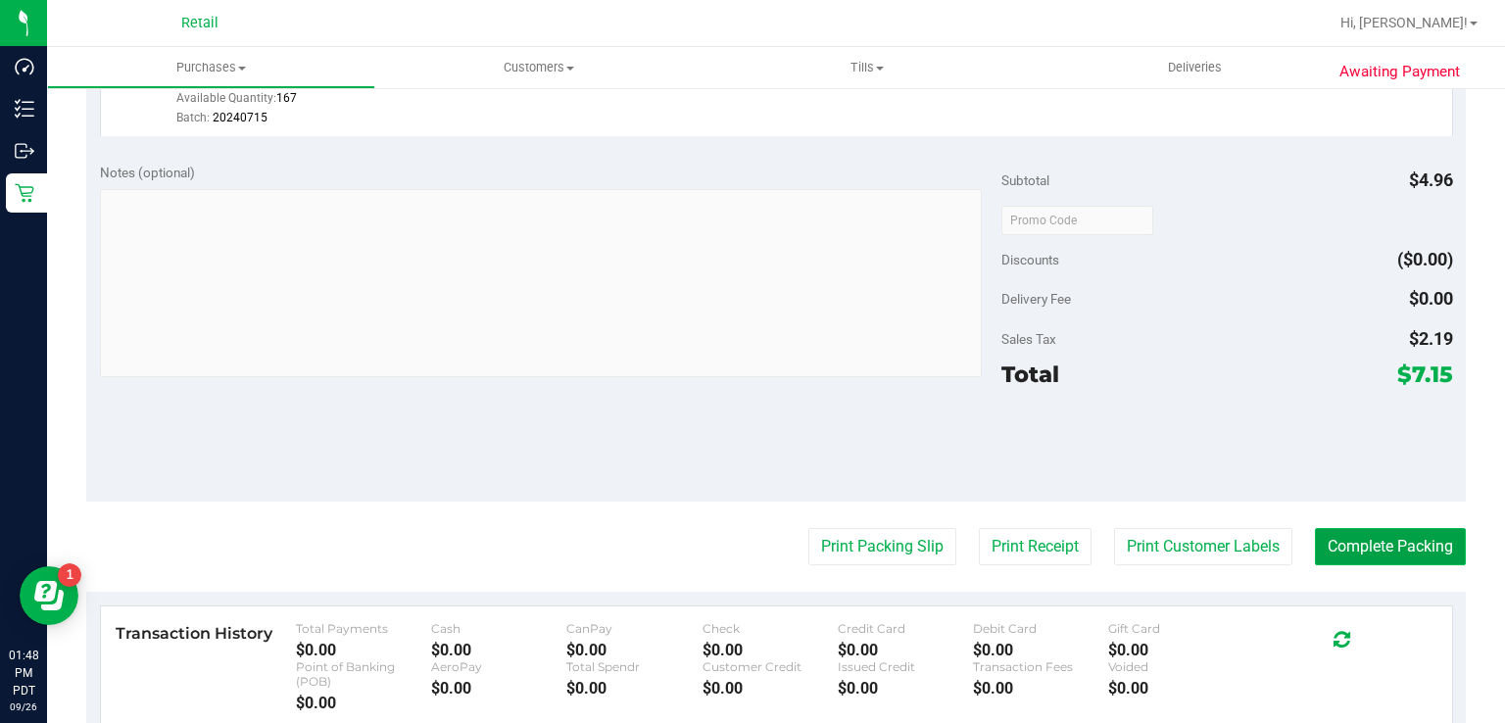
click at [1353, 545] on button "Complete Packing" at bounding box center [1390, 546] width 151 height 37
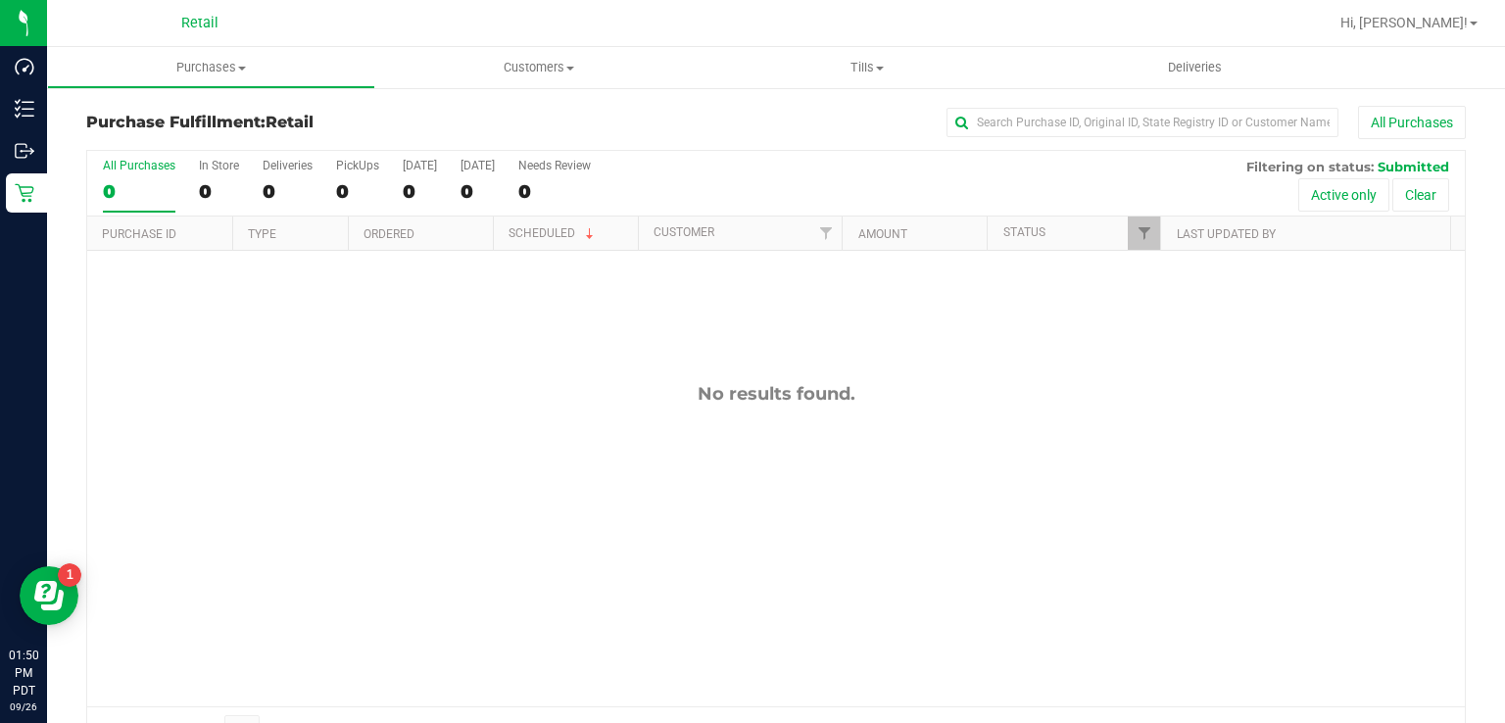
click at [289, 384] on div "No results found." at bounding box center [776, 394] width 1378 height 22
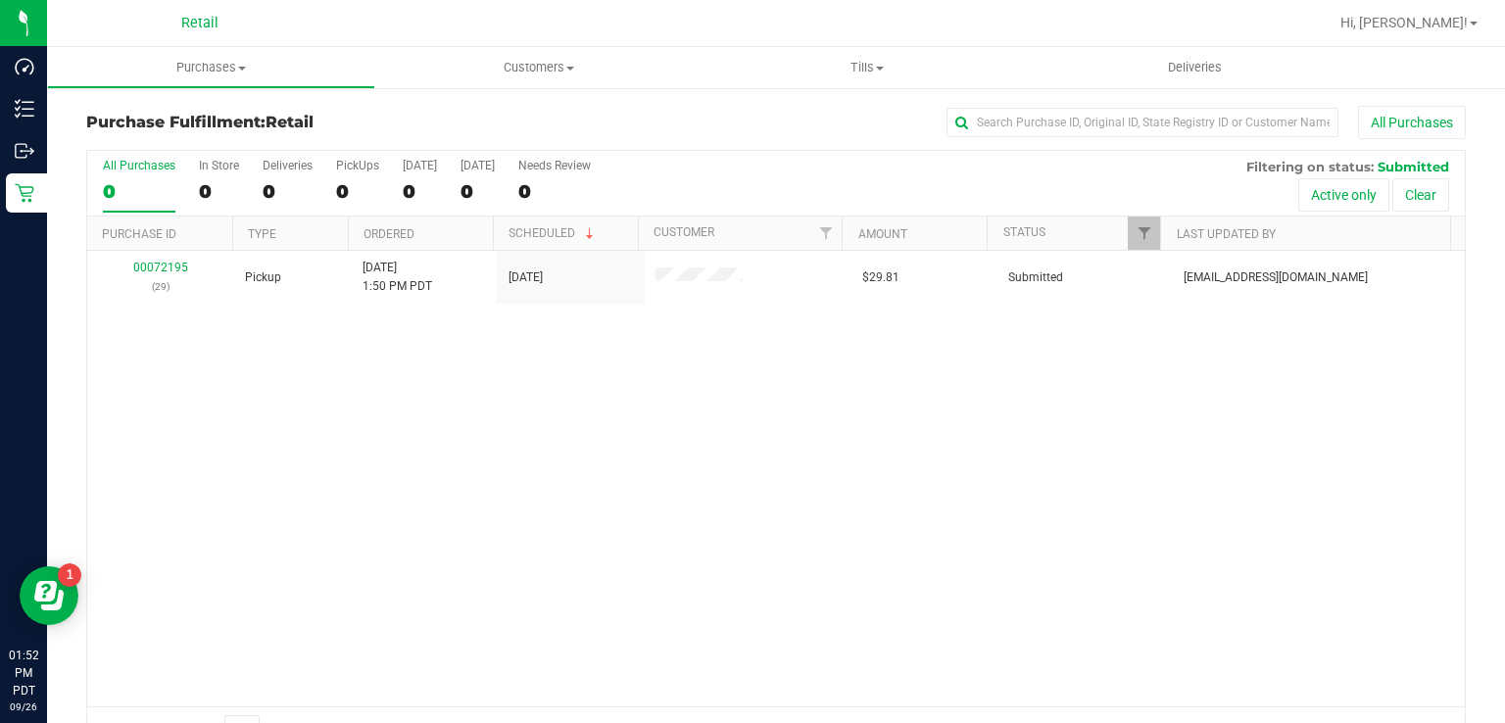
click at [329, 413] on div "00072195 (29) Pickup [DATE] 1:50 PM PDT 9/26/2025 $29.81 Submitted [EMAIL_ADDRE…" at bounding box center [776, 479] width 1378 height 456
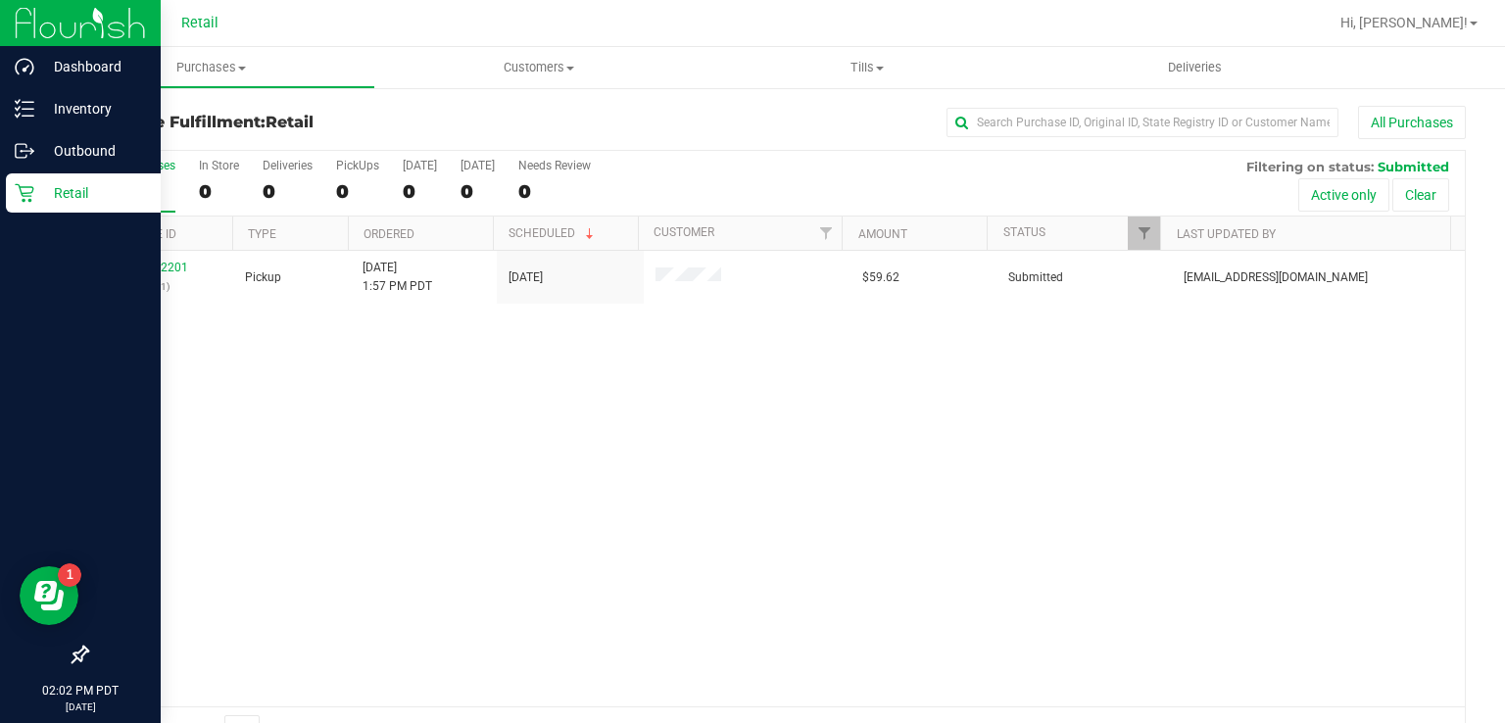
click at [11, 185] on div "Retail" at bounding box center [83, 192] width 155 height 39
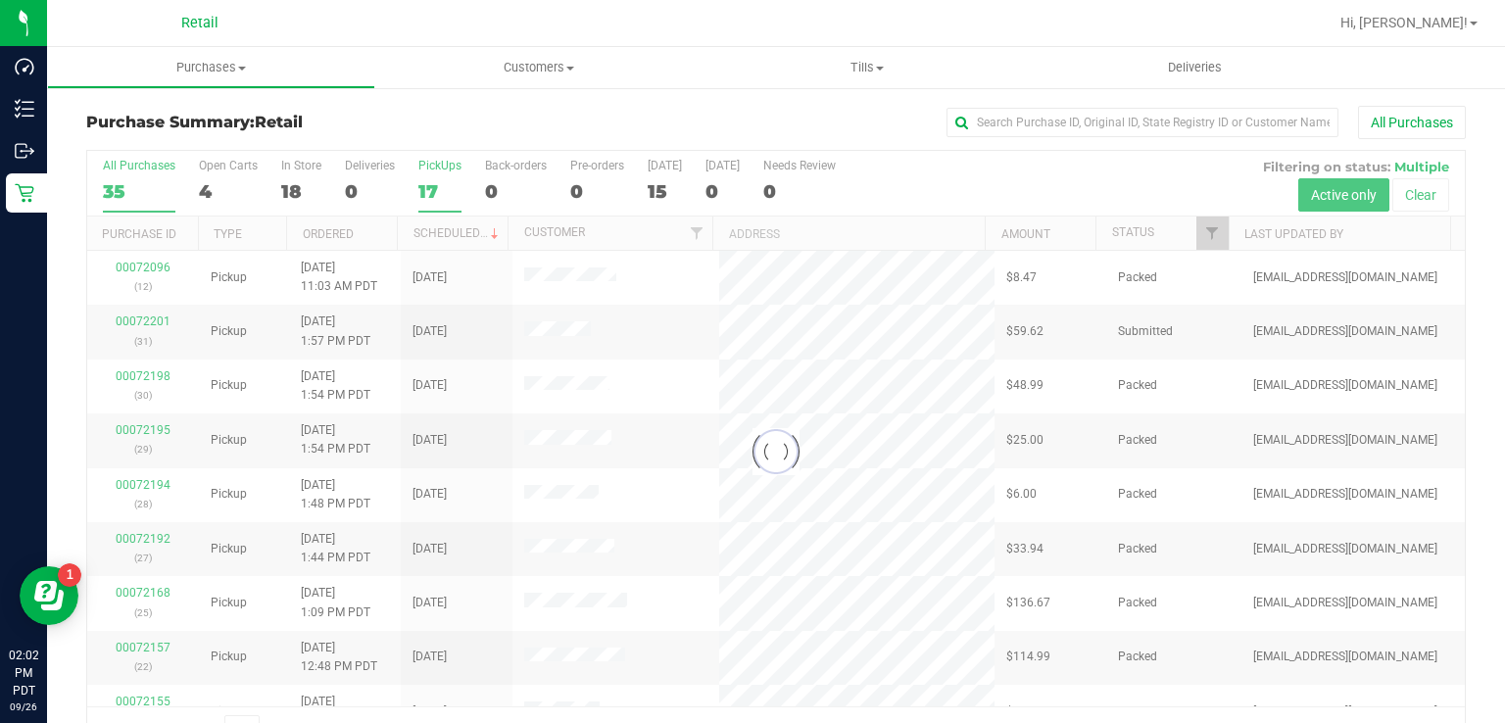
click at [441, 181] on div "17" at bounding box center [439, 191] width 43 height 23
click at [0, 0] on input "PickUps 17" at bounding box center [0, 0] width 0 height 0
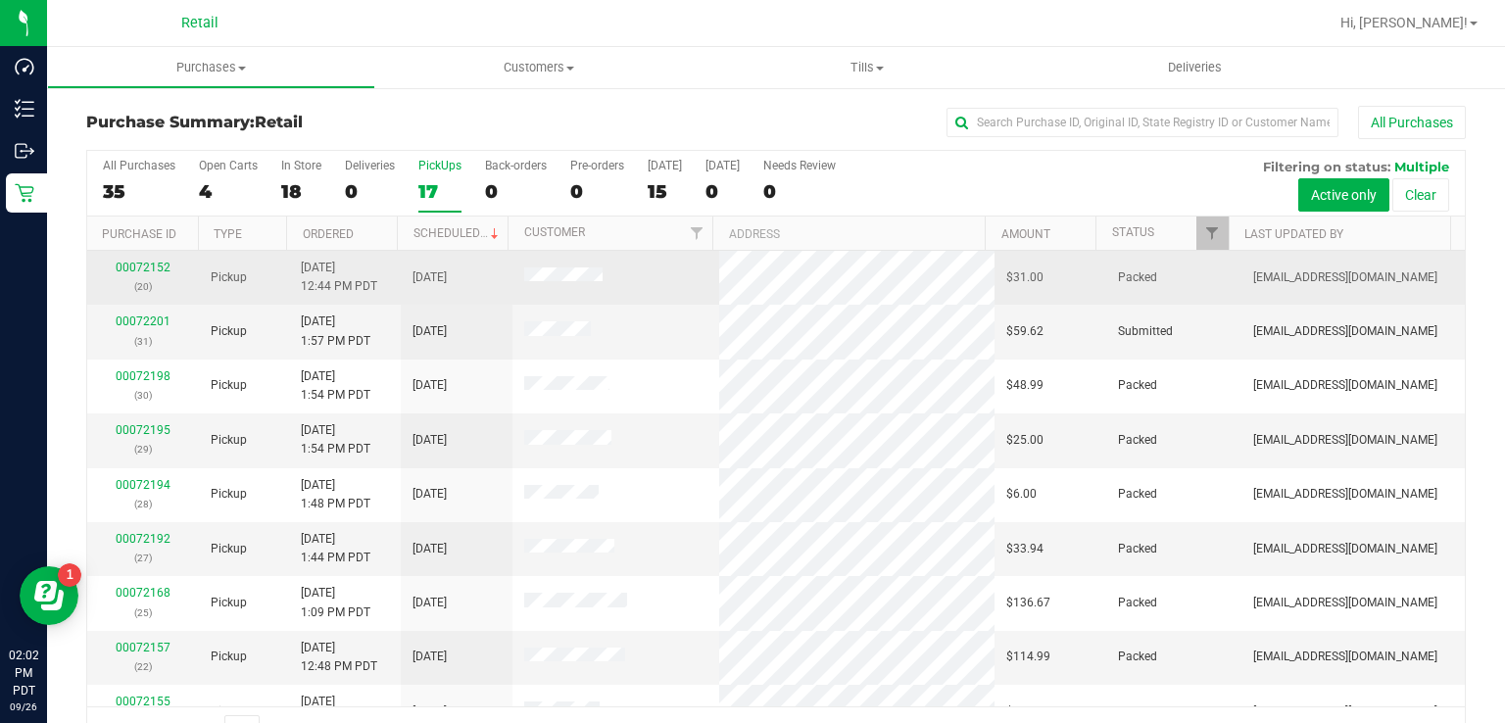
click at [129, 297] on td "00072152 (20)" at bounding box center [143, 278] width 112 height 54
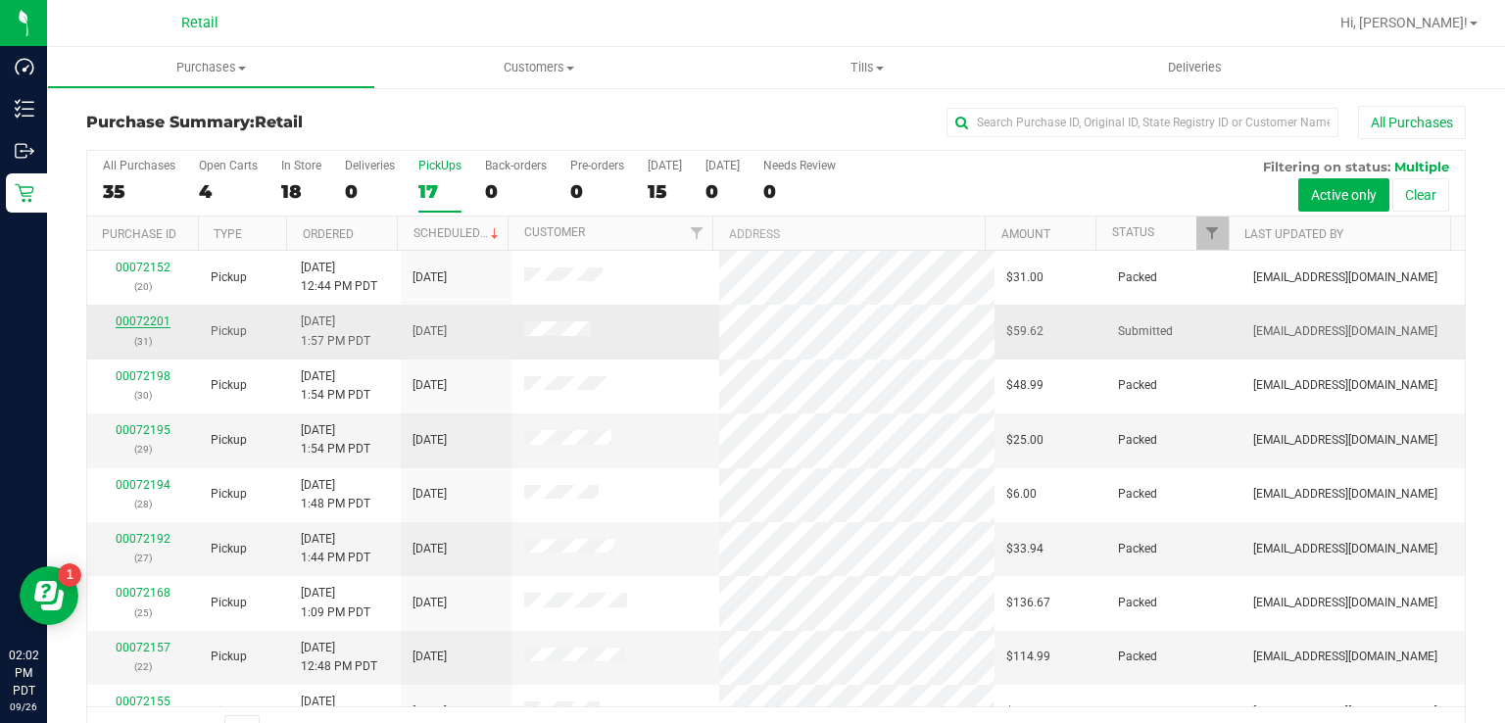
click at [131, 321] on link "00072201" at bounding box center [143, 322] width 55 height 14
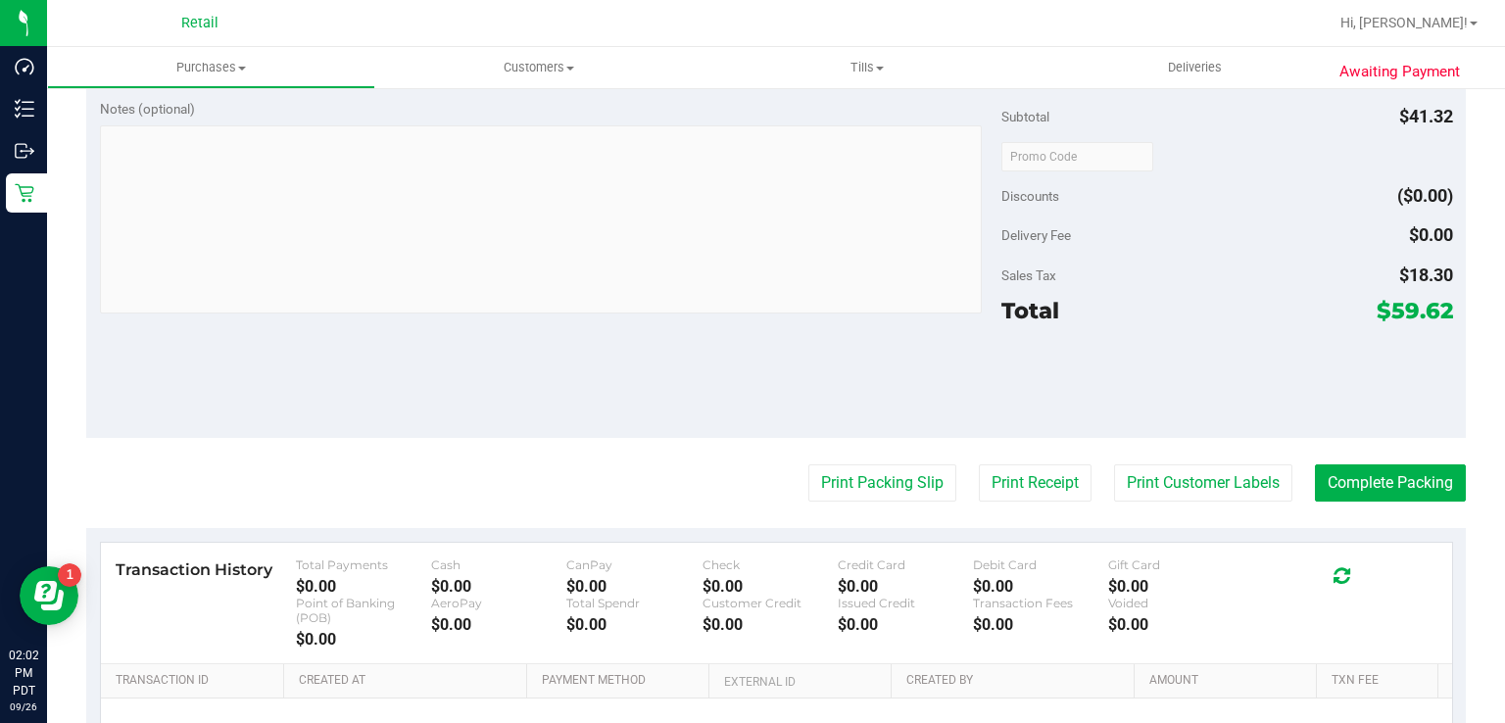
scroll to position [682, 0]
click at [844, 478] on button "Print Packing Slip" at bounding box center [883, 482] width 148 height 37
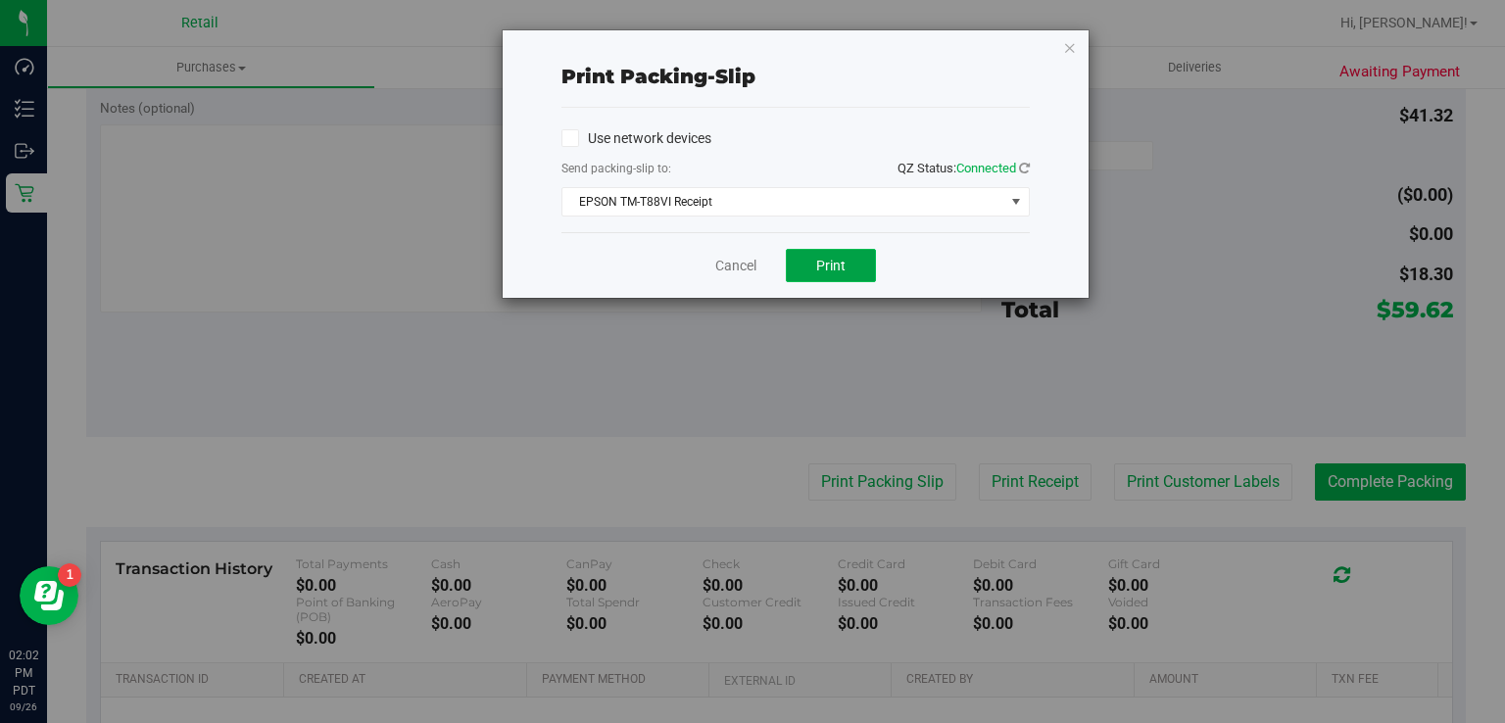
click at [824, 264] on span "Print" at bounding box center [830, 266] width 29 height 16
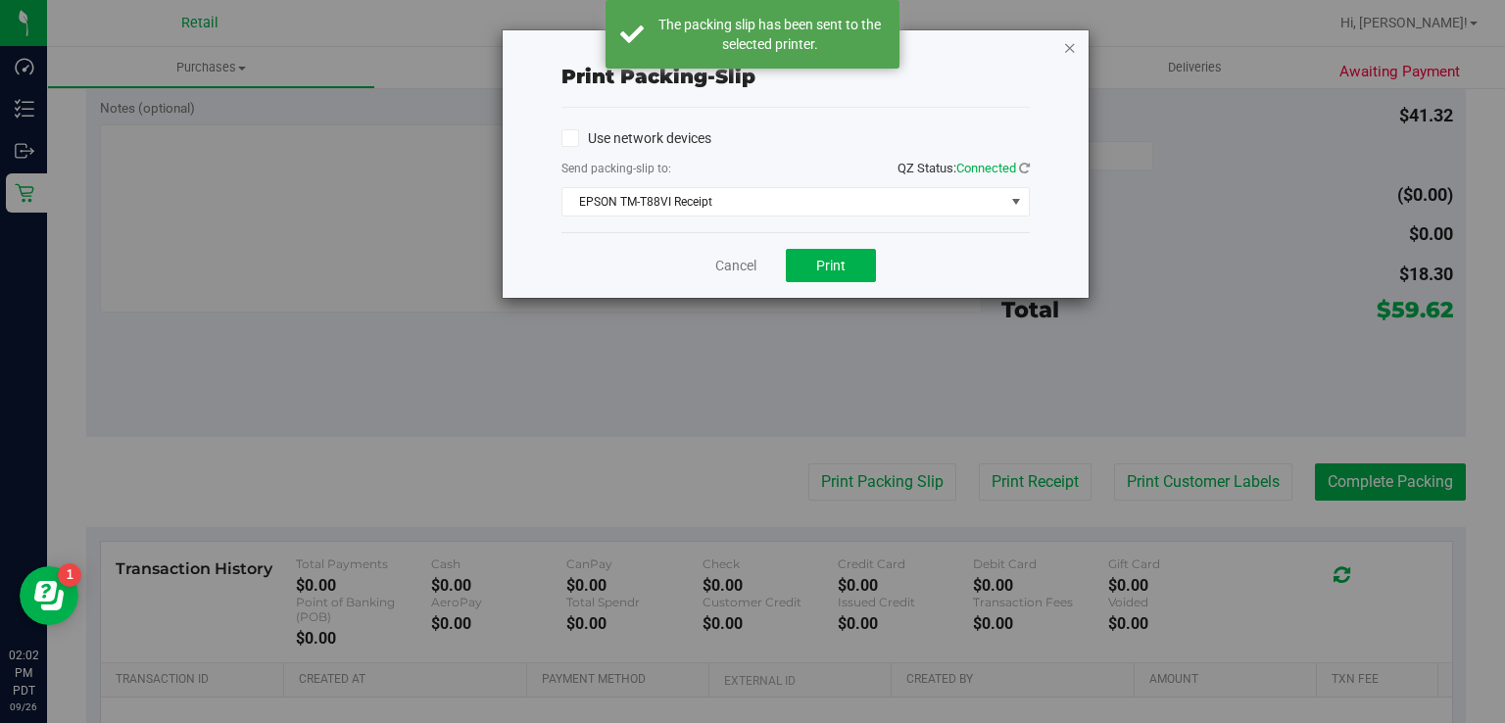
click at [1072, 47] on icon "button" at bounding box center [1070, 47] width 14 height 24
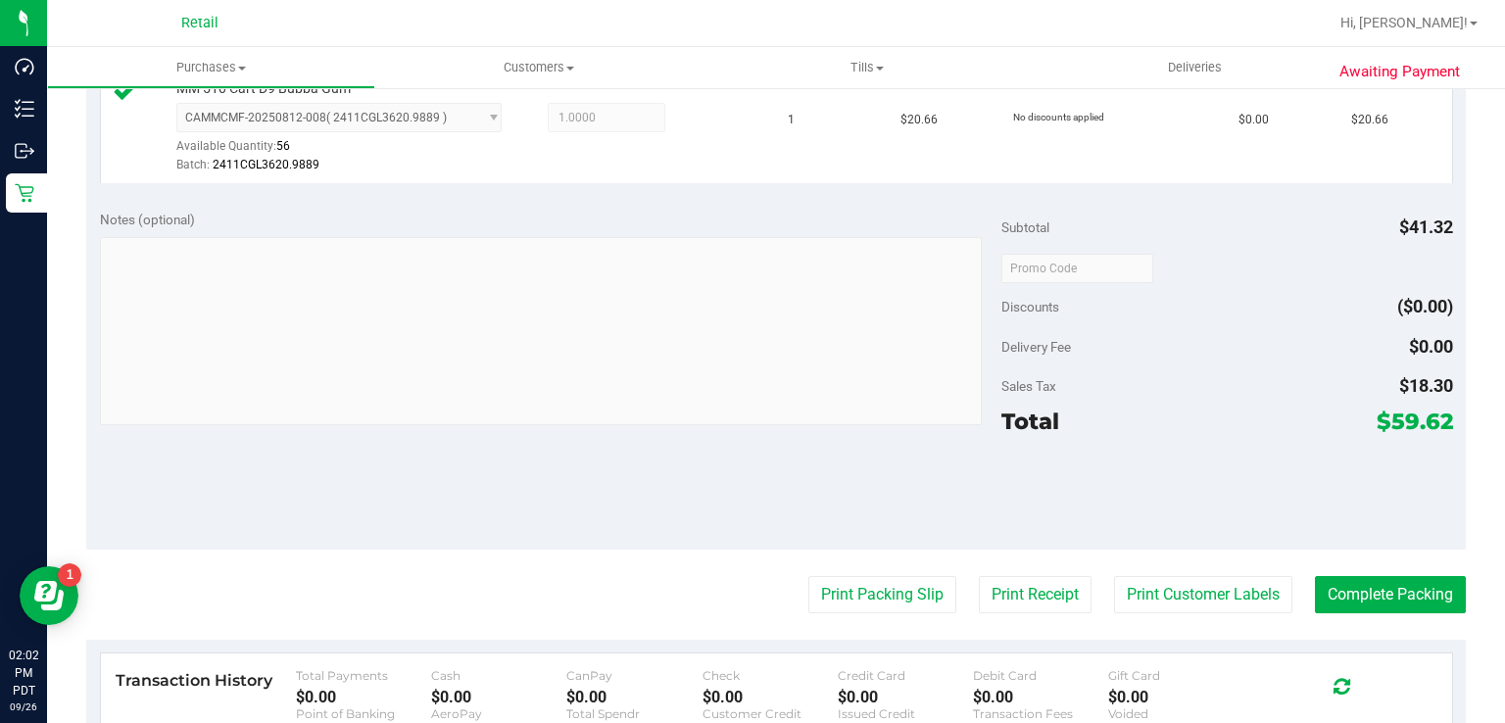
scroll to position [713, 0]
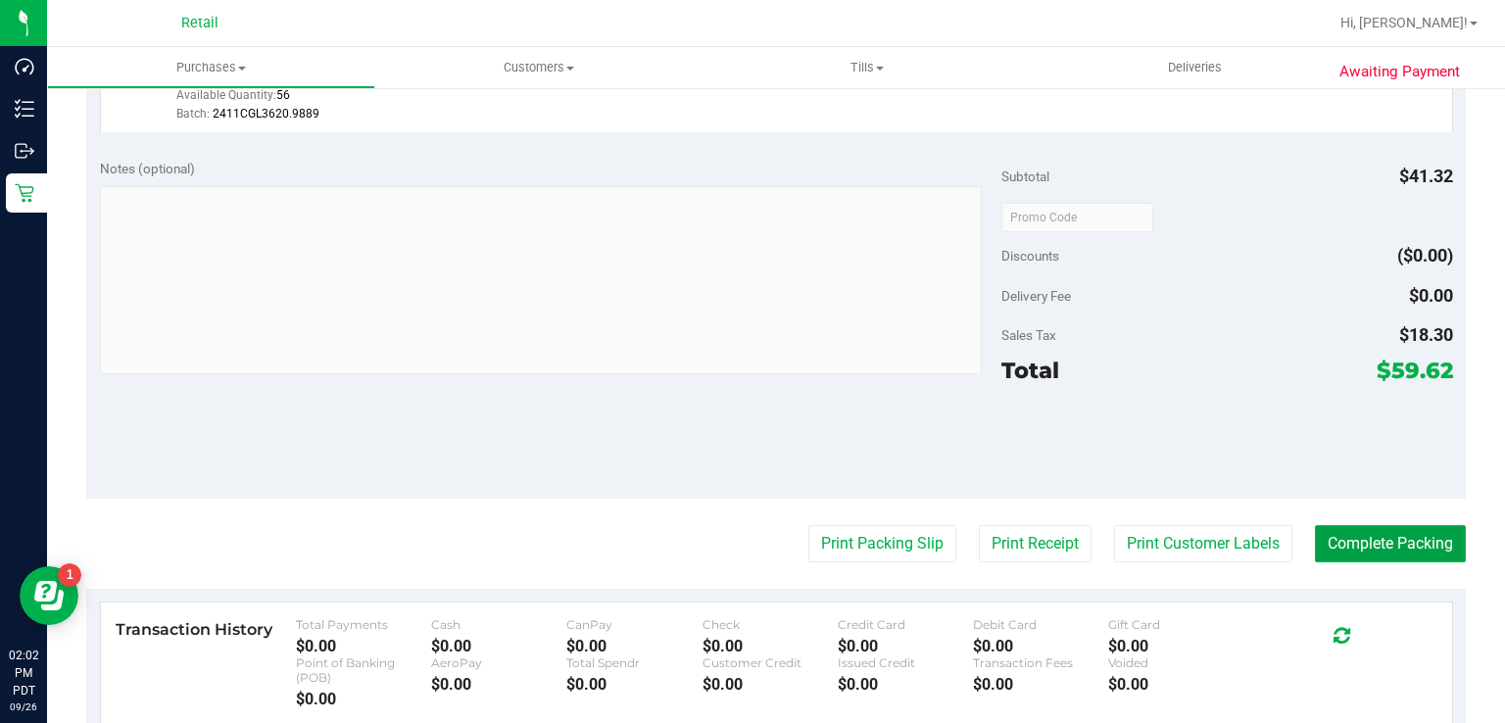
click at [1360, 537] on button "Complete Packing" at bounding box center [1390, 543] width 151 height 37
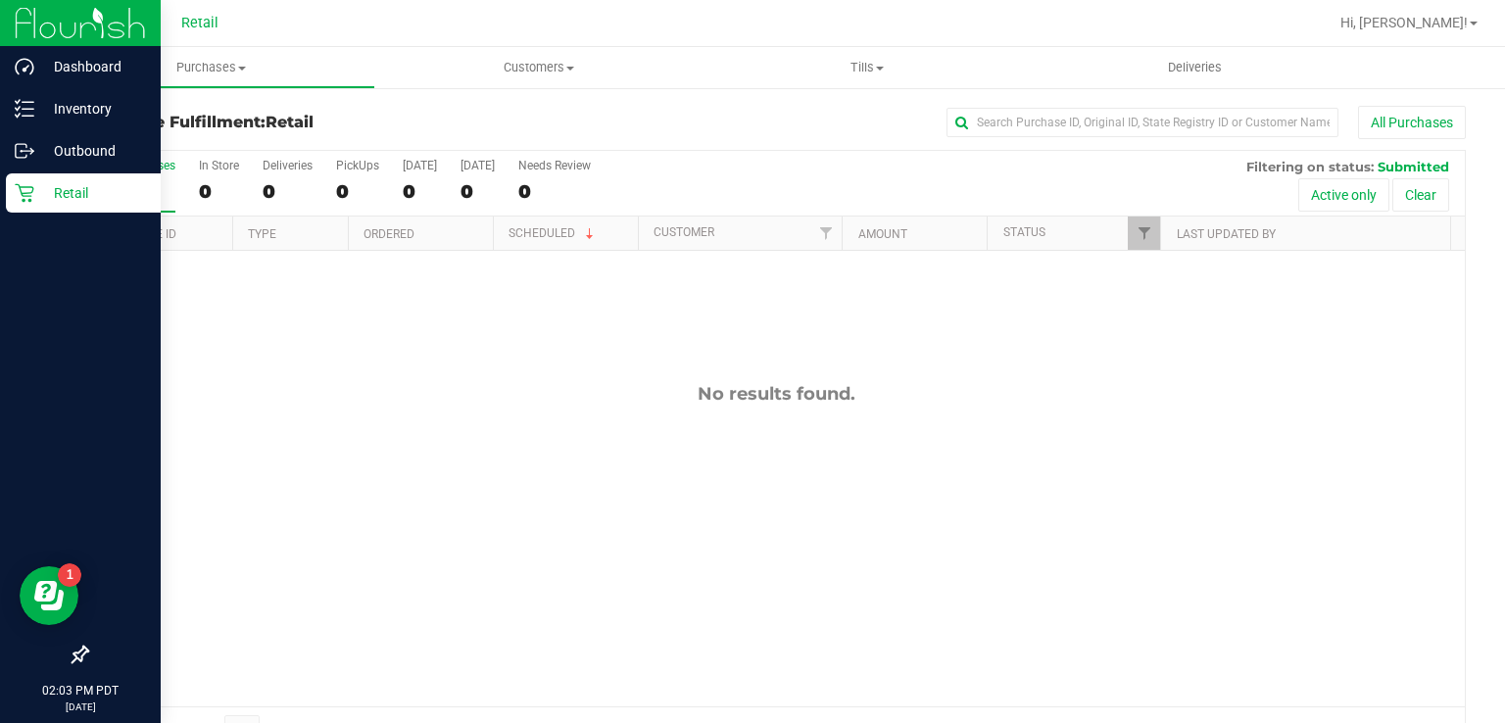
click at [27, 200] on icon at bounding box center [24, 193] width 19 height 19
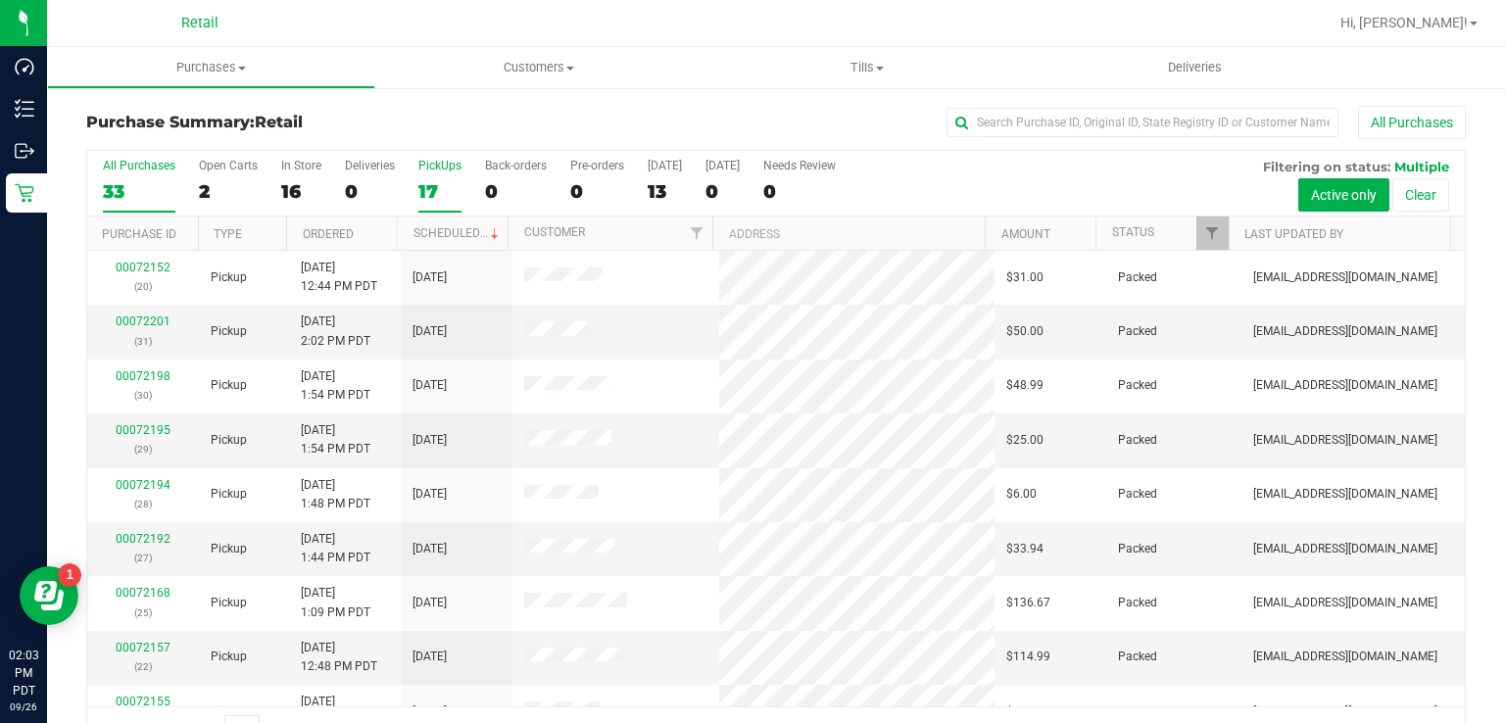
click at [434, 173] on label "PickUps 17" at bounding box center [439, 186] width 43 height 54
click at [0, 0] on input "PickUps 17" at bounding box center [0, 0] width 0 height 0
click at [423, 177] on label "PickUps 17" at bounding box center [439, 186] width 43 height 54
click at [0, 0] on input "PickUps 17" at bounding box center [0, 0] width 0 height 0
click at [440, 185] on div "17" at bounding box center [439, 191] width 43 height 23
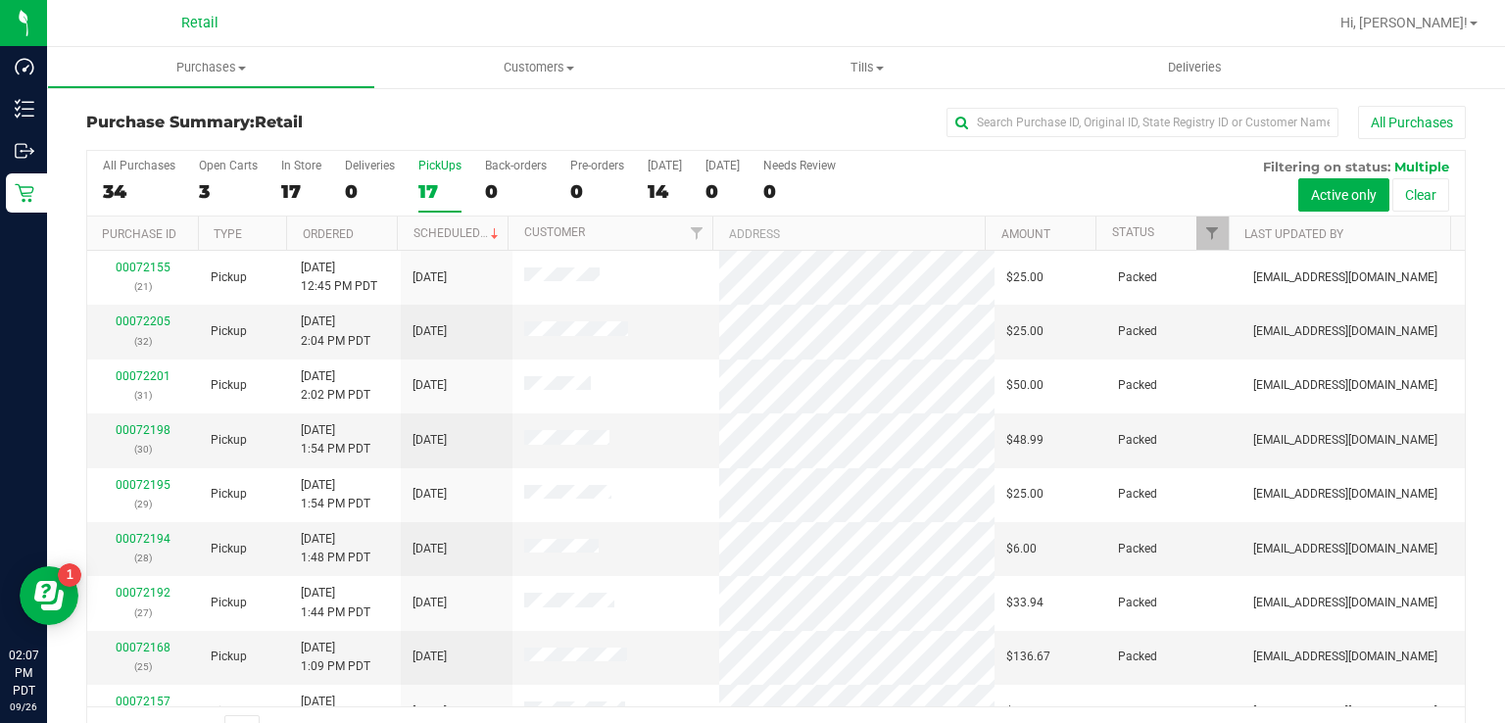
click at [0, 0] on input "PickUps 17" at bounding box center [0, 0] width 0 height 0
click at [136, 320] on link "00072208" at bounding box center [143, 322] width 55 height 14
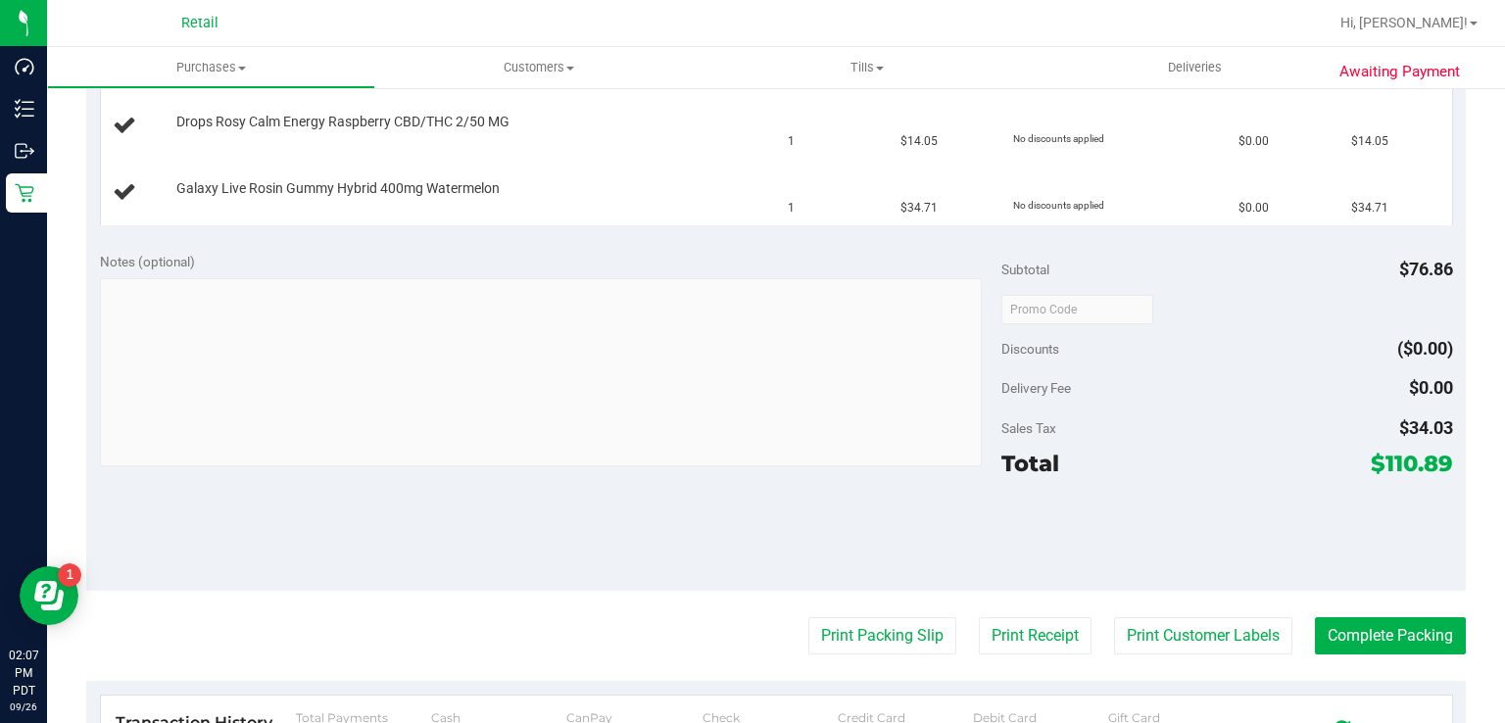
scroll to position [730, 0]
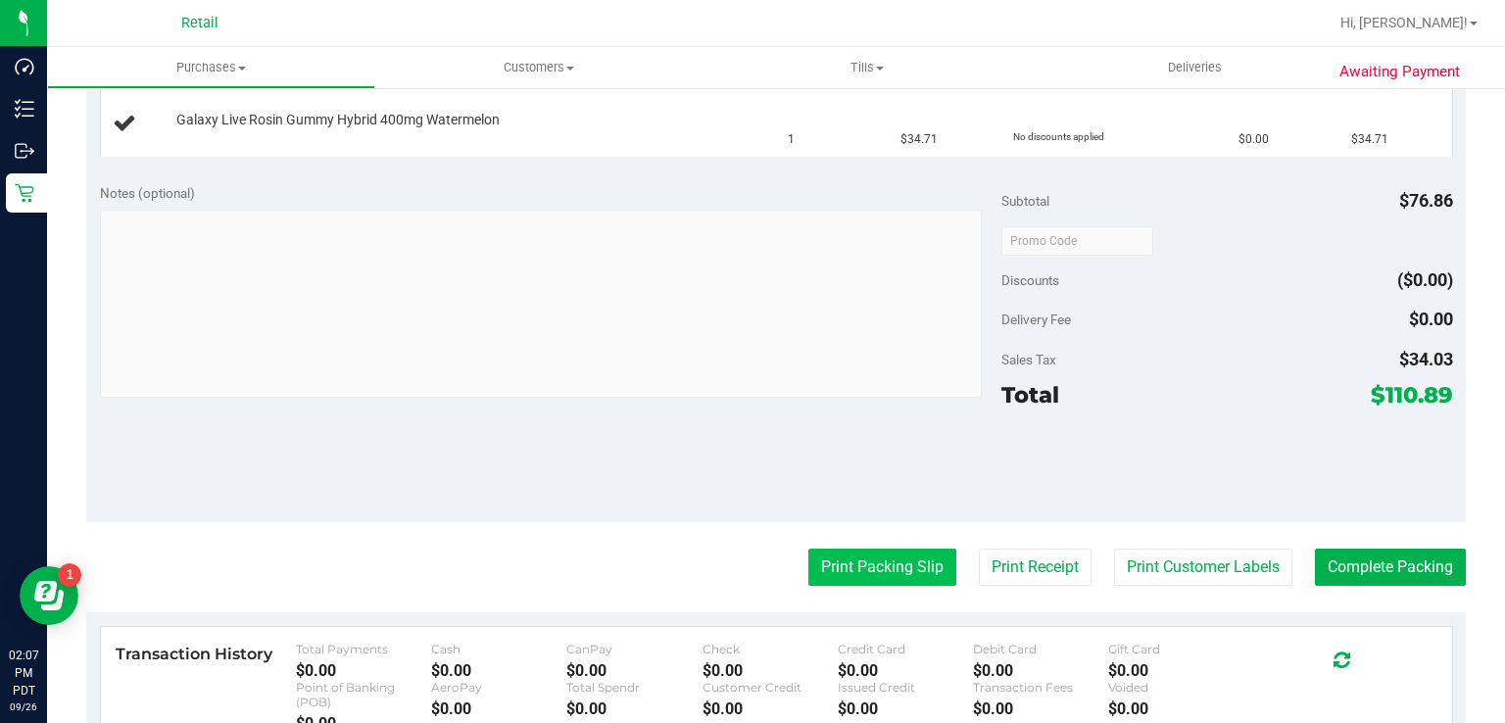
click at [861, 573] on button "Print Packing Slip" at bounding box center [883, 567] width 148 height 37
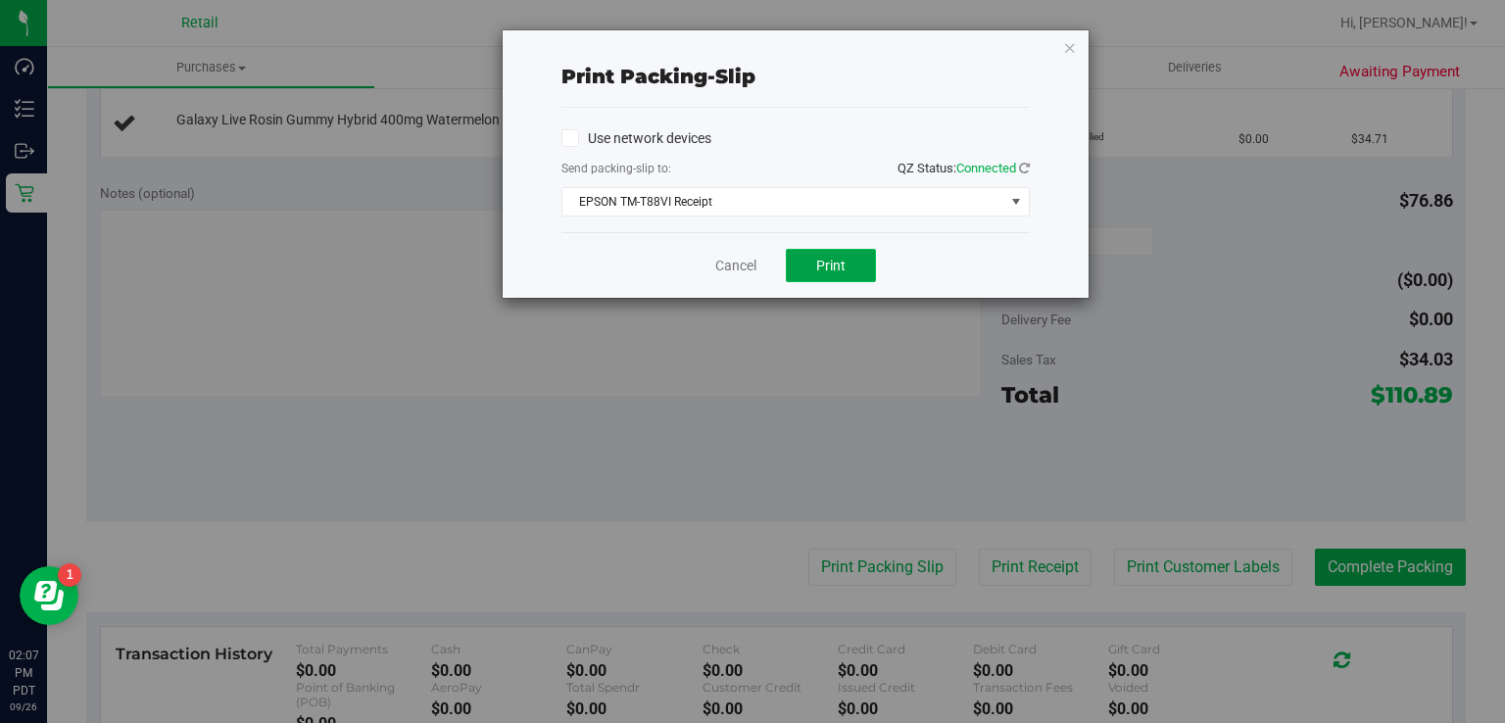
click at [839, 258] on span "Print" at bounding box center [830, 266] width 29 height 16
click at [1068, 50] on icon "button" at bounding box center [1070, 47] width 14 height 24
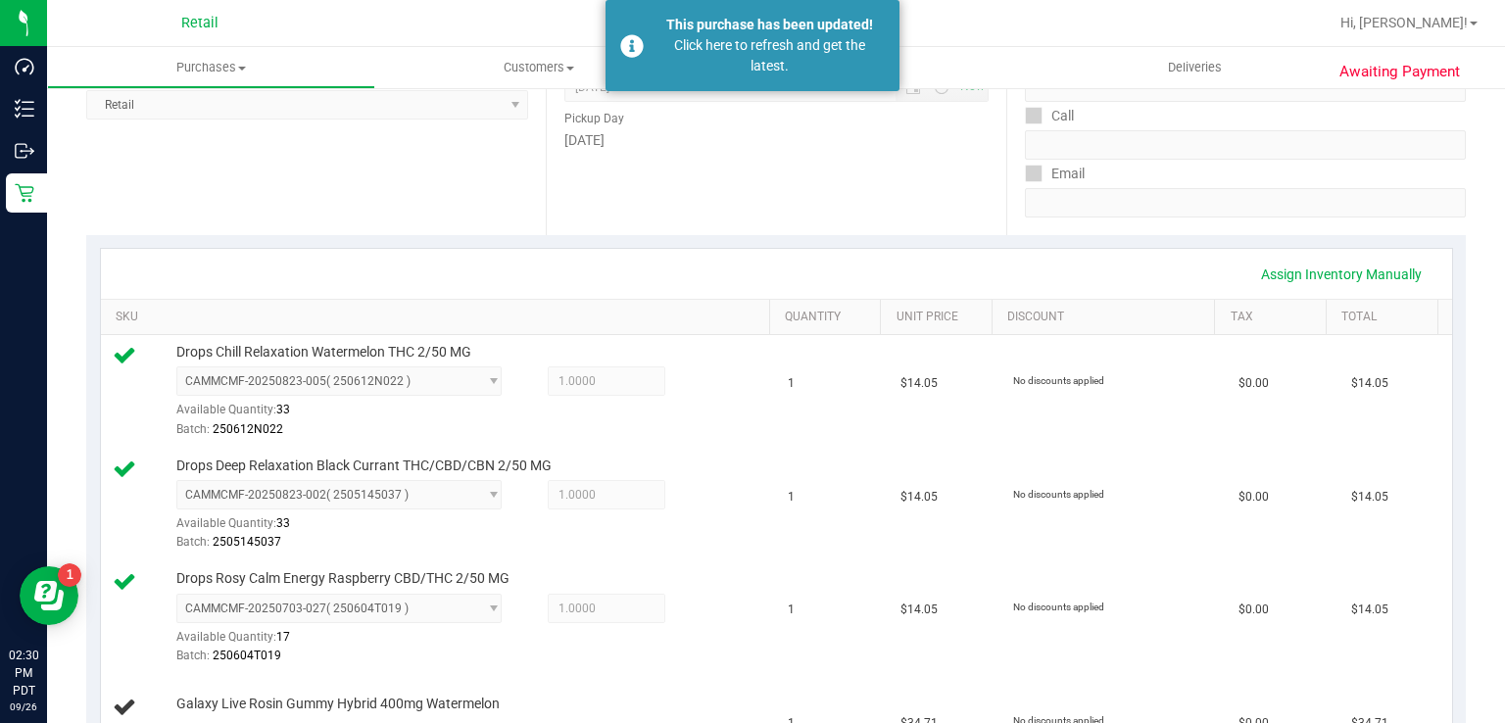
scroll to position [279, 0]
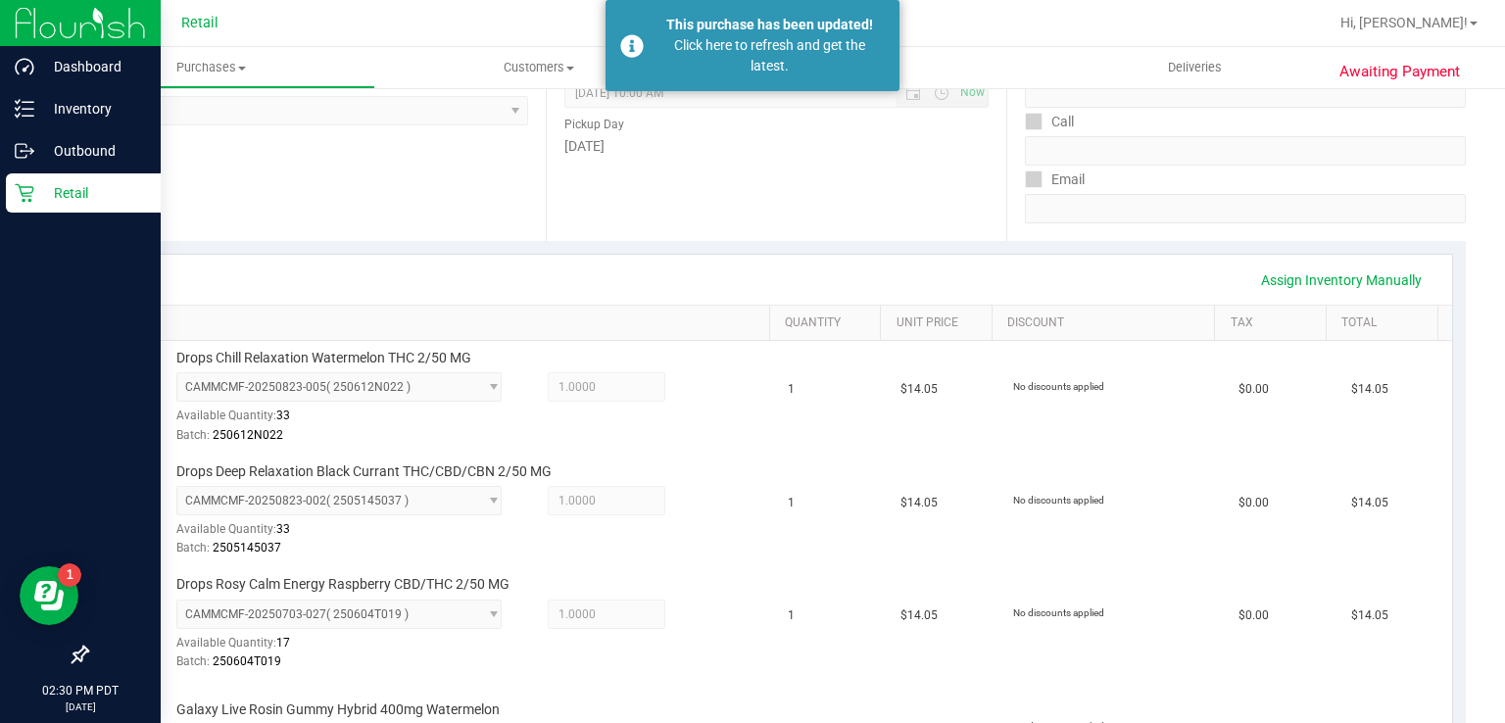
click at [3, 195] on link "Retail" at bounding box center [80, 194] width 161 height 42
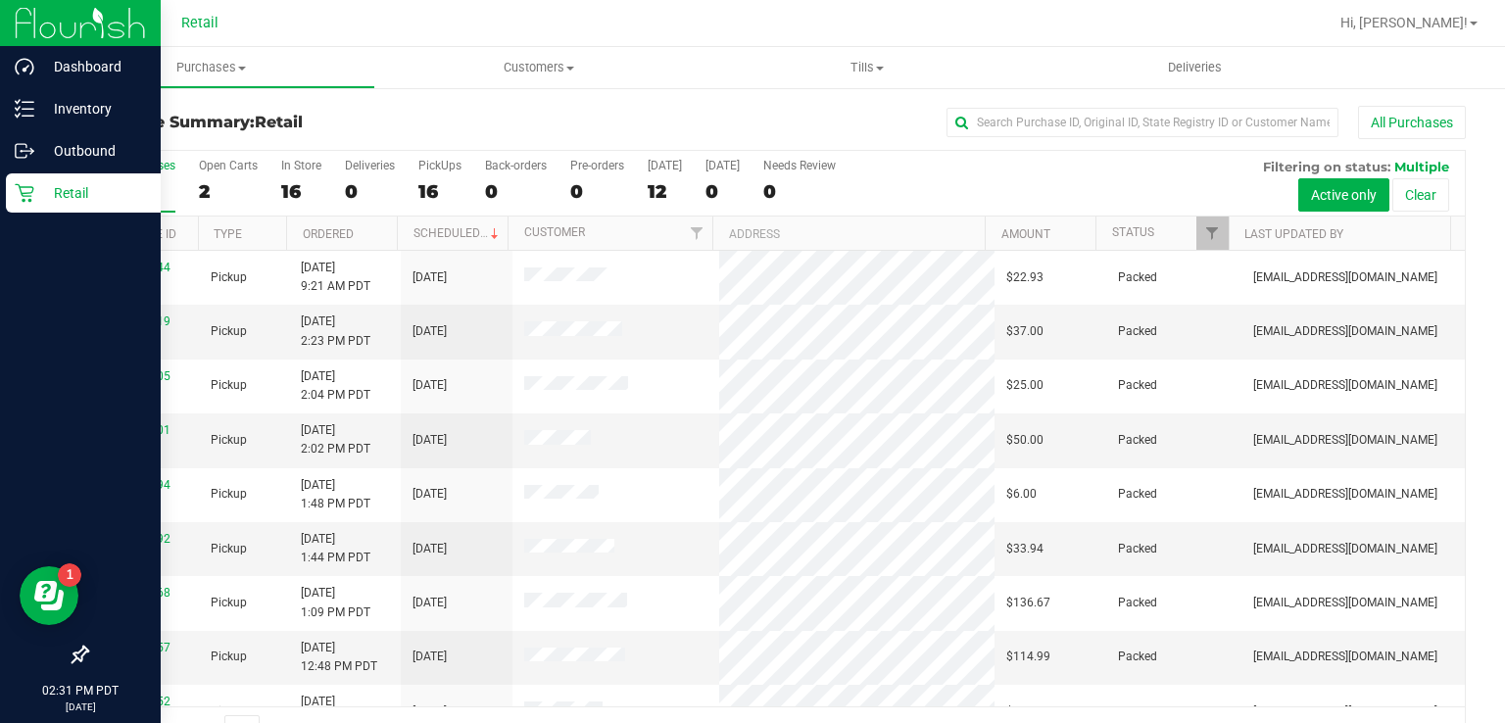
click at [89, 204] on p "Retail" at bounding box center [93, 193] width 118 height 24
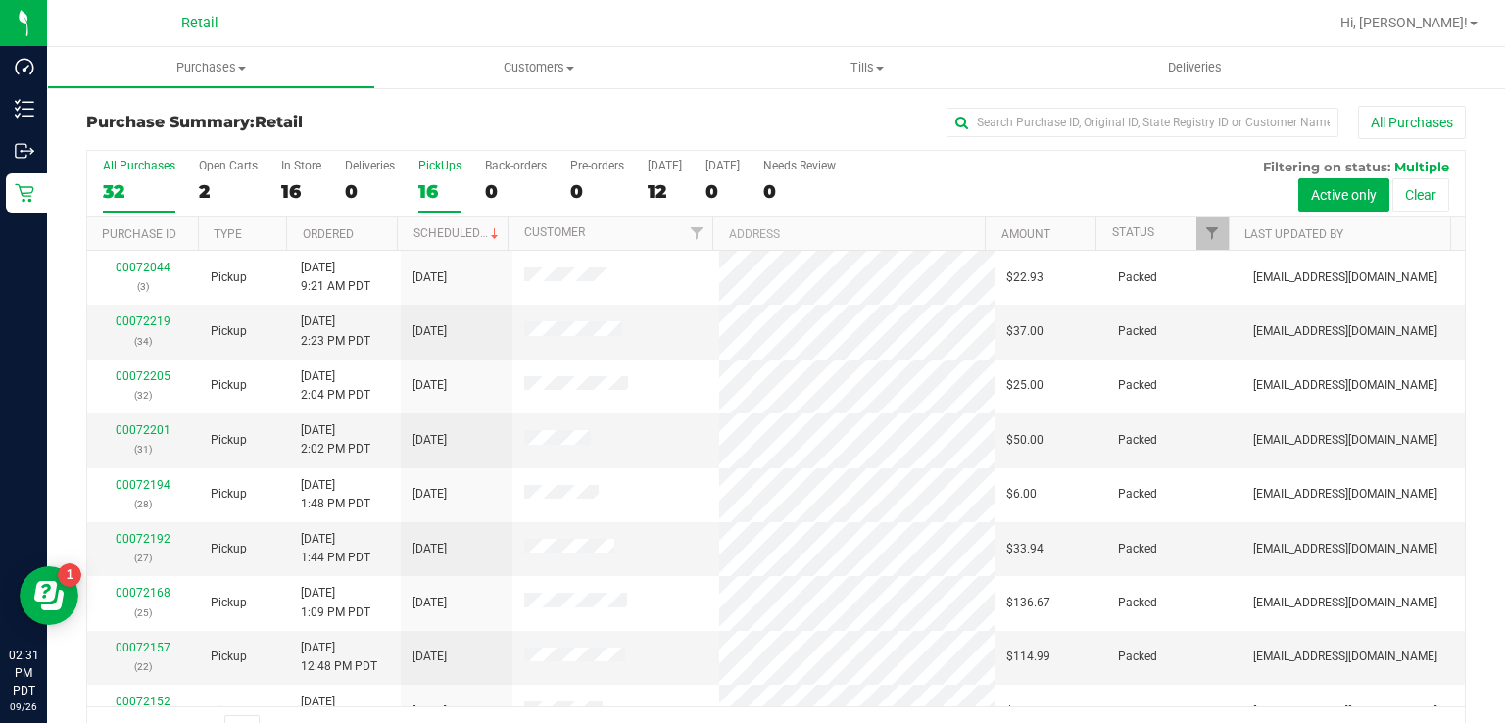
click at [423, 191] on div "16" at bounding box center [439, 191] width 43 height 23
click at [0, 0] on input "PickUps 16" at bounding box center [0, 0] width 0 height 0
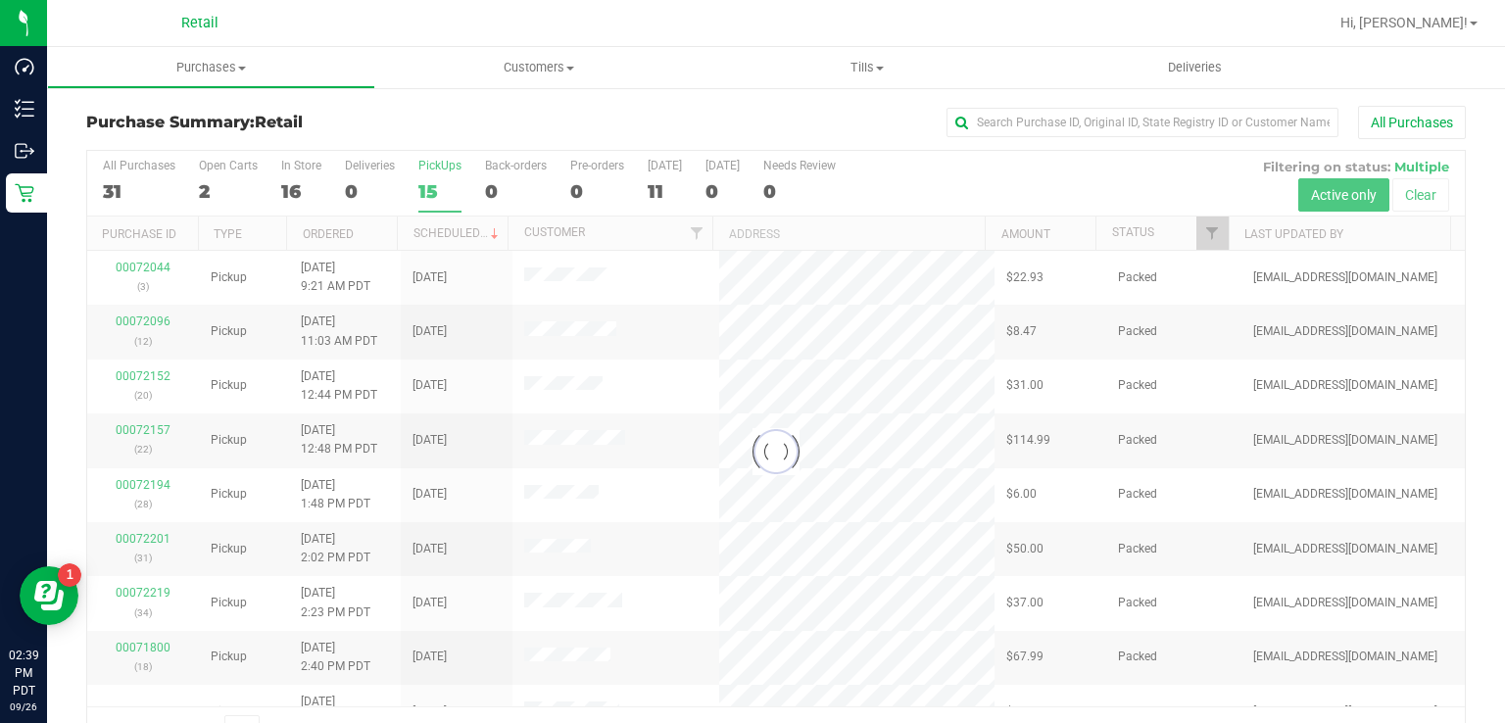
click at [444, 184] on div "15" at bounding box center [439, 191] width 43 height 23
click at [0, 0] on input "PickUps 15" at bounding box center [0, 0] width 0 height 0
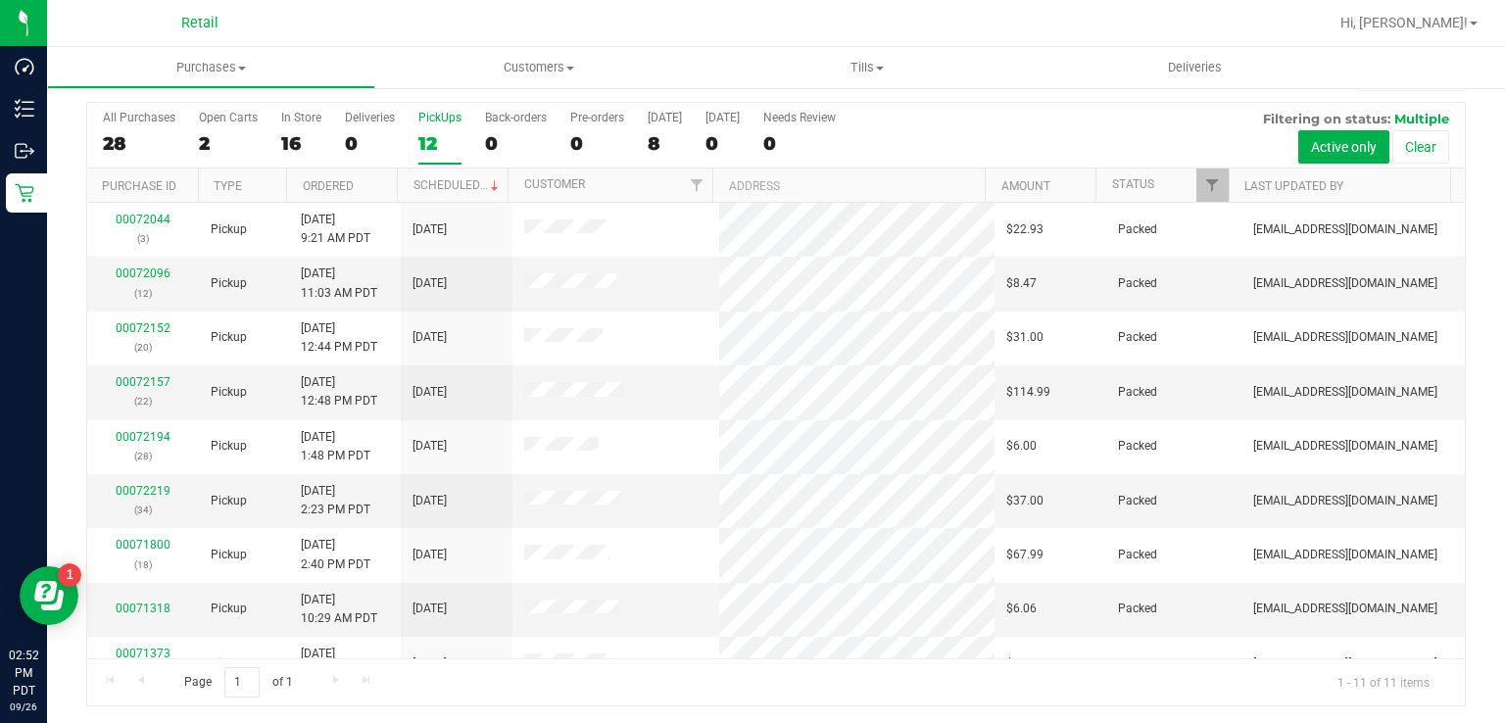
click at [442, 138] on div "12" at bounding box center [439, 143] width 43 height 23
click at [0, 0] on input "PickUps 12" at bounding box center [0, 0] width 0 height 0
